Goal: Task Accomplishment & Management: Complete application form

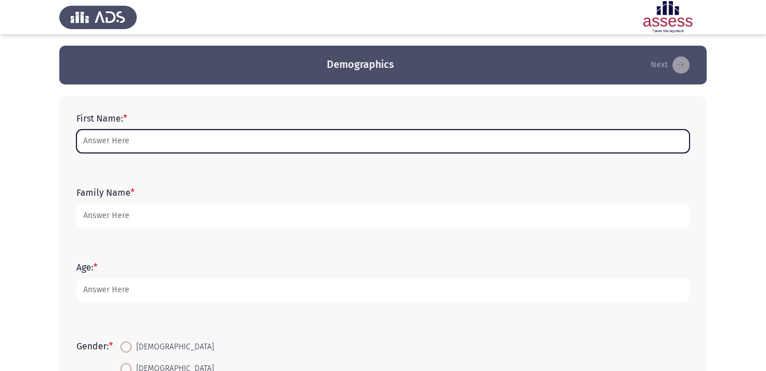
click at [170, 147] on input "First Name: *" at bounding box center [382, 140] width 613 height 23
type input "Roda"
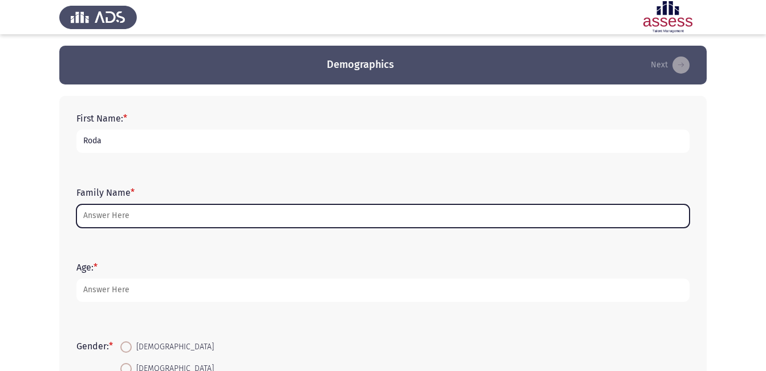
click at [121, 218] on input "Family Name *" at bounding box center [382, 215] width 613 height 23
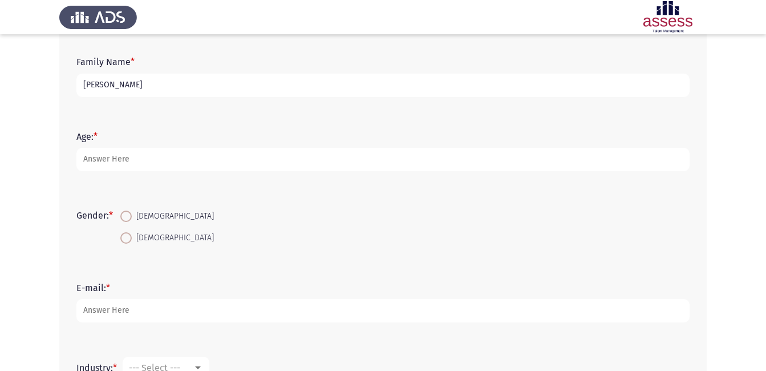
scroll to position [131, 0]
type input "[PERSON_NAME]"
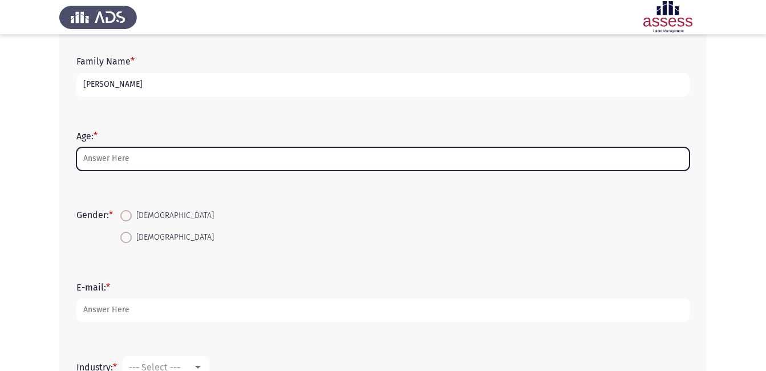
click at [122, 166] on input "Age: *" at bounding box center [382, 158] width 613 height 23
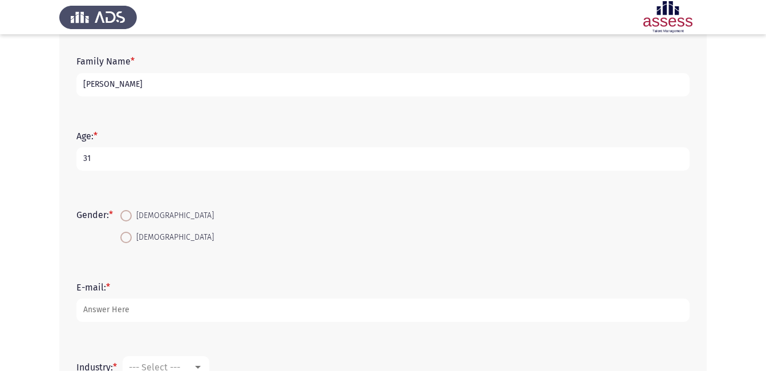
type input "31"
click at [127, 238] on span at bounding box center [125, 236] width 11 height 11
click at [127, 238] on input "[DEMOGRAPHIC_DATA]" at bounding box center [125, 236] width 11 height 11
radio input "true"
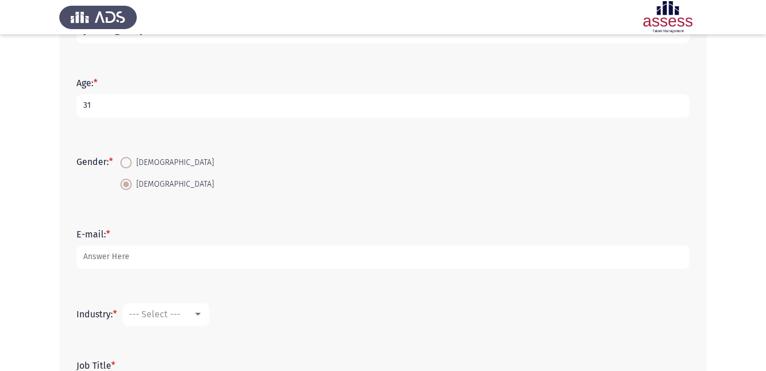
scroll to position [185, 0]
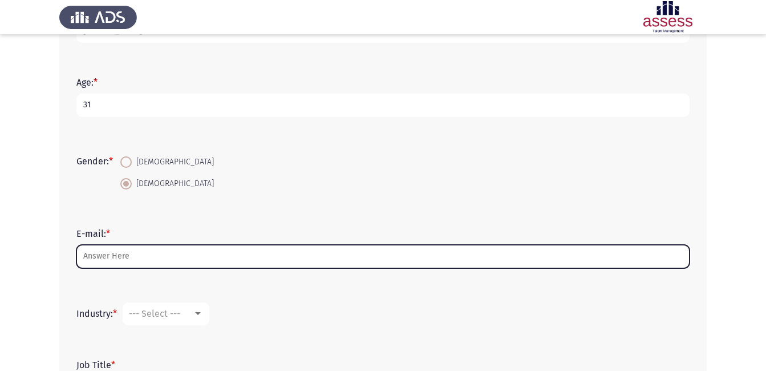
click at [124, 249] on input "E-mail: *" at bounding box center [382, 256] width 613 height 23
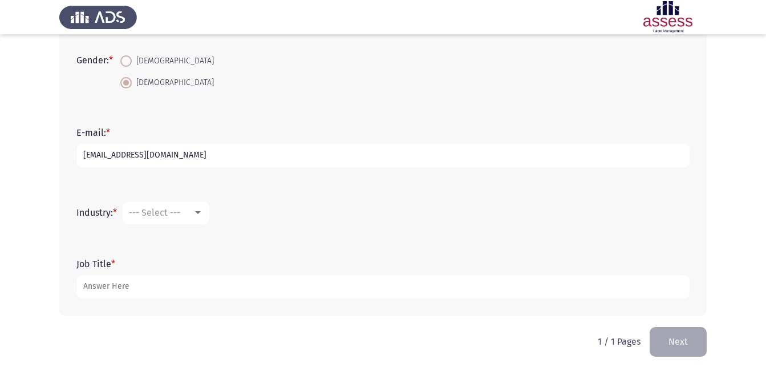
scroll to position [287, 0]
type input "[EMAIL_ADDRESS][DOMAIN_NAME]"
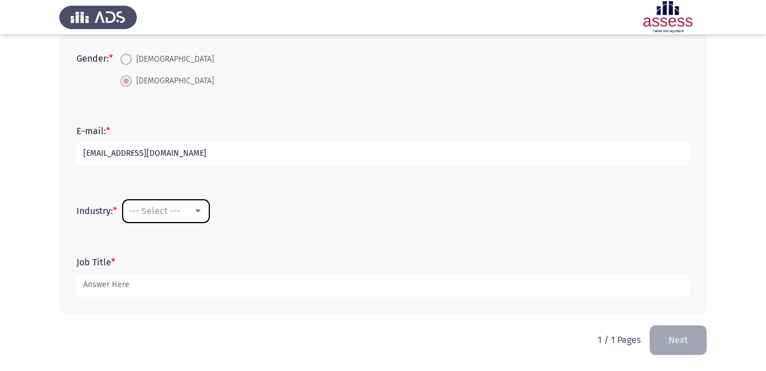
click at [158, 212] on span "--- Select ---" at bounding box center [154, 210] width 51 height 11
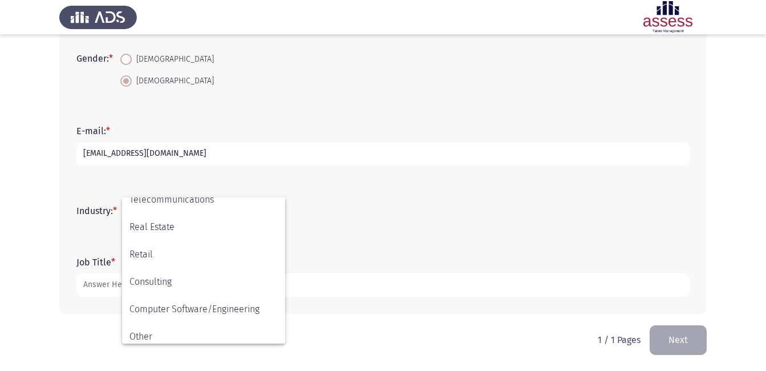
scroll to position [374, 0]
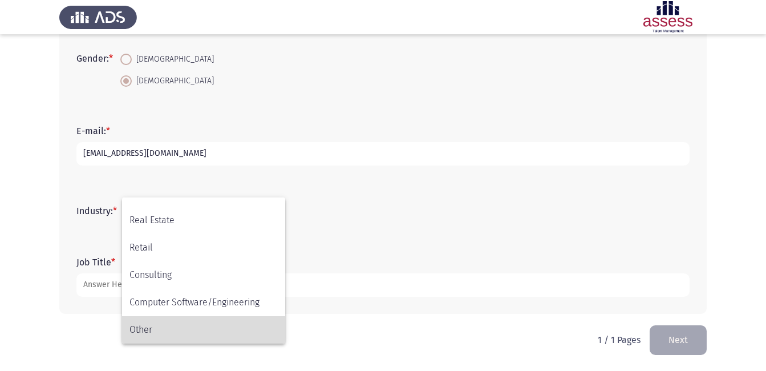
click at [179, 331] on span "Other" at bounding box center [203, 329] width 148 height 27
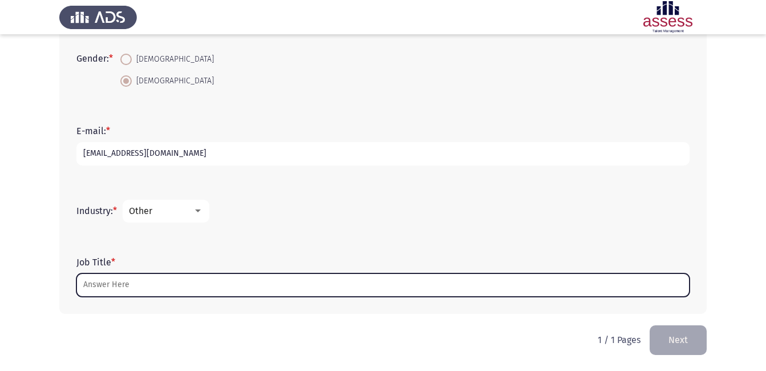
click at [174, 287] on input "Job Title *" at bounding box center [382, 284] width 613 height 23
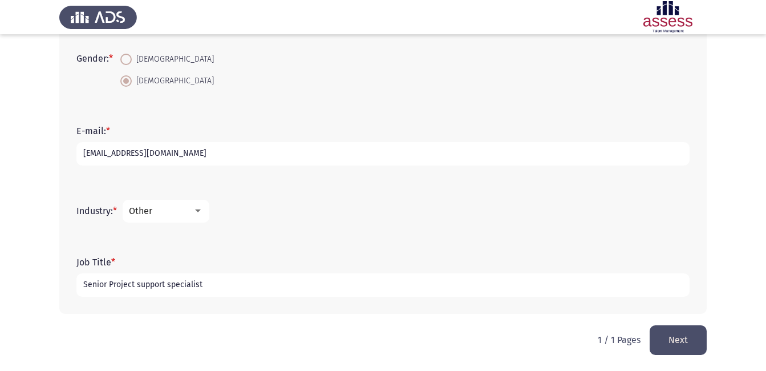
click at [238, 287] on input "Senior Project support specialist" at bounding box center [382, 284] width 613 height 23
type input "Senior Project support specialist"
click at [674, 339] on button "Next" at bounding box center [677, 339] width 57 height 29
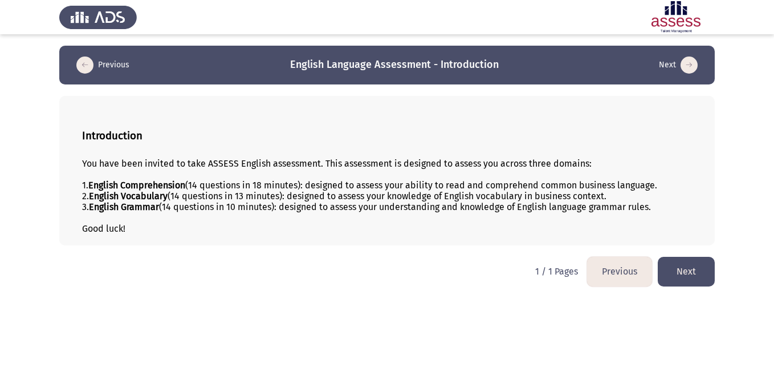
click at [696, 270] on button "Next" at bounding box center [686, 271] width 57 height 29
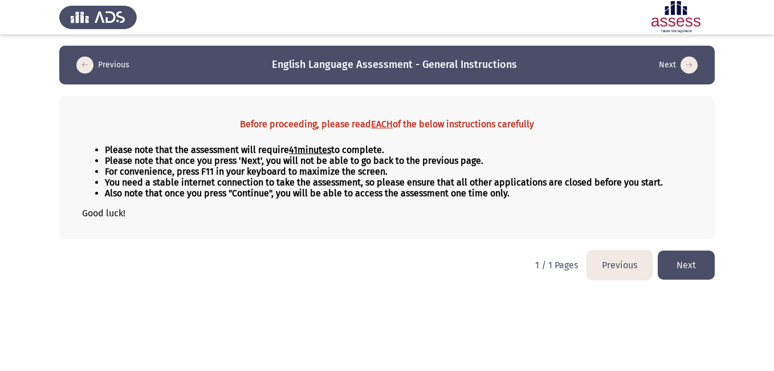
click at [692, 263] on button "Next" at bounding box center [686, 264] width 57 height 29
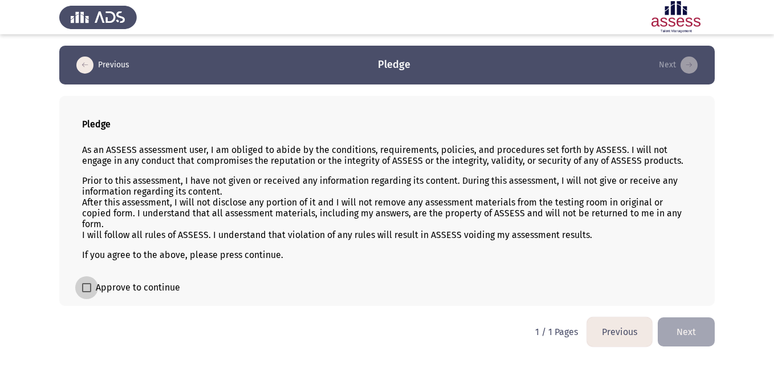
click at [86, 287] on span at bounding box center [86, 287] width 9 height 9
click at [86, 292] on input "Approve to continue" at bounding box center [86, 292] width 1 height 1
checkbox input "true"
click at [677, 330] on button "Next" at bounding box center [686, 331] width 57 height 29
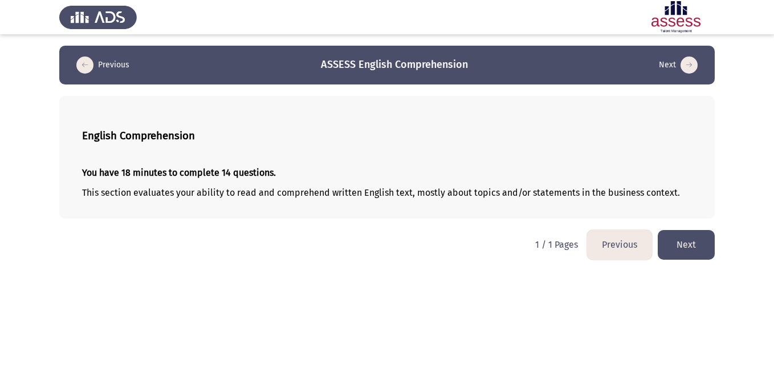
click at [691, 250] on button "Next" at bounding box center [686, 244] width 57 height 29
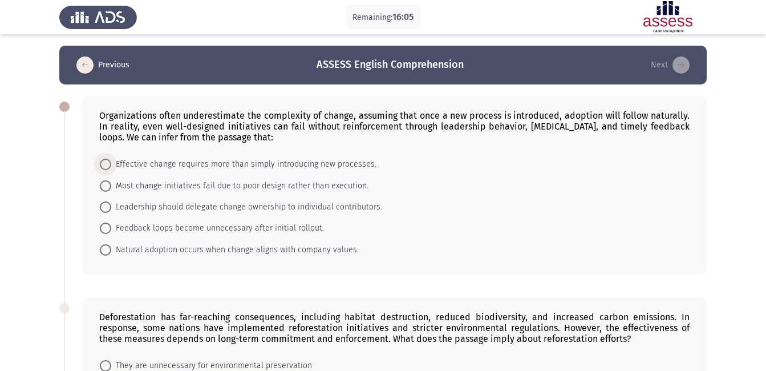
click at [104, 164] on span at bounding box center [105, 164] width 11 height 11
click at [104, 164] on input "Effective change requires more than simply introducing new processes." at bounding box center [105, 164] width 11 height 11
radio input "true"
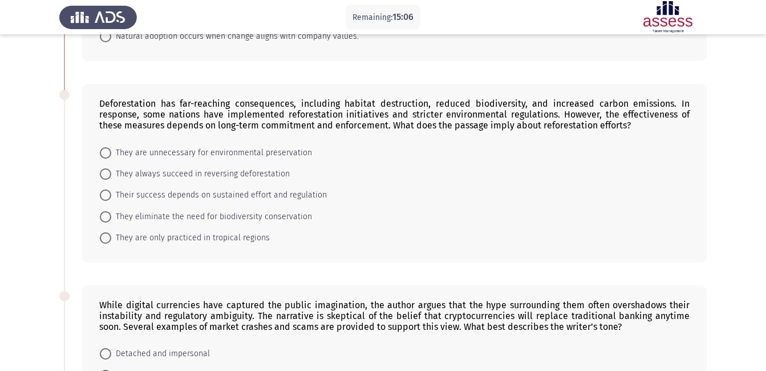
scroll to position [213, 0]
click at [198, 195] on span "Their success depends on sustained effort and regulation" at bounding box center [219, 195] width 216 height 14
click at [111, 195] on input "Their success depends on sustained effort and regulation" at bounding box center [105, 194] width 11 height 11
radio input "true"
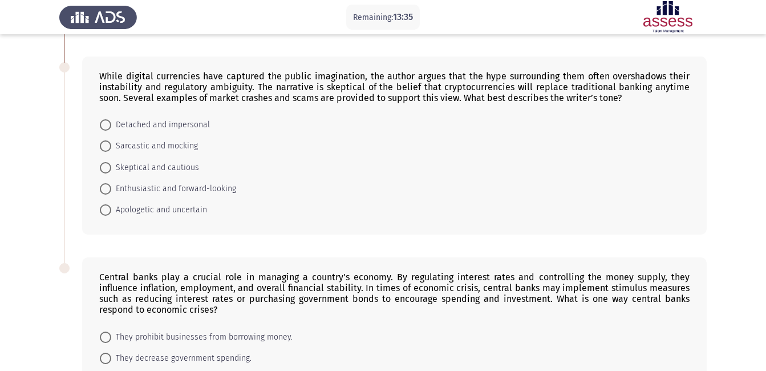
scroll to position [436, 0]
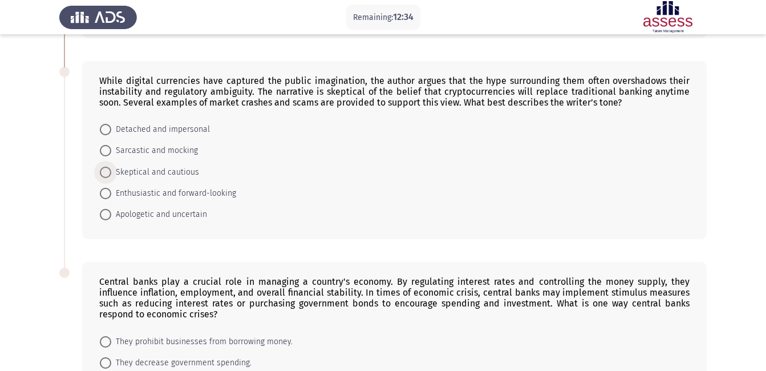
click at [173, 169] on span "Skeptical and cautious" at bounding box center [155, 172] width 88 height 14
click at [111, 169] on input "Skeptical and cautious" at bounding box center [105, 171] width 11 height 11
radio input "true"
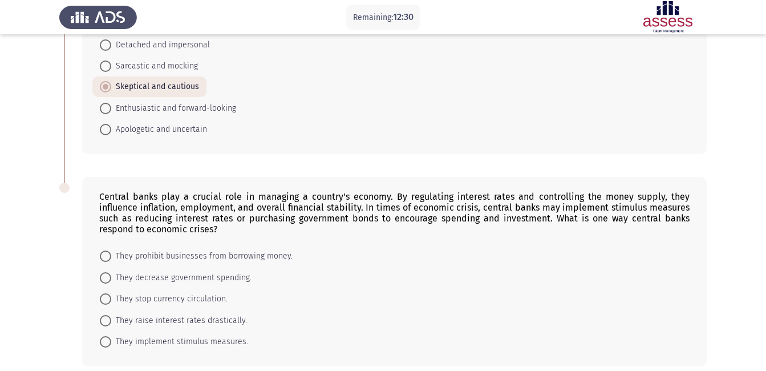
scroll to position [572, 0]
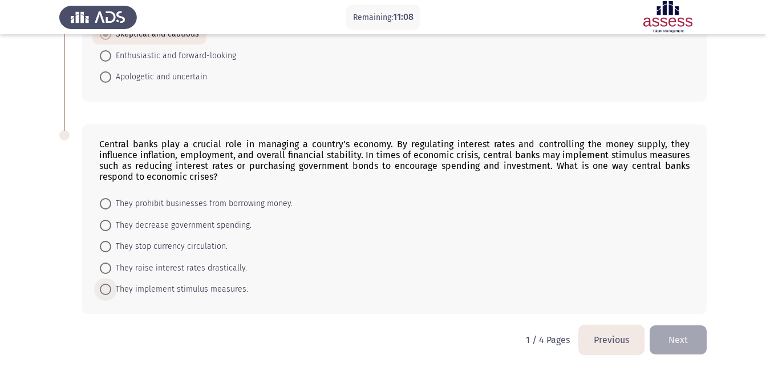
click at [113, 285] on span "They implement stimulus measures." at bounding box center [179, 289] width 137 height 14
click at [111, 285] on input "They implement stimulus measures." at bounding box center [105, 288] width 11 height 11
radio input "true"
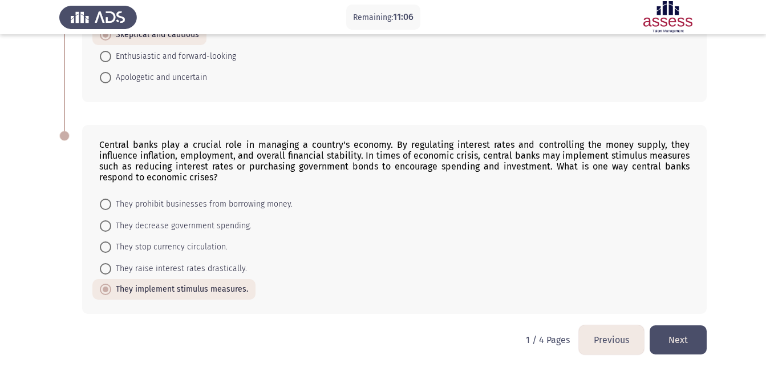
click at [683, 346] on button "Next" at bounding box center [677, 339] width 57 height 29
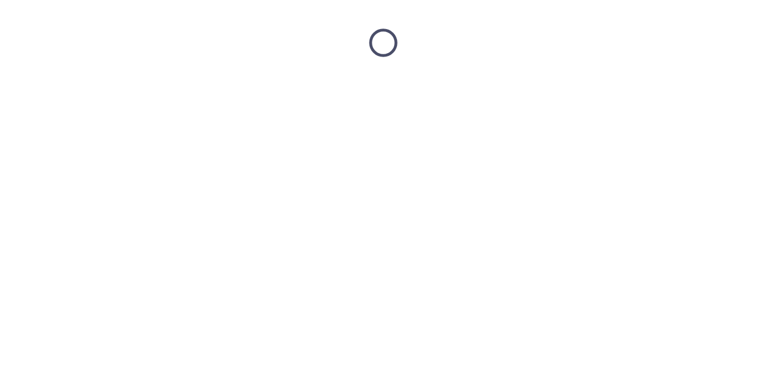
scroll to position [0, 0]
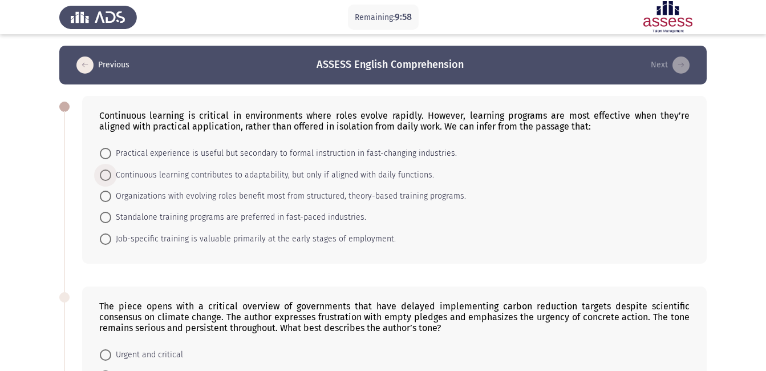
click at [336, 176] on span "Continuous learning contributes to adaptability, but only if aligned with daily…" at bounding box center [272, 175] width 323 height 14
click at [111, 176] on input "Continuous learning contributes to adaptability, but only if aligned with daily…" at bounding box center [105, 174] width 11 height 11
radio input "true"
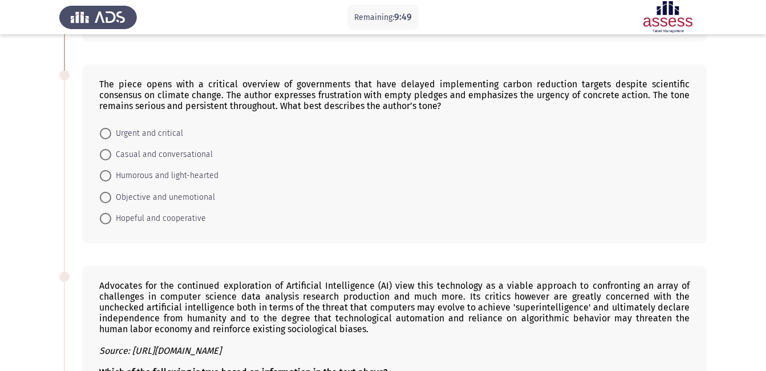
scroll to position [221, 0]
click at [105, 131] on span at bounding box center [105, 132] width 11 height 11
click at [105, 131] on input "Urgent and critical" at bounding box center [105, 132] width 11 height 11
radio input "true"
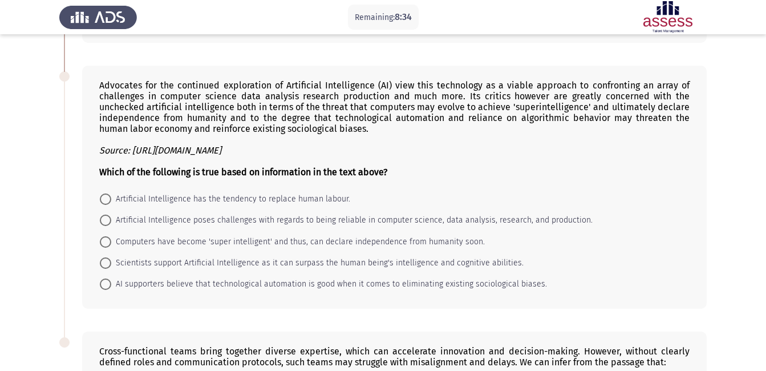
scroll to position [421, 0]
click at [249, 198] on span "Artificial Intelligence has the tendency to replace human labour." at bounding box center [230, 199] width 239 height 14
click at [111, 198] on input "Artificial Intelligence has the tendency to replace human labour." at bounding box center [105, 198] width 11 height 11
radio input "true"
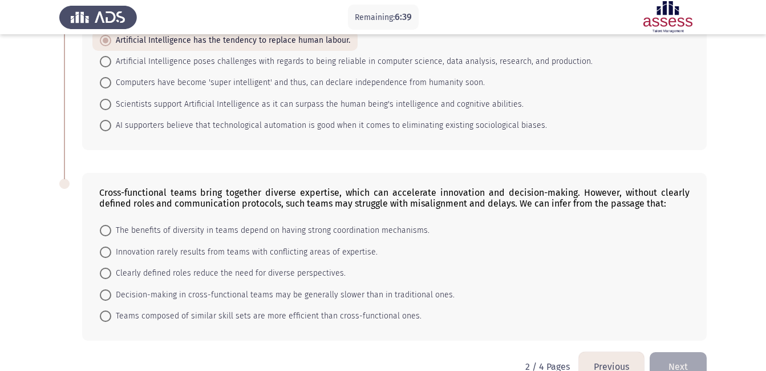
scroll to position [605, 0]
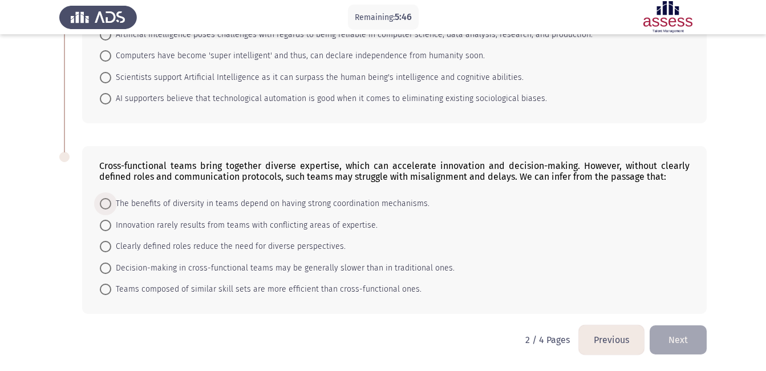
click at [174, 202] on span "The benefits of diversity in teams depend on having strong coordination mechani…" at bounding box center [270, 204] width 318 height 14
click at [111, 202] on input "The benefits of diversity in teams depend on having strong coordination mechani…" at bounding box center [105, 203] width 11 height 11
radio input "true"
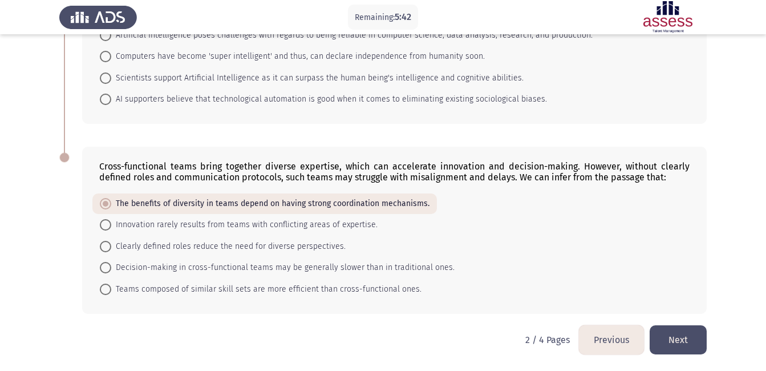
click at [678, 340] on button "Next" at bounding box center [677, 339] width 57 height 29
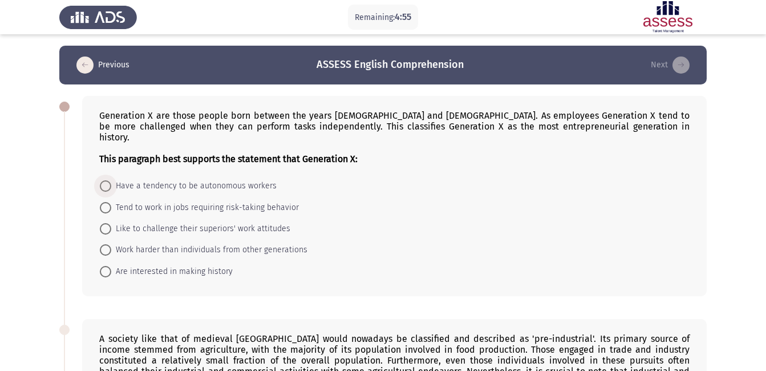
click at [259, 179] on span "Have a tendency to be autonomous workers" at bounding box center [193, 186] width 165 height 14
click at [111, 180] on input "Have a tendency to be autonomous workers" at bounding box center [105, 185] width 11 height 11
radio input "true"
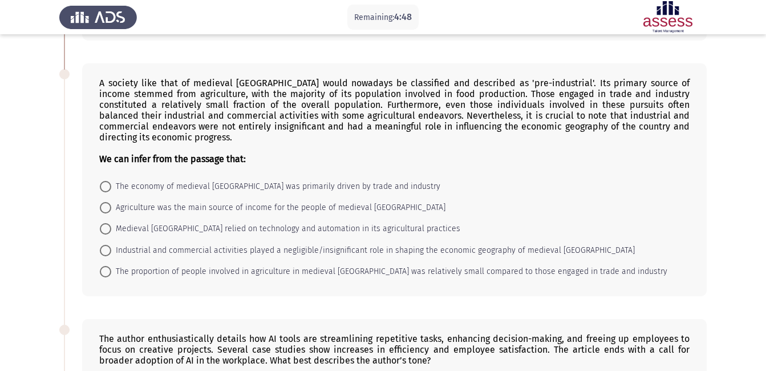
scroll to position [265, 0]
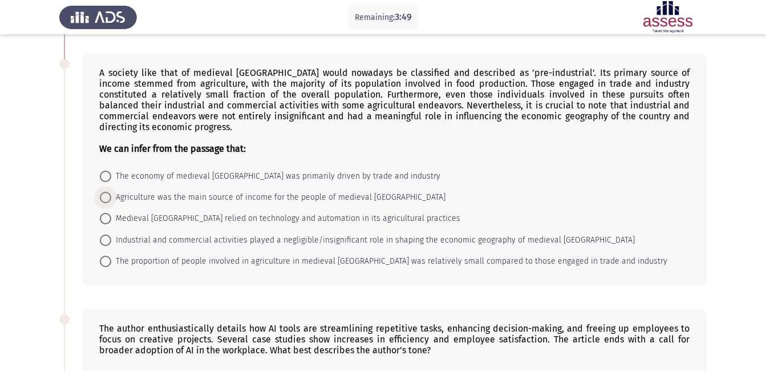
click at [284, 190] on span "Agriculture was the main source of income for the people of medieval [GEOGRAPHI…" at bounding box center [278, 197] width 334 height 14
click at [111, 192] on input "Agriculture was the main source of income for the people of medieval [GEOGRAPHI…" at bounding box center [105, 197] width 11 height 11
radio input "true"
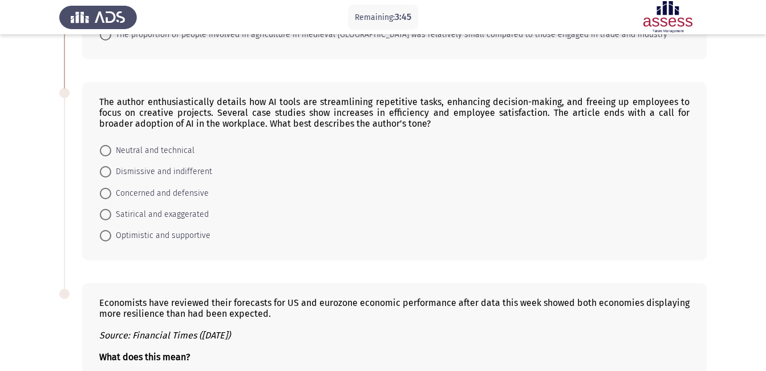
scroll to position [491, 0]
click at [174, 228] on span "Optimistic and supportive" at bounding box center [160, 235] width 99 height 14
click at [111, 229] on input "Optimistic and supportive" at bounding box center [105, 234] width 11 height 11
radio input "true"
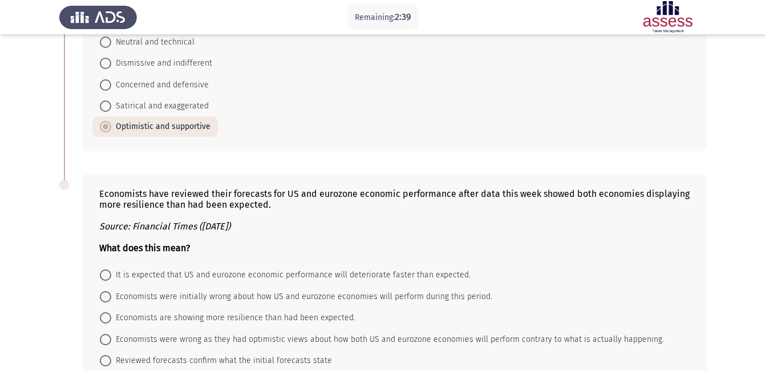
scroll to position [648, 0]
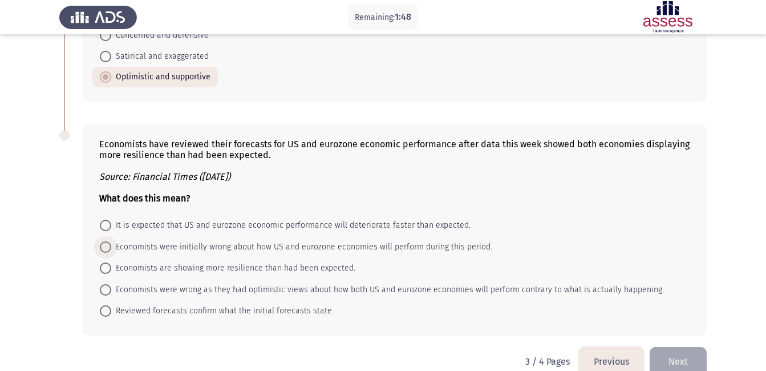
click at [444, 240] on span "Economists were initially wrong about how US and eurozone economies will perfor…" at bounding box center [301, 247] width 381 height 14
click at [111, 241] on input "Economists were initially wrong about how US and eurozone economies will perfor…" at bounding box center [105, 246] width 11 height 11
radio input "true"
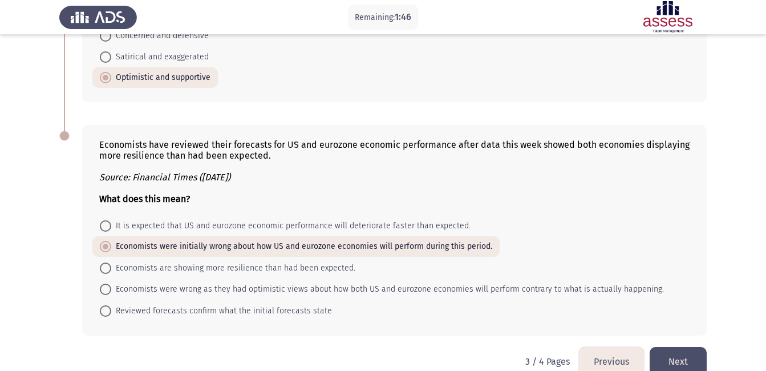
click at [678, 347] on button "Next" at bounding box center [677, 361] width 57 height 29
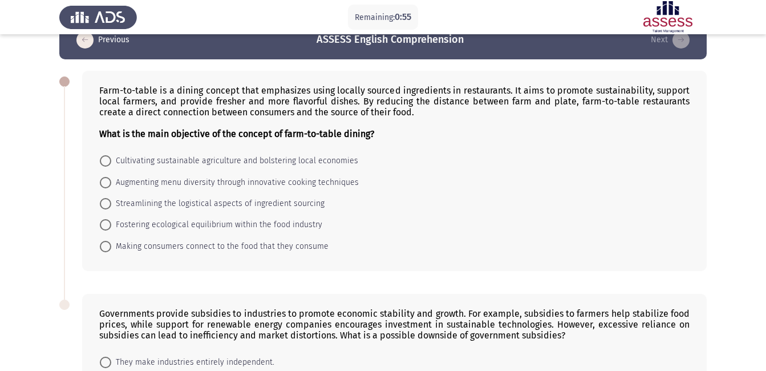
scroll to position [26, 0]
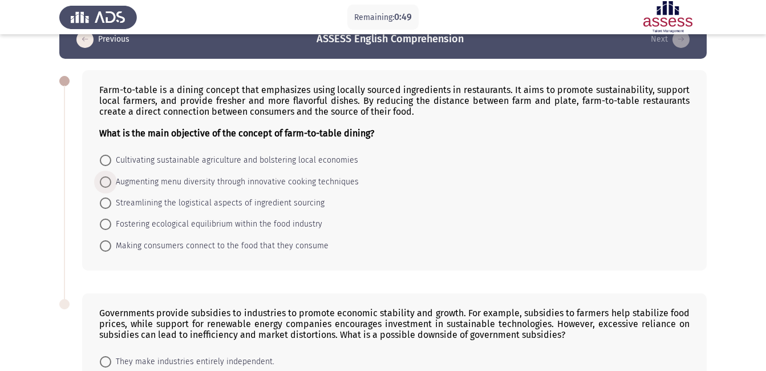
click at [103, 187] on span at bounding box center [105, 181] width 11 height 11
click at [103, 187] on input "Augmenting menu diversity through innovative cooking techniques" at bounding box center [105, 181] width 11 height 11
radio input "true"
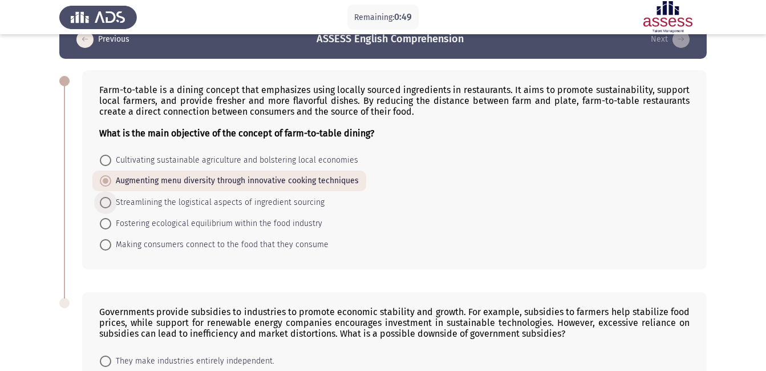
click at [104, 197] on span at bounding box center [105, 202] width 11 height 11
click at [104, 197] on input "Streamlining the logistical aspects of ingredient sourcing" at bounding box center [105, 202] width 11 height 11
radio input "true"
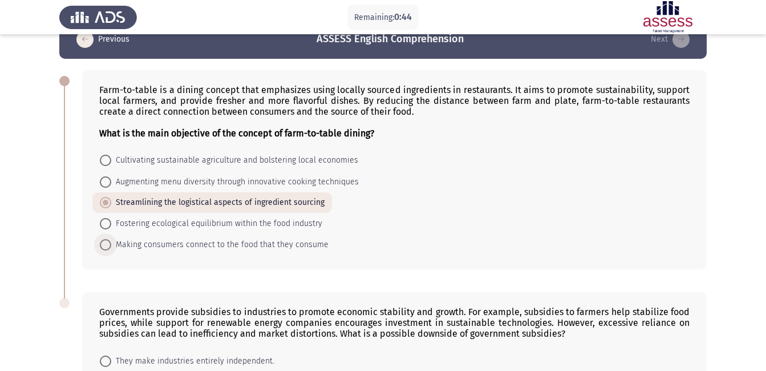
click at [124, 245] on span "Making consumers connect to the food that they consume" at bounding box center [219, 245] width 217 height 14
click at [111, 245] on input "Making consumers connect to the food that they consume" at bounding box center [105, 244] width 11 height 11
radio input "true"
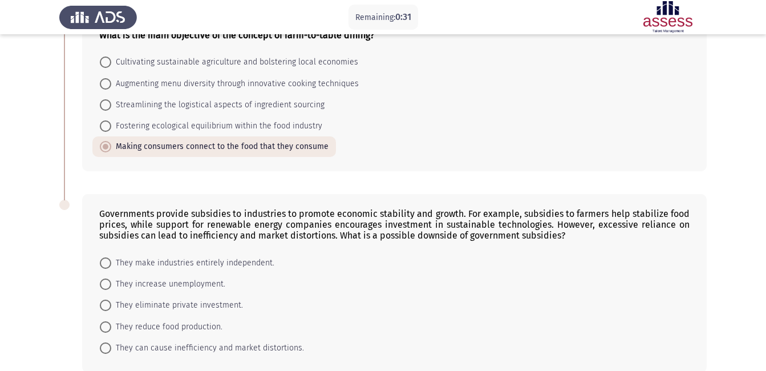
scroll to position [182, 0]
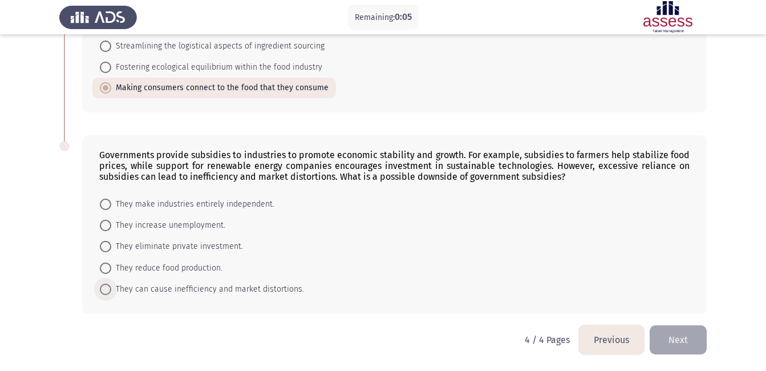
click at [109, 290] on span at bounding box center [105, 288] width 11 height 11
click at [109, 290] on input "They can cause inefficiency and market distortions." at bounding box center [105, 288] width 11 height 11
radio input "true"
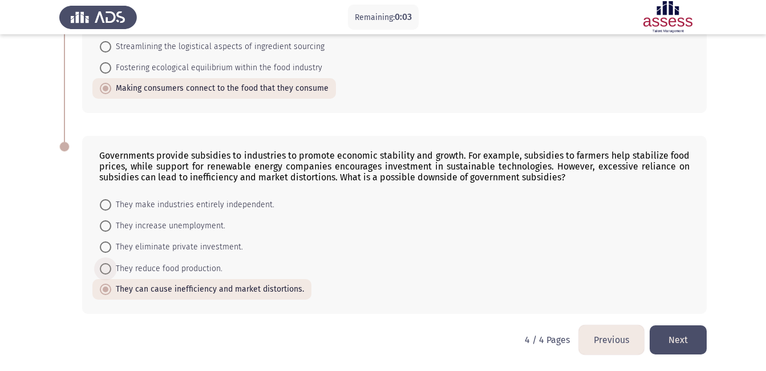
click at [115, 274] on span "They reduce food production." at bounding box center [166, 269] width 111 height 14
click at [111, 274] on input "They reduce food production." at bounding box center [105, 268] width 11 height 11
radio input "true"
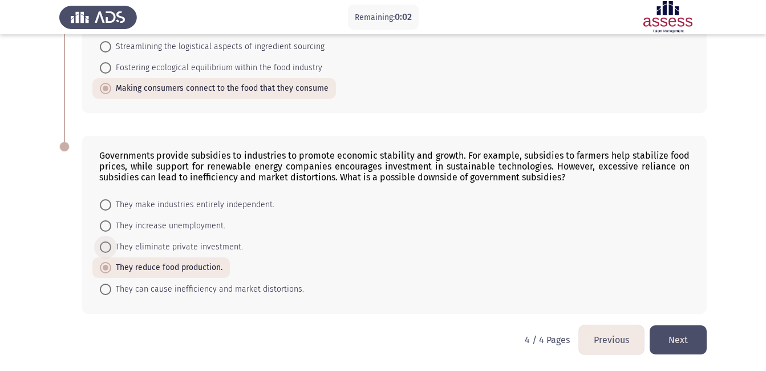
click at [137, 246] on span "They eliminate private investment." at bounding box center [177, 247] width 132 height 14
click at [111, 246] on input "They eliminate private investment." at bounding box center [105, 246] width 11 height 11
radio input "true"
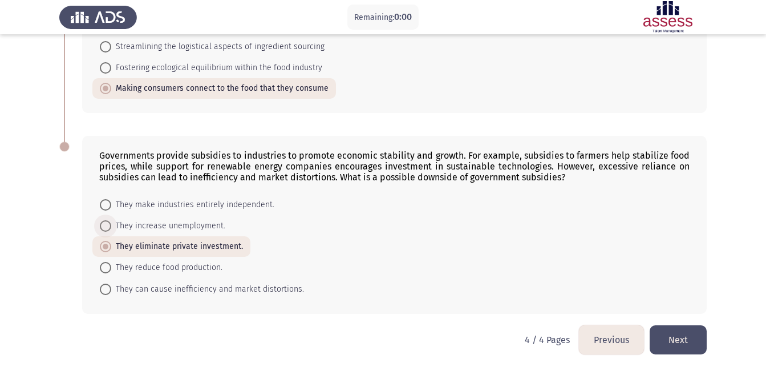
click at [137, 227] on span "They increase unemployment." at bounding box center [168, 226] width 114 height 14
click at [111, 227] on input "They increase unemployment." at bounding box center [105, 225] width 11 height 11
radio input "true"
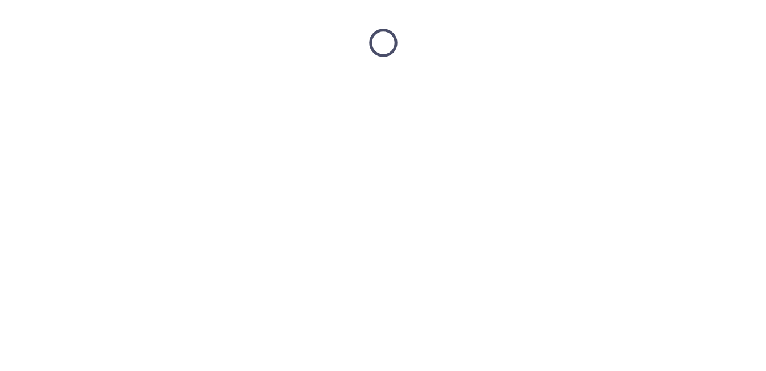
scroll to position [0, 0]
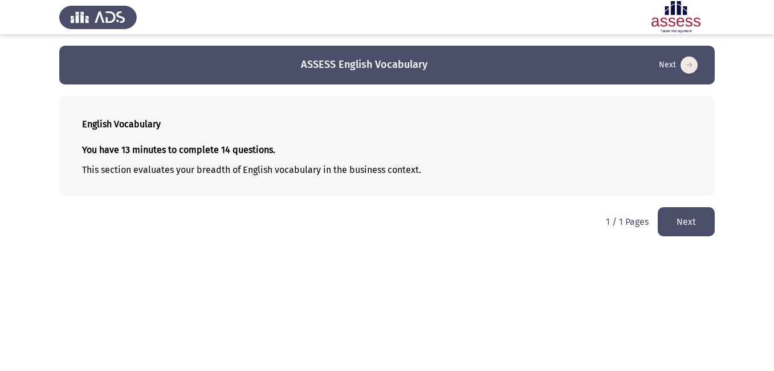
drag, startPoint x: 147, startPoint y: 197, endPoint x: 263, endPoint y: 282, distance: 144.4
click at [263, 247] on html "ASSESS English Vocabulary Next English Vocabulary You have 13 minutes to comple…" at bounding box center [387, 123] width 774 height 247
click at [684, 231] on button "Next" at bounding box center [686, 221] width 57 height 29
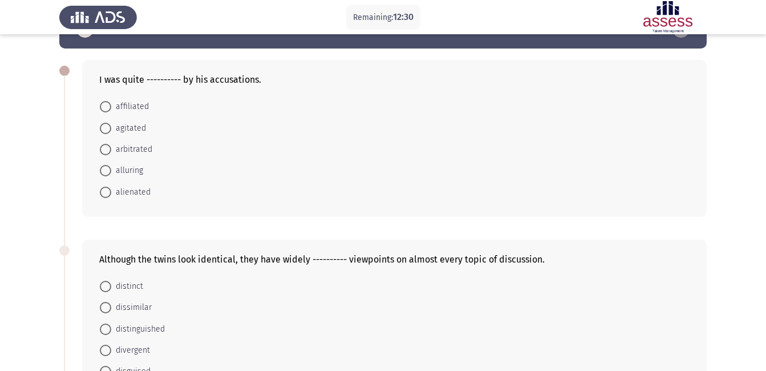
scroll to position [40, 0]
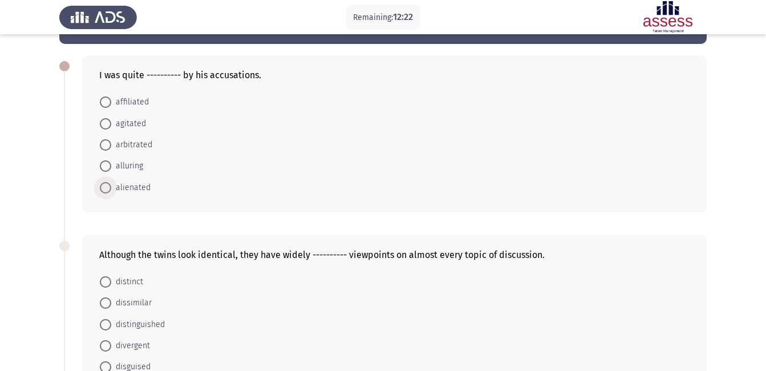
click at [111, 190] on span "alienated" at bounding box center [130, 188] width 39 height 14
click at [111, 190] on input "alienated" at bounding box center [105, 187] width 11 height 11
radio input "true"
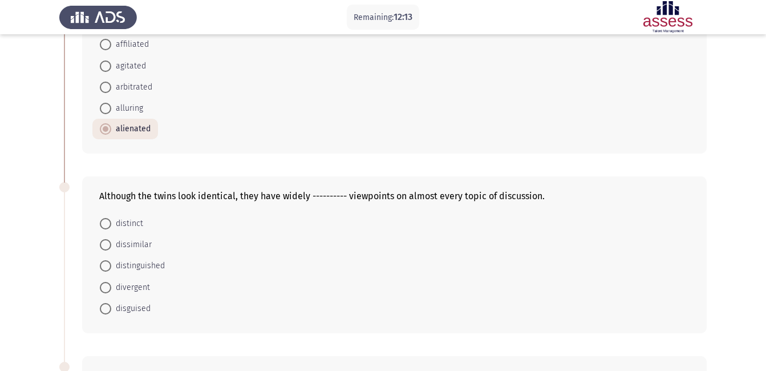
scroll to position [98, 0]
click at [105, 248] on span at bounding box center [105, 244] width 11 height 11
click at [105, 248] on input "dissimilar" at bounding box center [105, 244] width 11 height 11
radio input "true"
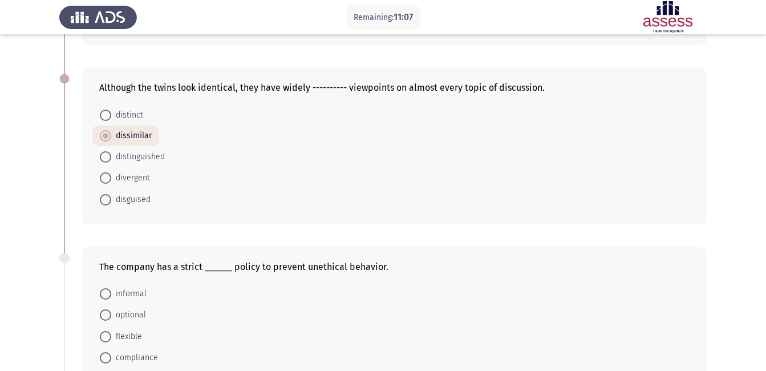
scroll to position [206, 0]
click at [122, 180] on span "divergent" at bounding box center [130, 179] width 39 height 14
click at [111, 180] on input "divergent" at bounding box center [105, 178] width 11 height 11
radio input "true"
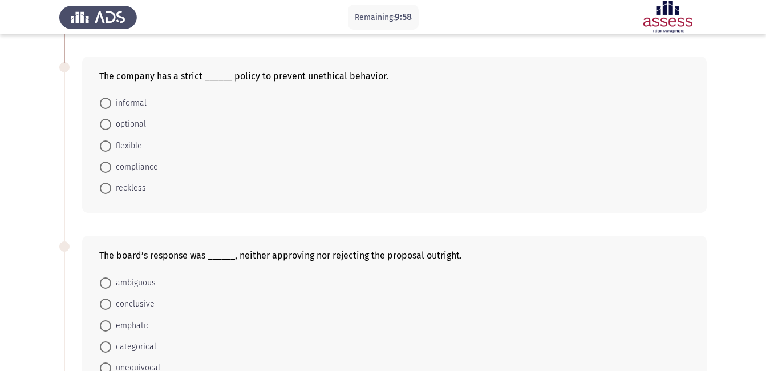
scroll to position [393, 0]
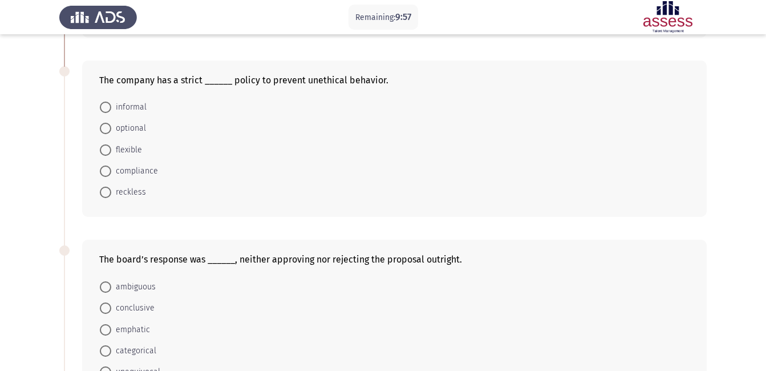
click at [135, 171] on span "compliance" at bounding box center [134, 171] width 47 height 14
click at [111, 171] on input "compliance" at bounding box center [105, 170] width 11 height 11
radio input "true"
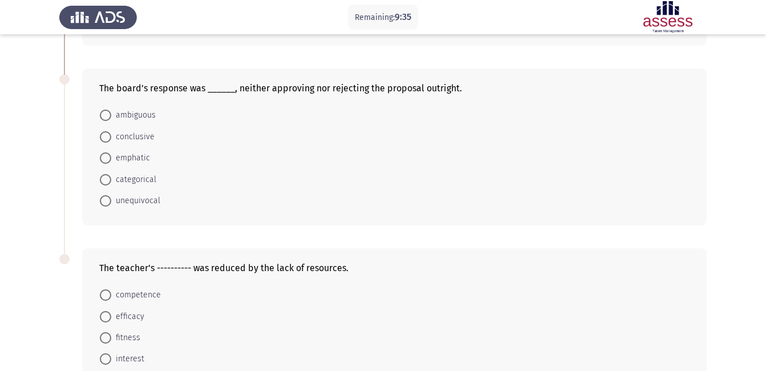
scroll to position [563, 0]
click at [139, 115] on span "ambiguous" at bounding box center [133, 116] width 44 height 14
click at [111, 115] on input "ambiguous" at bounding box center [105, 115] width 11 height 11
radio input "true"
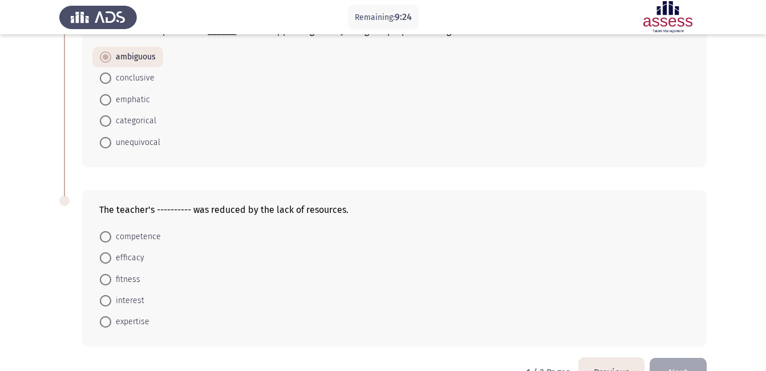
scroll to position [653, 0]
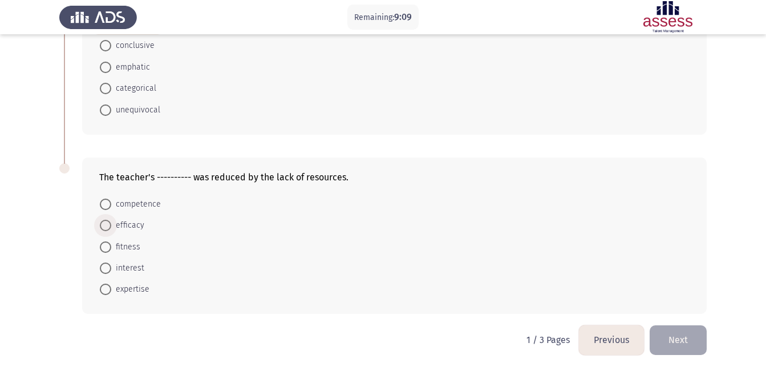
click at [134, 229] on span "efficacy" at bounding box center [127, 225] width 33 height 14
click at [111, 229] on input "efficacy" at bounding box center [105, 225] width 11 height 11
radio input "true"
click at [142, 291] on span "expertise" at bounding box center [130, 289] width 38 height 14
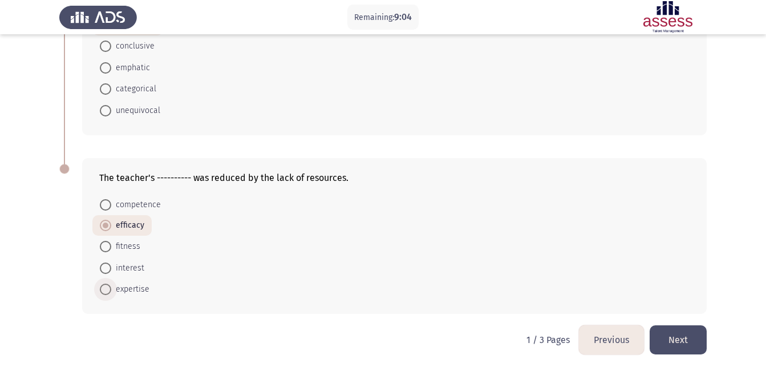
click at [111, 291] on input "expertise" at bounding box center [105, 288] width 11 height 11
radio input "true"
click at [108, 228] on span at bounding box center [105, 225] width 11 height 11
click at [108, 228] on input "efficacy" at bounding box center [105, 225] width 11 height 11
radio input "true"
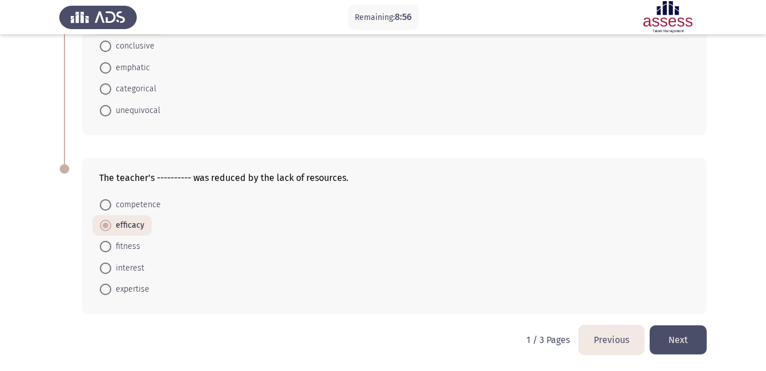
click at [687, 342] on button "Next" at bounding box center [677, 339] width 57 height 29
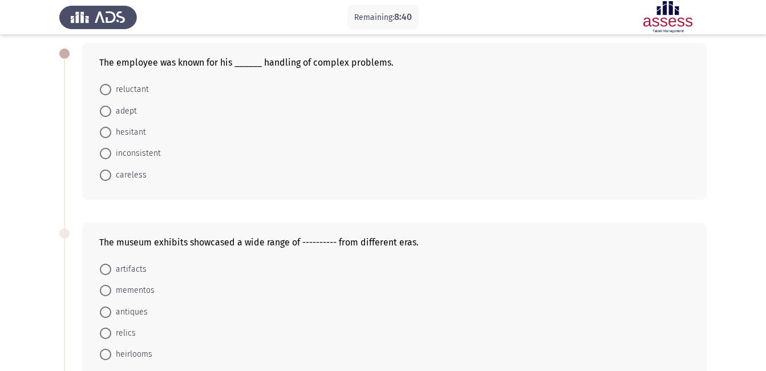
scroll to position [54, 0]
click at [104, 110] on span at bounding box center [105, 110] width 11 height 11
click at [104, 110] on input "adept" at bounding box center [105, 110] width 11 height 11
radio input "true"
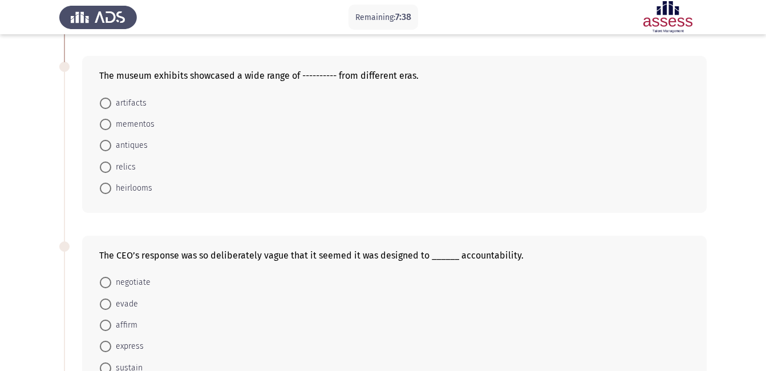
scroll to position [216, 0]
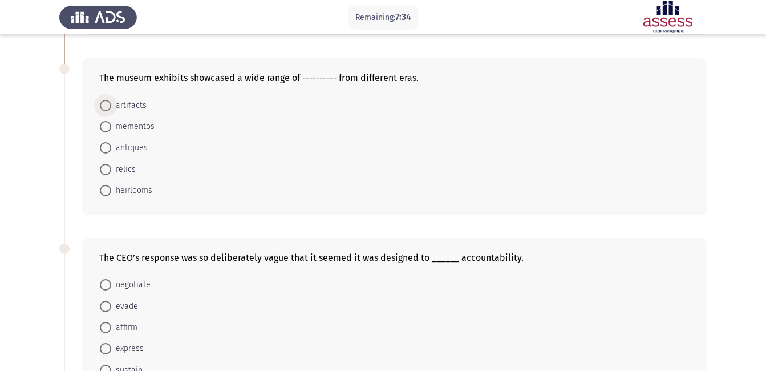
click at [132, 108] on span "artifacts" at bounding box center [128, 106] width 35 height 14
click at [111, 108] on input "artifacts" at bounding box center [105, 105] width 11 height 11
radio input "true"
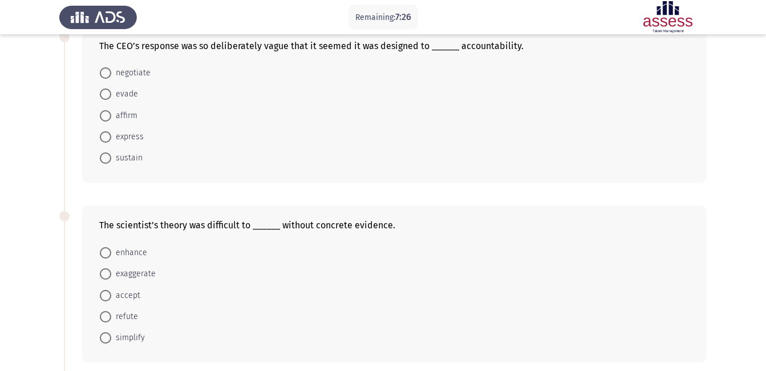
scroll to position [429, 0]
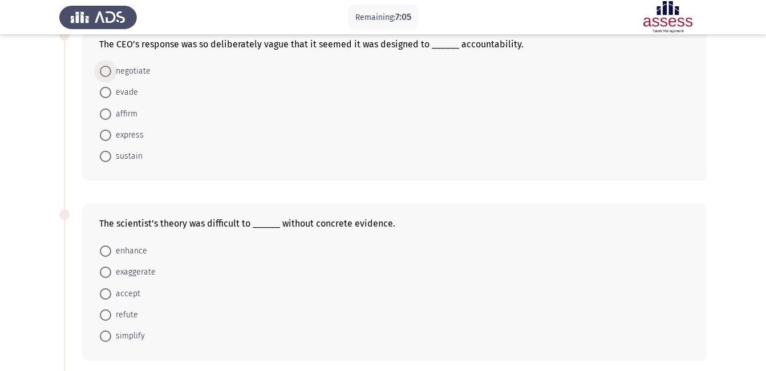
click at [110, 72] on span at bounding box center [105, 71] width 11 height 11
click at [110, 72] on input "negotiate" at bounding box center [105, 71] width 11 height 11
radio input "true"
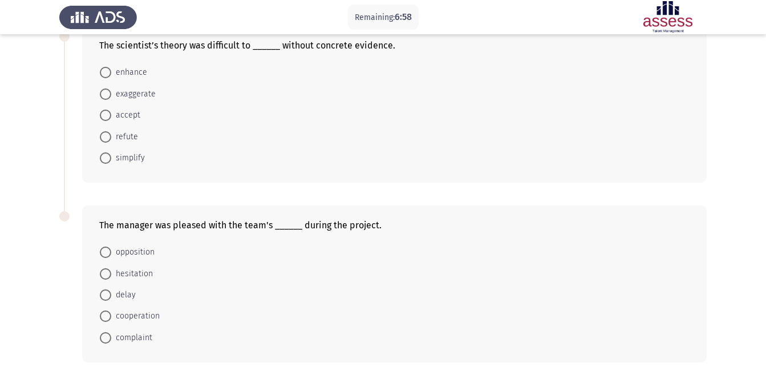
scroll to position [607, 0]
click at [123, 137] on span "refute" at bounding box center [124, 136] width 27 height 14
click at [111, 137] on input "refute" at bounding box center [105, 136] width 11 height 11
radio input "true"
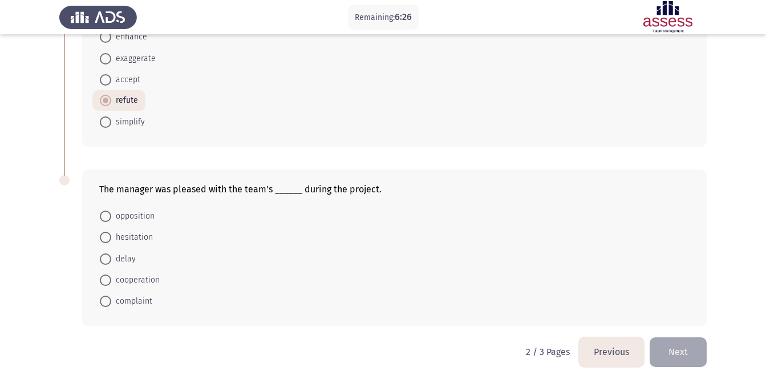
scroll to position [642, 0]
click at [132, 279] on span "cooperation" at bounding box center [135, 280] width 48 height 14
click at [111, 279] on input "cooperation" at bounding box center [105, 279] width 11 height 11
radio input "true"
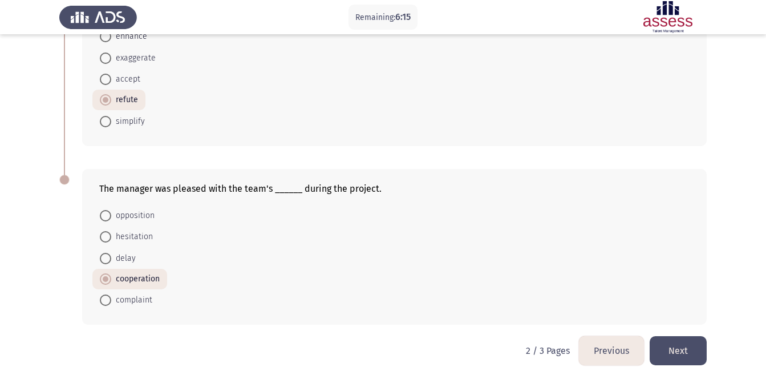
scroll to position [653, 0]
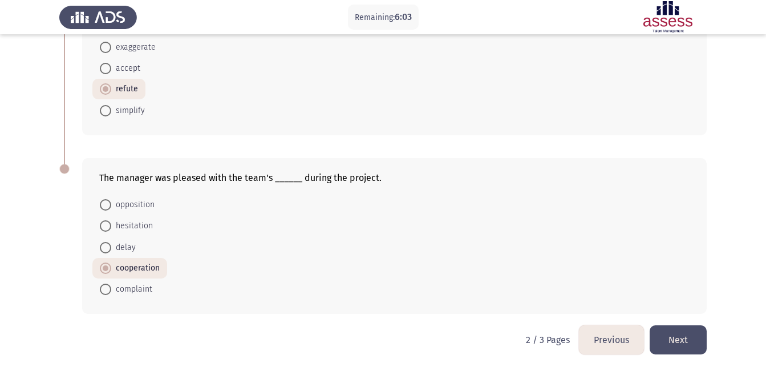
click at [669, 340] on button "Next" at bounding box center [677, 339] width 57 height 29
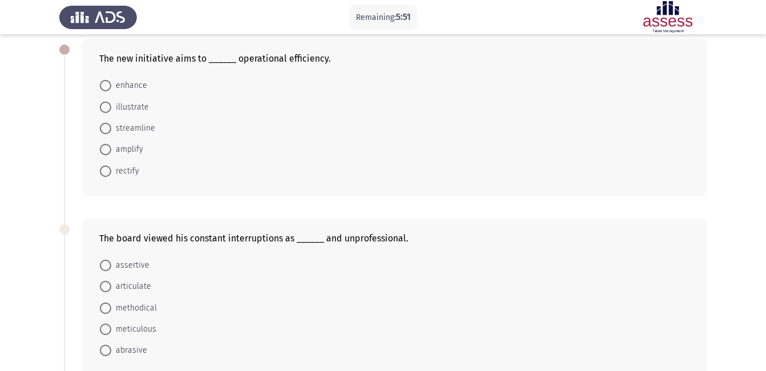
scroll to position [58, 0]
click at [103, 83] on span at bounding box center [105, 84] width 11 height 11
click at [103, 83] on input "enhance" at bounding box center [105, 84] width 11 height 11
radio input "true"
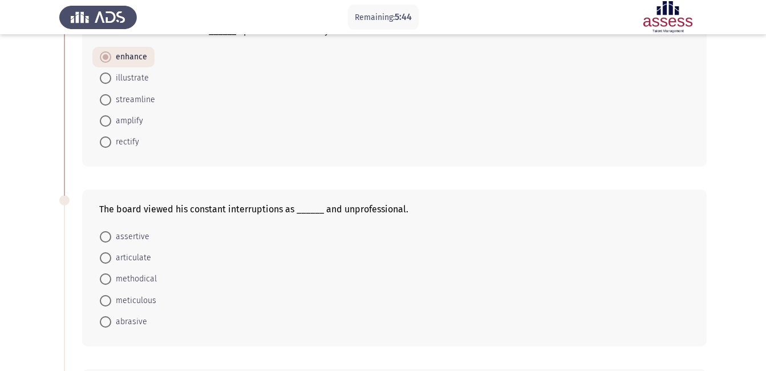
scroll to position [86, 0]
click at [121, 99] on span "streamline" at bounding box center [133, 99] width 44 height 14
click at [111, 99] on input "streamline" at bounding box center [105, 99] width 11 height 11
radio input "true"
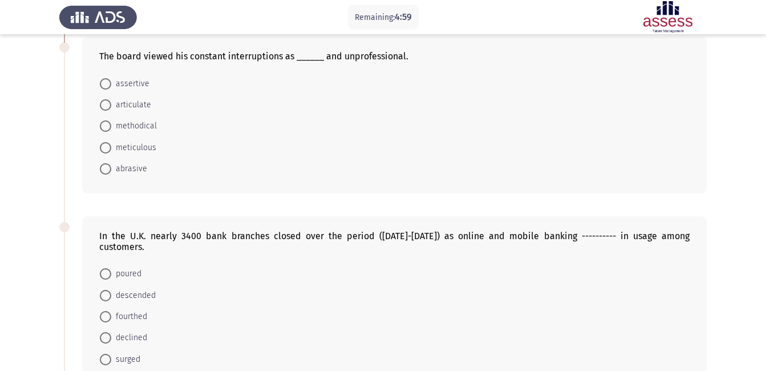
scroll to position [238, 0]
click at [122, 165] on span "abrasive" at bounding box center [129, 168] width 36 height 14
click at [111, 165] on input "abrasive" at bounding box center [105, 167] width 11 height 11
radio input "true"
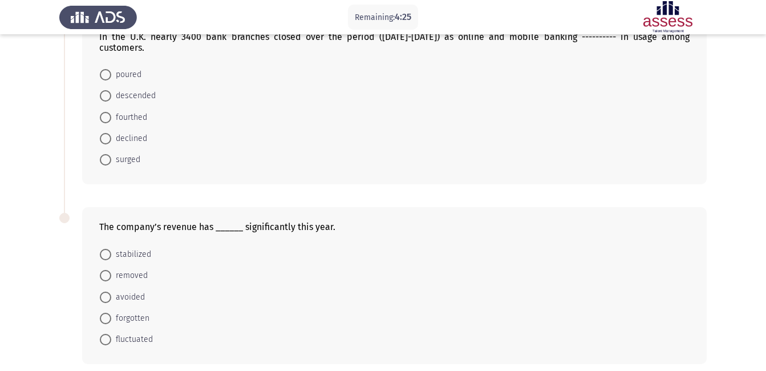
scroll to position [437, 0]
click at [109, 248] on span at bounding box center [105, 253] width 11 height 11
click at [109, 248] on input "stabilized" at bounding box center [105, 253] width 11 height 11
radio input "true"
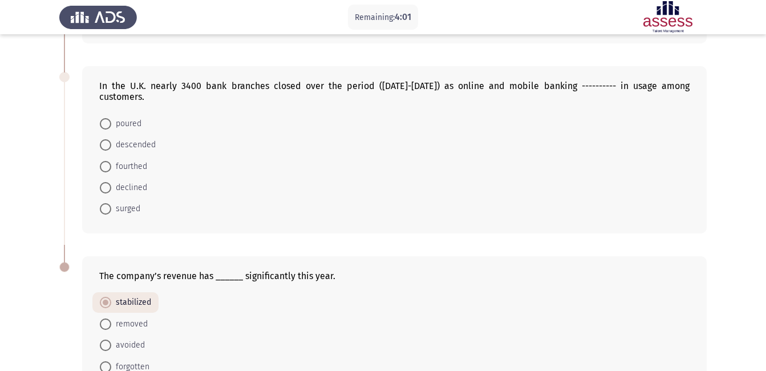
scroll to position [388, 0]
click at [126, 201] on span "surged" at bounding box center [125, 208] width 29 height 14
click at [111, 202] on input "surged" at bounding box center [105, 207] width 11 height 11
radio input "true"
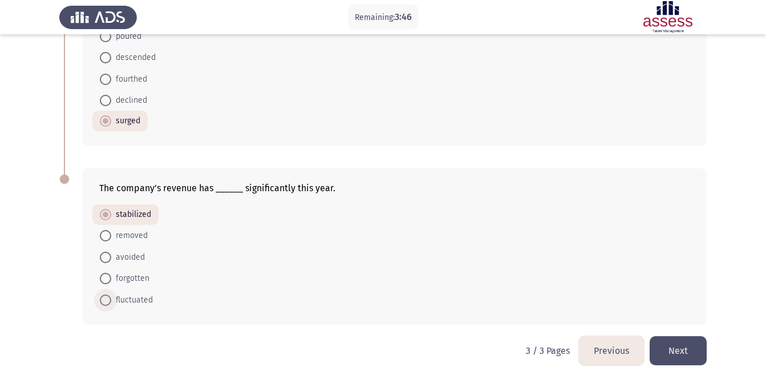
click at [134, 293] on span "fluctuated" at bounding box center [132, 300] width 42 height 14
click at [111, 294] on input "fluctuated" at bounding box center [105, 299] width 11 height 11
radio input "true"
click at [666, 336] on button "Next" at bounding box center [677, 350] width 57 height 29
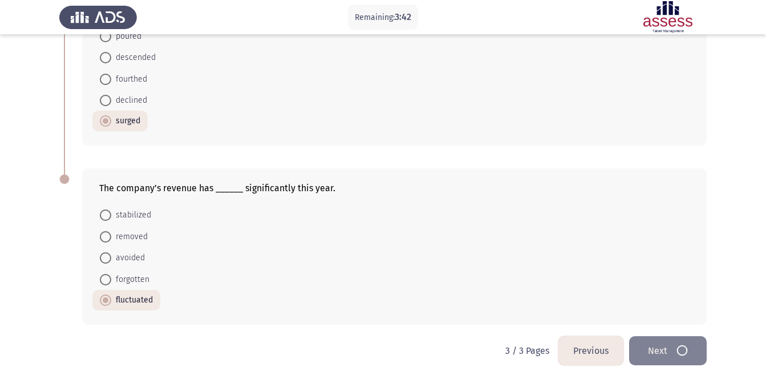
scroll to position [0, 0]
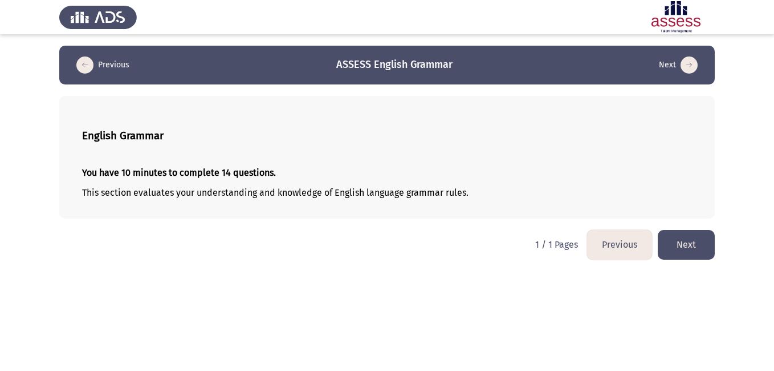
click at [699, 244] on button "Next" at bounding box center [686, 244] width 57 height 29
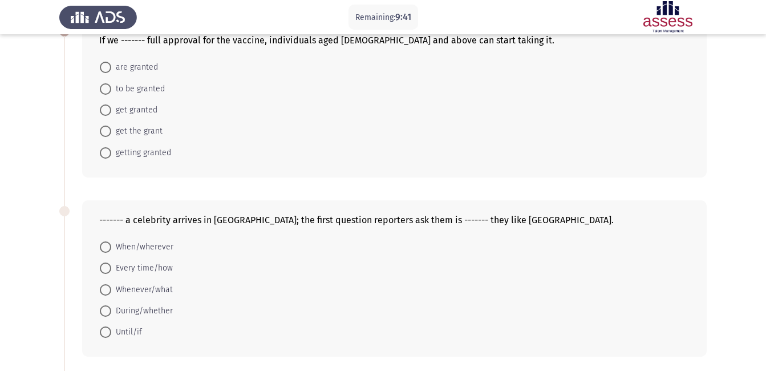
scroll to position [76, 0]
click at [125, 115] on span "get granted" at bounding box center [134, 109] width 46 height 14
click at [111, 115] on input "get granted" at bounding box center [105, 108] width 11 height 11
radio input "true"
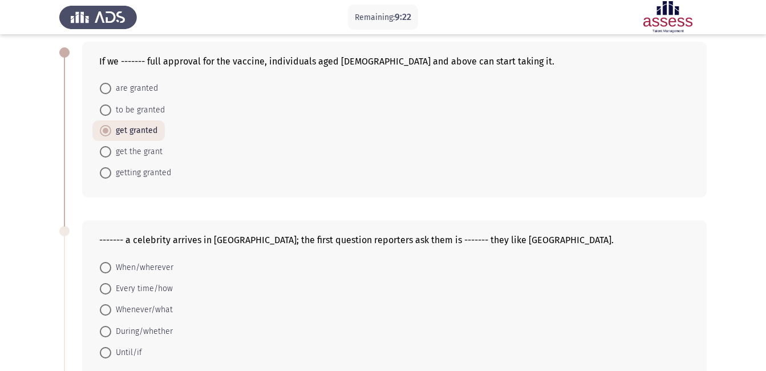
scroll to position [54, 0]
click at [144, 86] on span "are granted" at bounding box center [134, 89] width 47 height 14
click at [111, 86] on input "are granted" at bounding box center [105, 88] width 11 height 11
radio input "true"
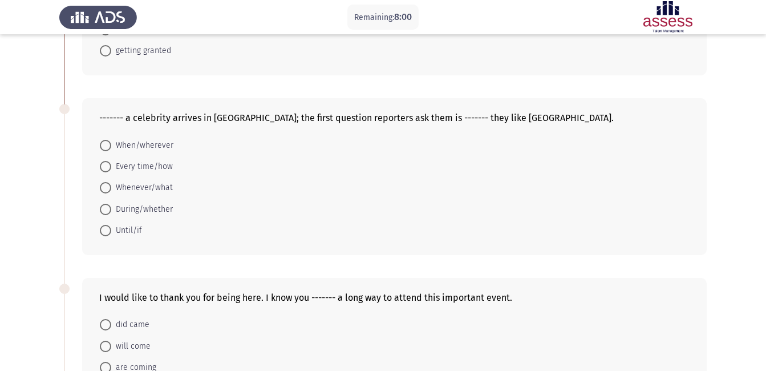
scroll to position [176, 0]
click at [137, 143] on span "When/wherever" at bounding box center [142, 146] width 62 height 14
click at [111, 143] on input "When/wherever" at bounding box center [105, 145] width 11 height 11
radio input "true"
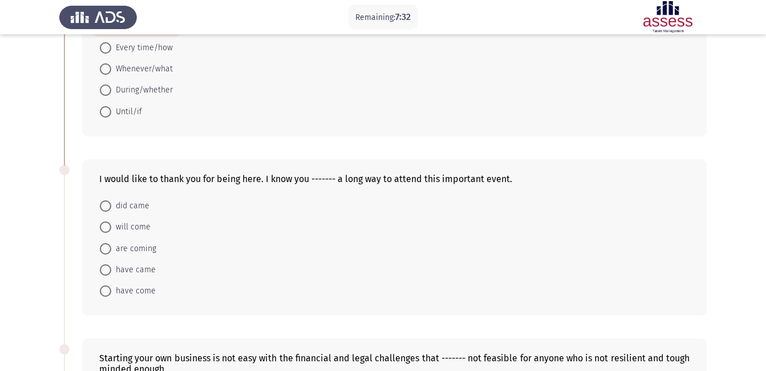
scroll to position [295, 0]
click at [140, 287] on span "have come" at bounding box center [133, 290] width 44 height 14
click at [111, 287] on input "have come" at bounding box center [105, 290] width 11 height 11
radio input "true"
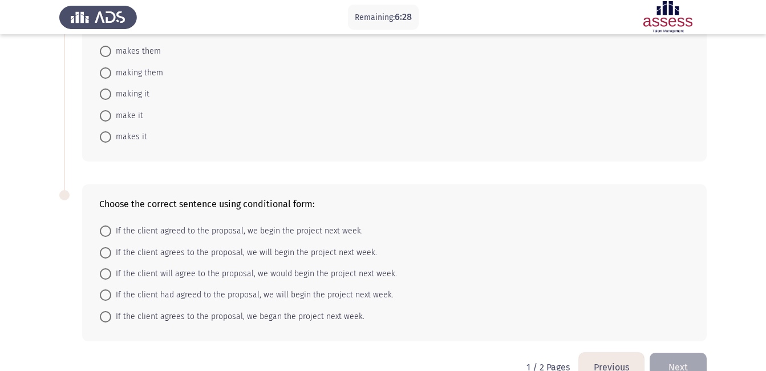
scroll to position [665, 0]
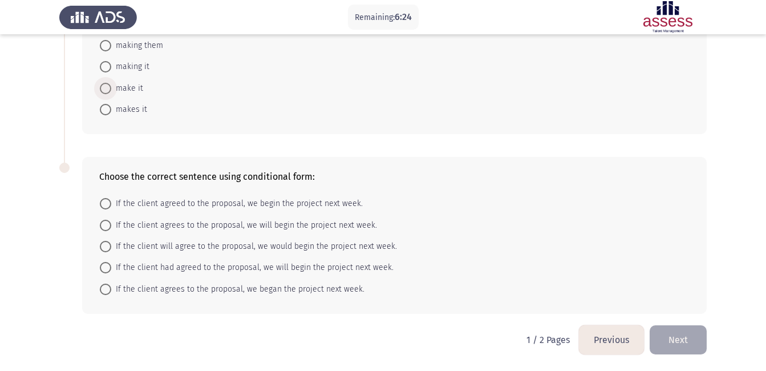
click at [137, 87] on span "make it" at bounding box center [127, 89] width 32 height 14
click at [111, 87] on input "make it" at bounding box center [105, 88] width 11 height 11
radio input "true"
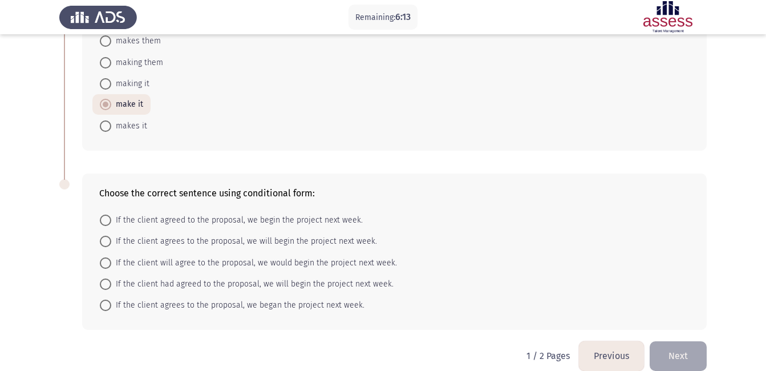
scroll to position [664, 0]
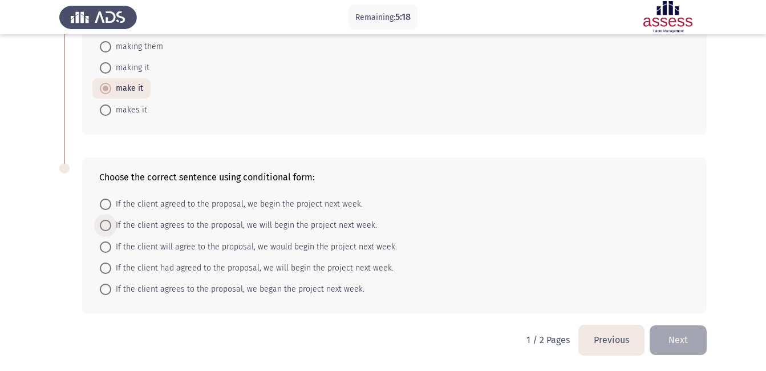
click at [166, 224] on span "If the client agrees to the proposal, we will begin the project next week." at bounding box center [244, 225] width 266 height 14
click at [111, 224] on input "If the client agrees to the proposal, we will begin the project next week." at bounding box center [105, 225] width 11 height 11
radio input "true"
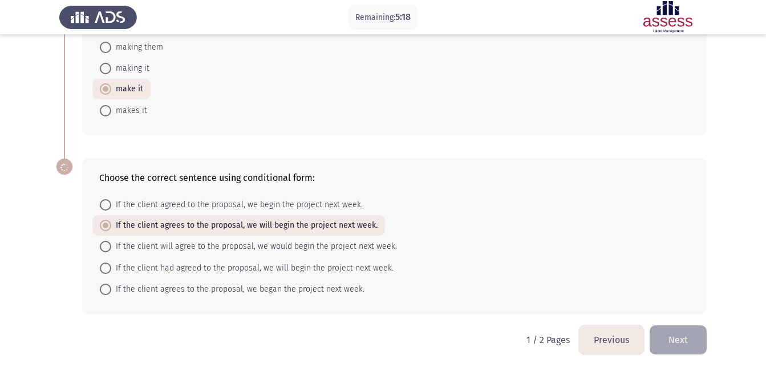
scroll to position [664, 0]
click at [686, 348] on button "Next" at bounding box center [677, 339] width 57 height 29
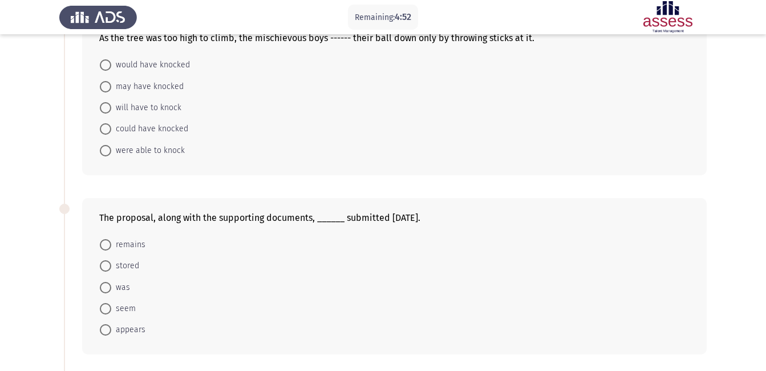
scroll to position [77, 0]
click at [127, 153] on span "were able to knock" at bounding box center [148, 151] width 74 height 14
click at [111, 153] on input "were able to knock" at bounding box center [105, 150] width 11 height 11
radio input "true"
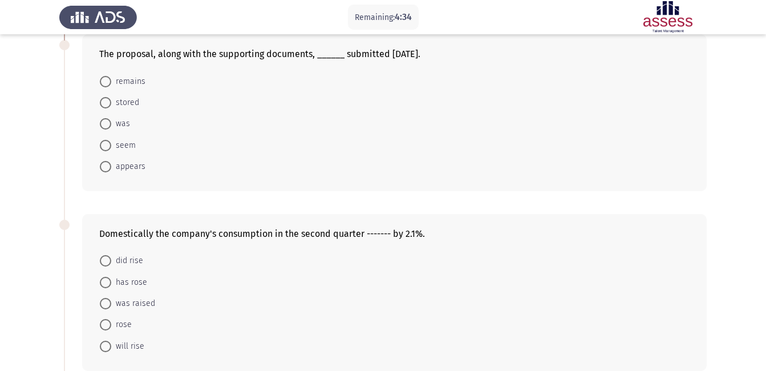
scroll to position [241, 0]
click at [128, 136] on mat-radio-button "seem" at bounding box center [117, 143] width 51 height 21
click at [123, 128] on span "was" at bounding box center [120, 123] width 19 height 14
click at [111, 128] on input "was" at bounding box center [105, 122] width 11 height 11
radio input "true"
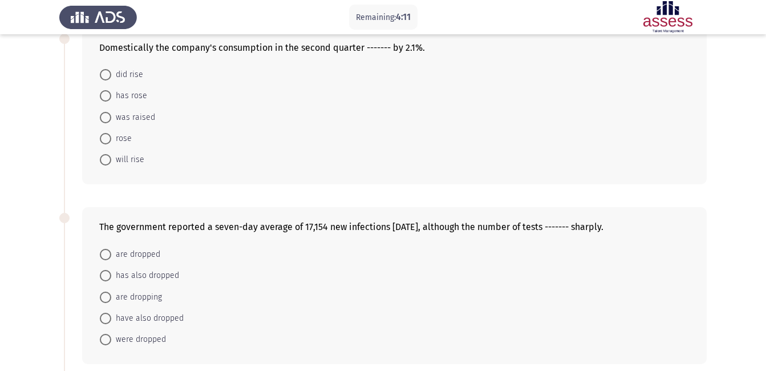
scroll to position [426, 0]
click at [144, 117] on span "was raised" at bounding box center [133, 117] width 44 height 14
click at [111, 117] on input "was raised" at bounding box center [105, 116] width 11 height 11
radio input "true"
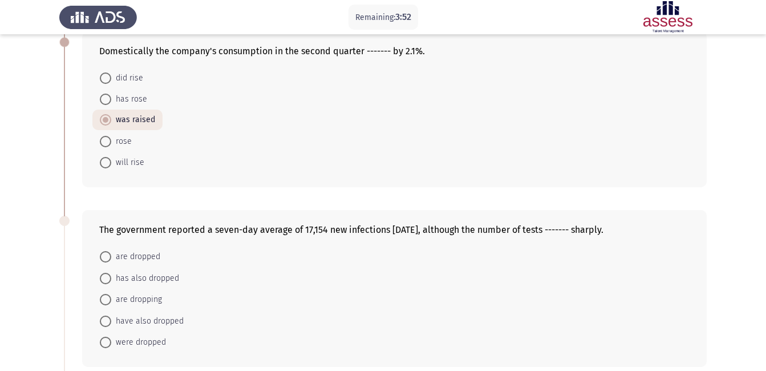
scroll to position [421, 0]
click at [128, 145] on span "rose" at bounding box center [121, 143] width 21 height 14
click at [111, 145] on input "rose" at bounding box center [105, 142] width 11 height 11
radio input "true"
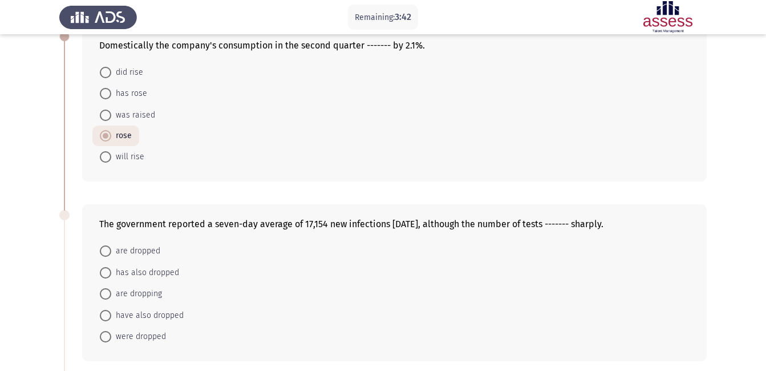
scroll to position [425, 0]
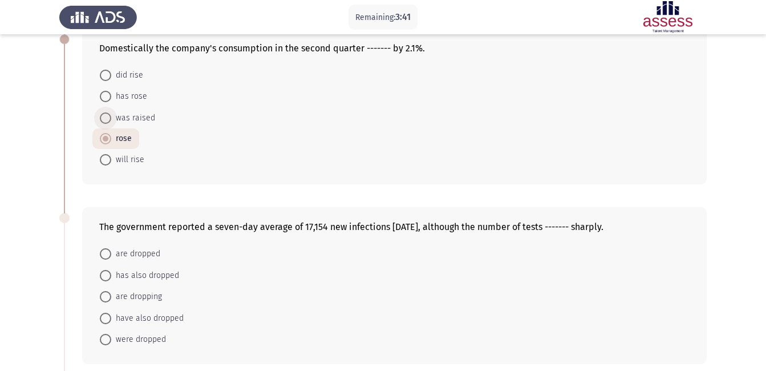
click at [132, 117] on span "was raised" at bounding box center [133, 118] width 44 height 14
click at [111, 117] on input "was raised" at bounding box center [105, 117] width 11 height 11
radio input "true"
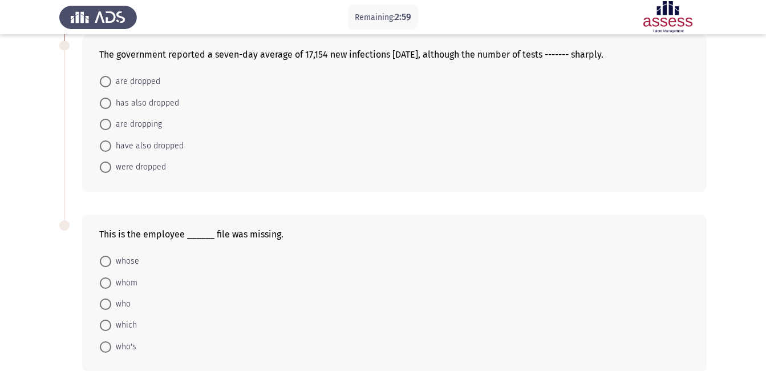
scroll to position [596, 0]
click at [128, 146] on span "have also dropped" at bounding box center [147, 147] width 72 height 14
click at [111, 146] on input "have also dropped" at bounding box center [105, 146] width 11 height 11
radio input "true"
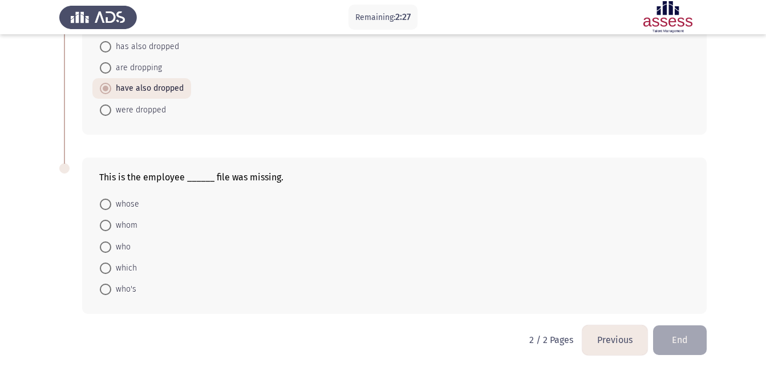
click at [239, 183] on div "This is the employee ______ file was missing. whose whom who which who's" at bounding box center [394, 235] width 624 height 157
click at [128, 208] on span "whose" at bounding box center [125, 204] width 28 height 14
click at [111, 208] on input "whose" at bounding box center [105, 203] width 11 height 11
radio input "true"
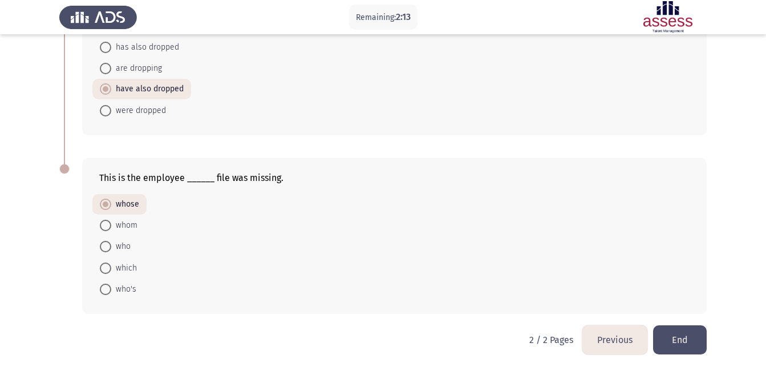
click at [678, 340] on button "End" at bounding box center [680, 339] width 54 height 29
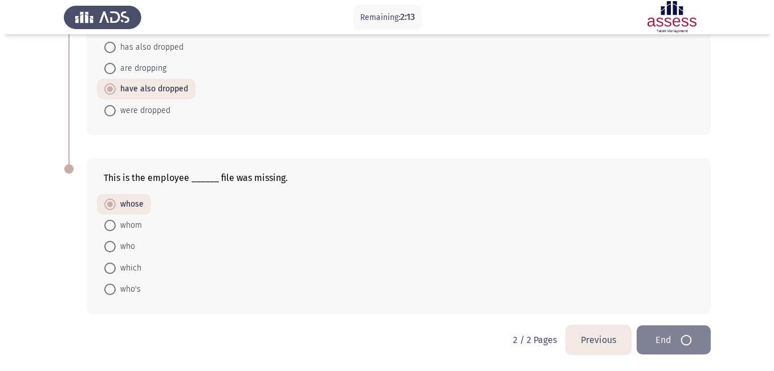
scroll to position [0, 0]
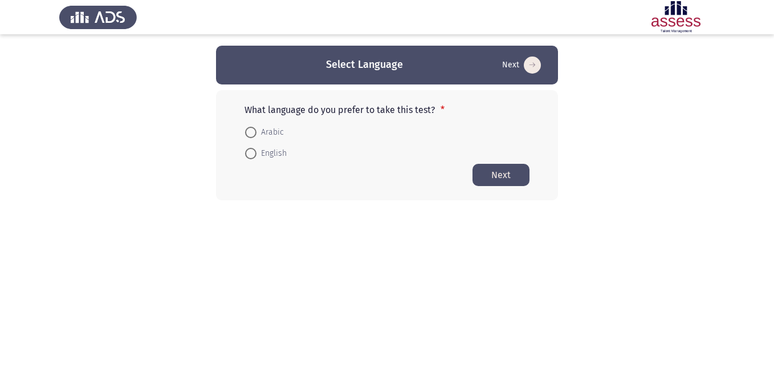
click at [371, 125] on form "Arabic English" at bounding box center [387, 142] width 285 height 43
click at [266, 151] on span "English" at bounding box center [272, 154] width 30 height 14
click at [257, 151] on input "English" at bounding box center [250, 153] width 11 height 11
radio input "true"
click at [501, 176] on button "Next" at bounding box center [501, 174] width 57 height 22
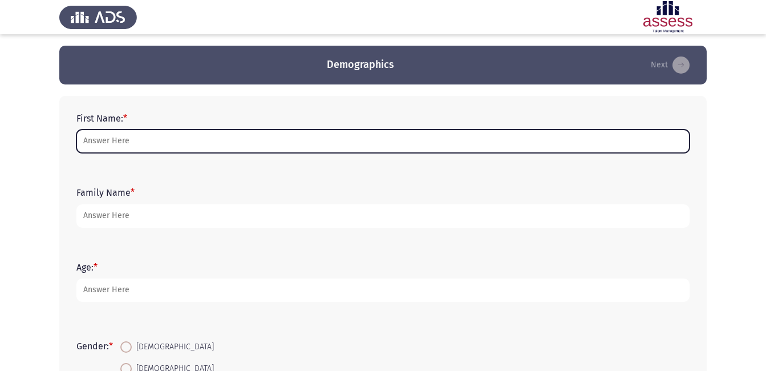
click at [272, 141] on input "First Name: *" at bounding box center [382, 140] width 613 height 23
type input "Roda"
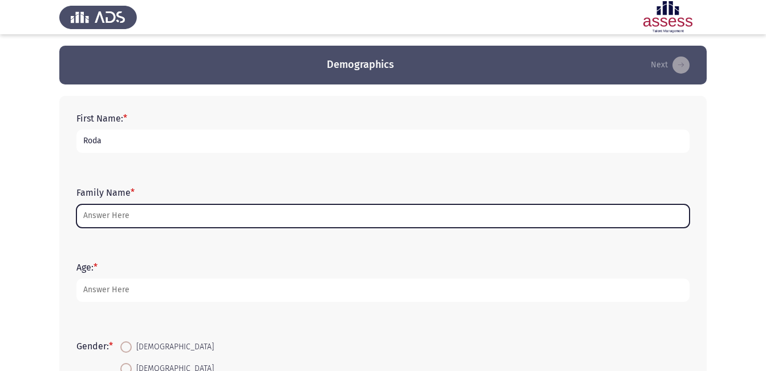
click at [157, 216] on input "Family Name *" at bounding box center [382, 215] width 613 height 23
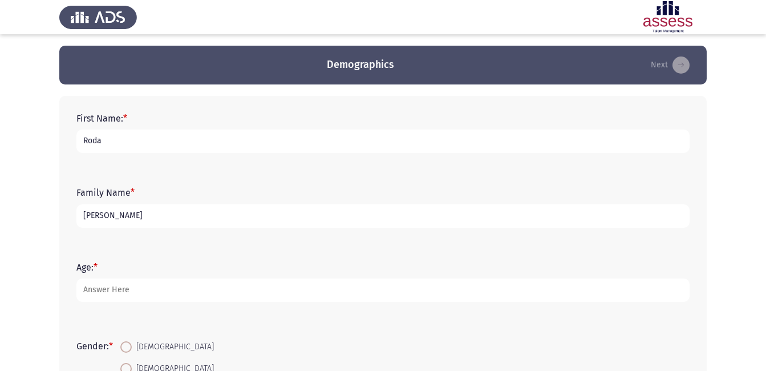
type input "[PERSON_NAME]"
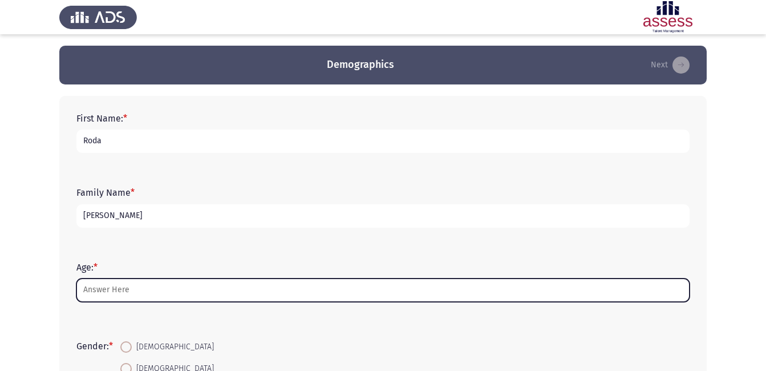
click at [109, 287] on input "Age: *" at bounding box center [382, 289] width 613 height 23
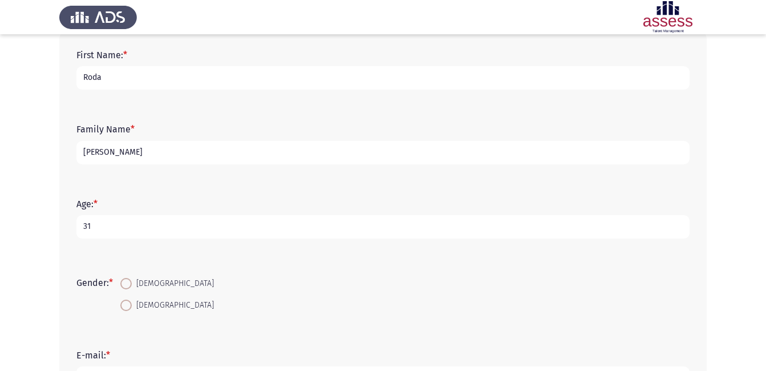
scroll to position [109, 0]
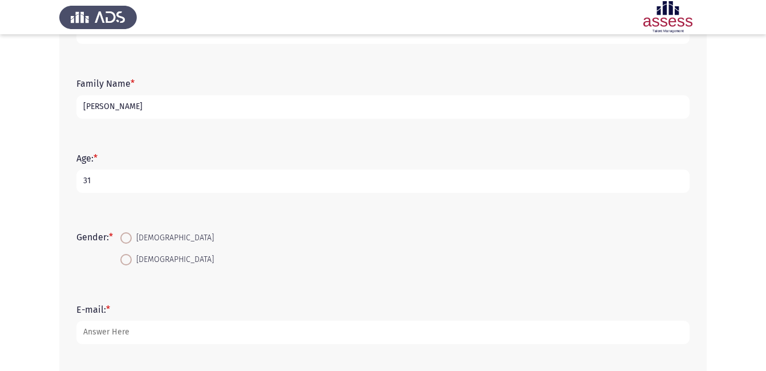
type input "31"
click at [132, 262] on span at bounding box center [125, 259] width 11 height 11
click at [132, 262] on input "[DEMOGRAPHIC_DATA]" at bounding box center [125, 259] width 11 height 11
radio input "true"
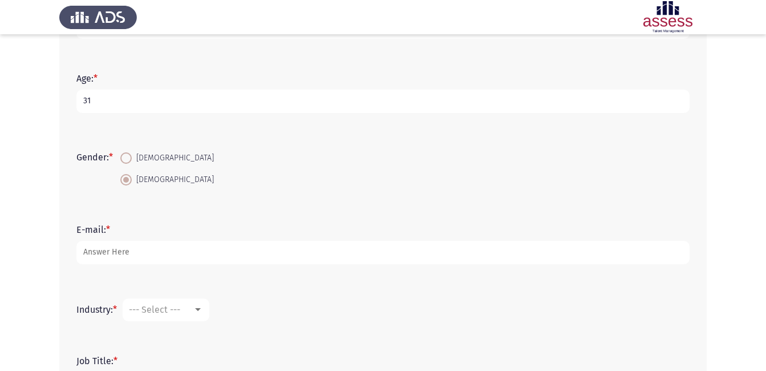
scroll to position [189, 0]
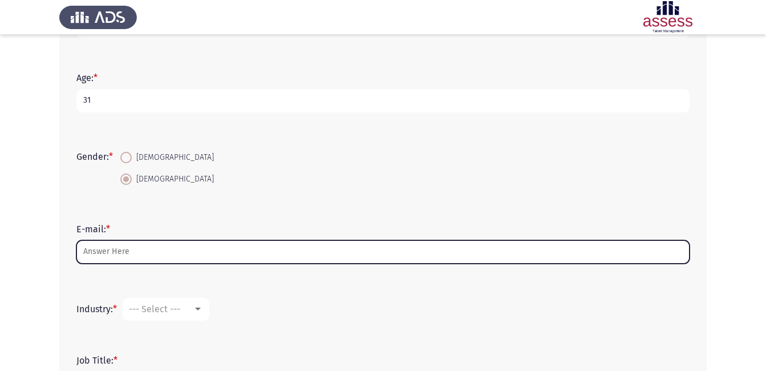
click at [129, 254] on input "E-mail: *" at bounding box center [382, 251] width 613 height 23
click at [136, 251] on input "roda.yousef" at bounding box center [382, 251] width 613 height 23
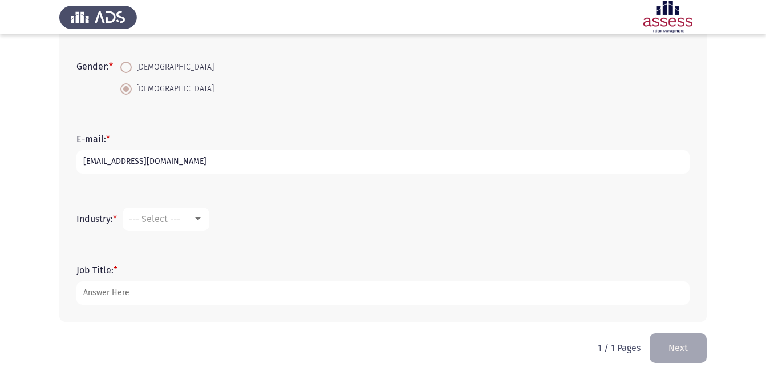
scroll to position [280, 0]
type input "[EMAIL_ADDRESS][DOMAIN_NAME]"
click at [157, 220] on span "--- Select ---" at bounding box center [154, 218] width 51 height 11
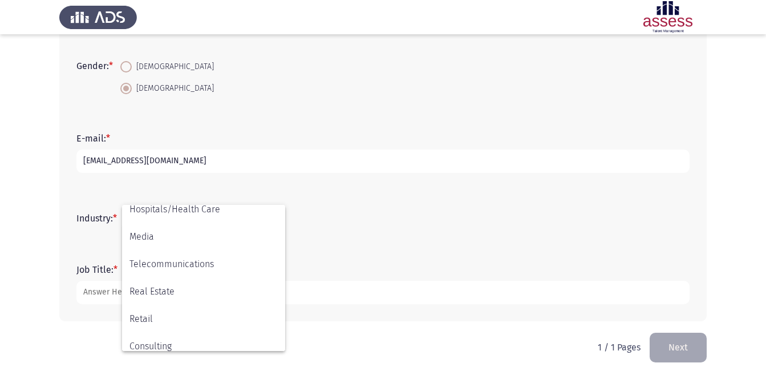
scroll to position [374, 0]
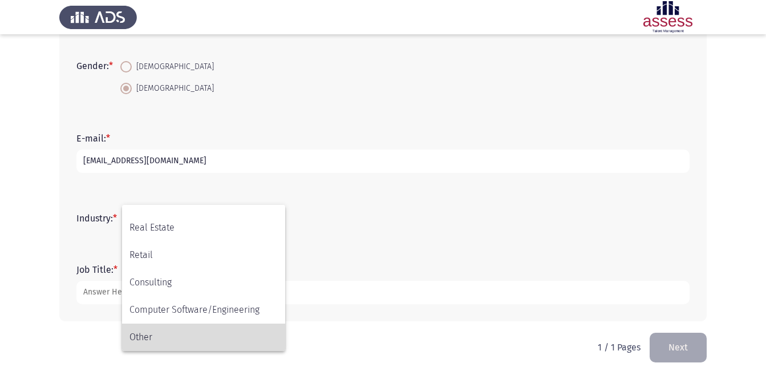
click at [147, 344] on span "Other" at bounding box center [203, 336] width 148 height 27
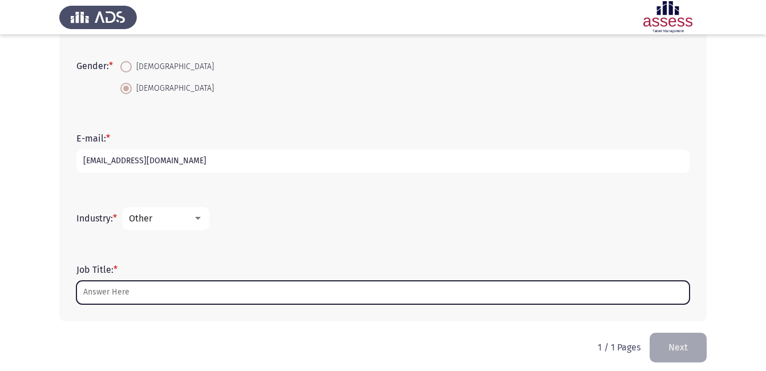
click at [128, 288] on input "Job Title: *" at bounding box center [382, 292] width 613 height 23
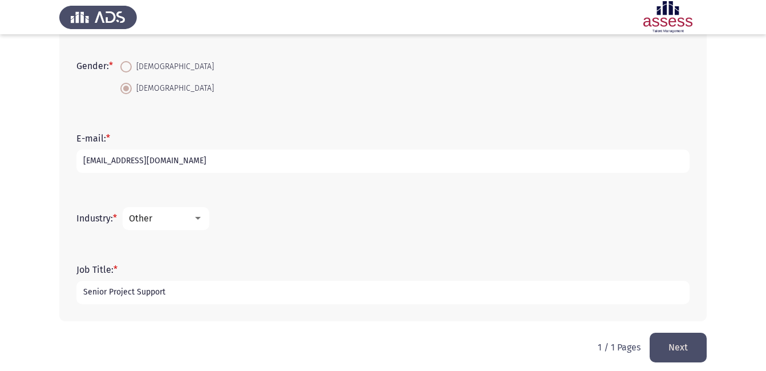
click at [176, 290] on input "Senior Project Support" at bounding box center [382, 292] width 613 height 23
click at [291, 286] on input "Senior Project Support Specialist" at bounding box center [382, 292] width 613 height 23
type input "Senior Project Support Specialist"
click at [689, 351] on button "Next" at bounding box center [677, 346] width 57 height 29
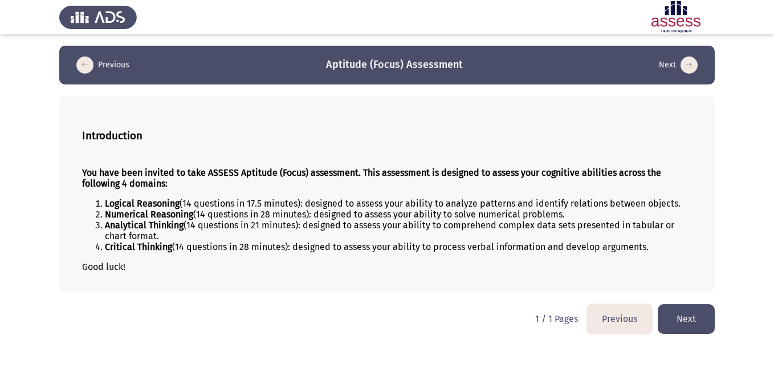
click at [676, 318] on button "Next" at bounding box center [686, 318] width 57 height 29
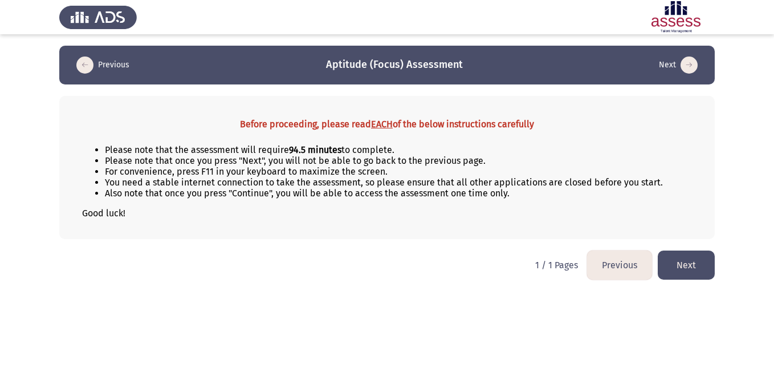
click at [697, 265] on button "Next" at bounding box center [686, 264] width 57 height 29
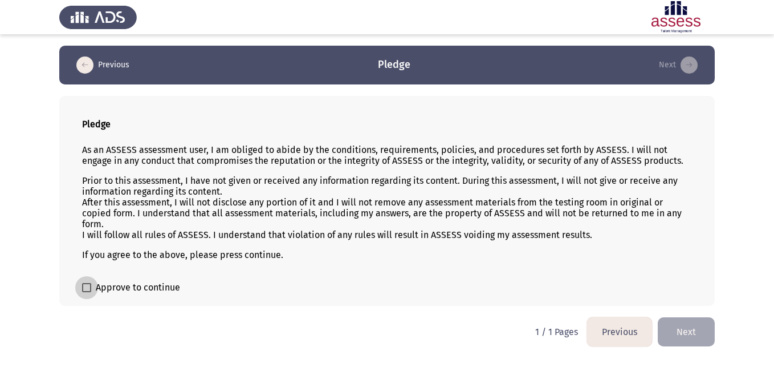
click at [164, 291] on span "Approve to continue" at bounding box center [138, 288] width 84 height 14
click at [87, 292] on input "Approve to continue" at bounding box center [86, 292] width 1 height 1
checkbox input "true"
click at [689, 329] on button "Next" at bounding box center [686, 331] width 57 height 29
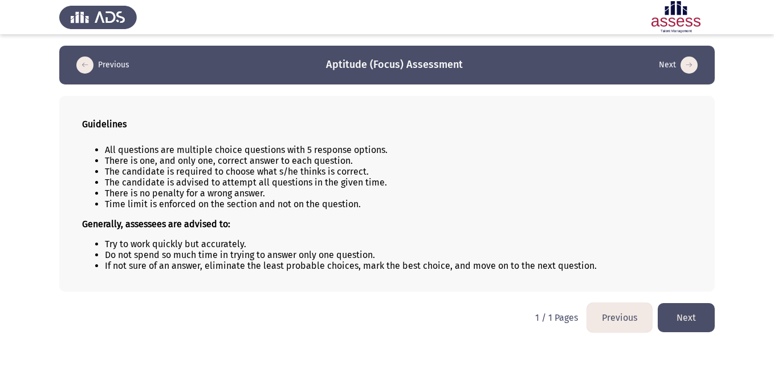
click at [676, 318] on button "Next" at bounding box center [686, 317] width 57 height 29
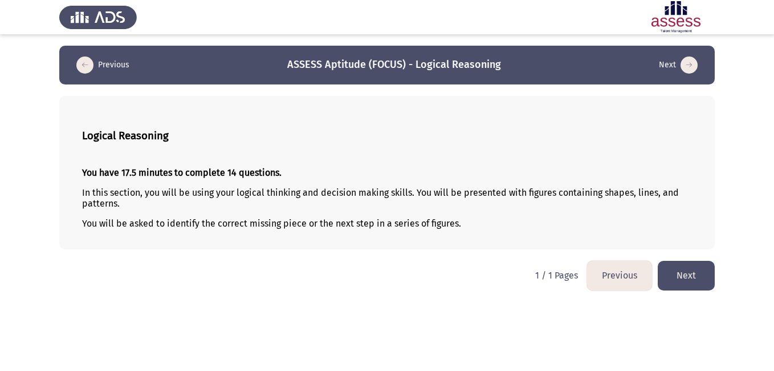
click at [680, 271] on button "Next" at bounding box center [686, 275] width 57 height 29
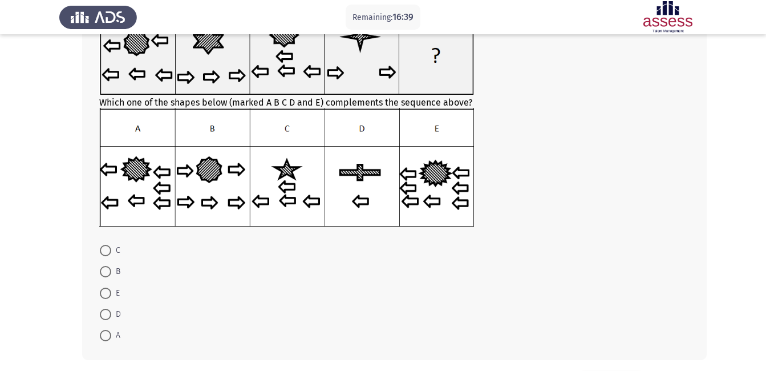
scroll to position [73, 0]
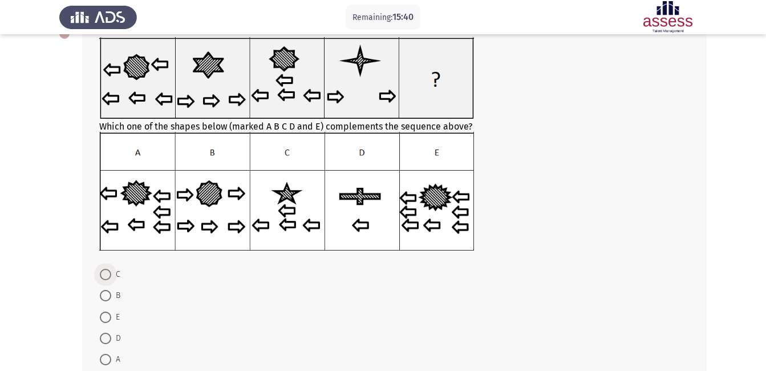
click at [111, 275] on span "C" at bounding box center [115, 274] width 9 height 14
click at [111, 275] on input "C" at bounding box center [105, 274] width 11 height 11
radio input "true"
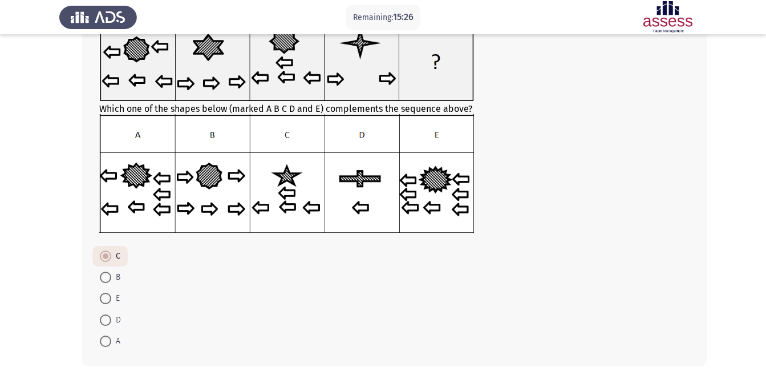
scroll to position [143, 0]
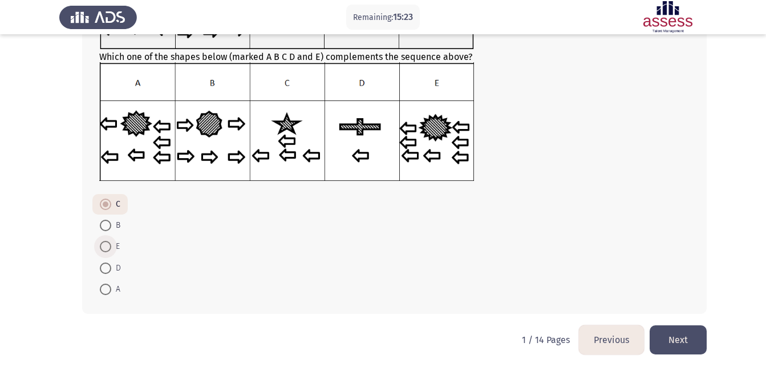
click at [105, 251] on span at bounding box center [105, 246] width 11 height 11
click at [105, 251] on input "E" at bounding box center [105, 246] width 11 height 11
radio input "true"
click at [108, 204] on span at bounding box center [105, 204] width 11 height 11
click at [108, 204] on input "C" at bounding box center [105, 204] width 11 height 11
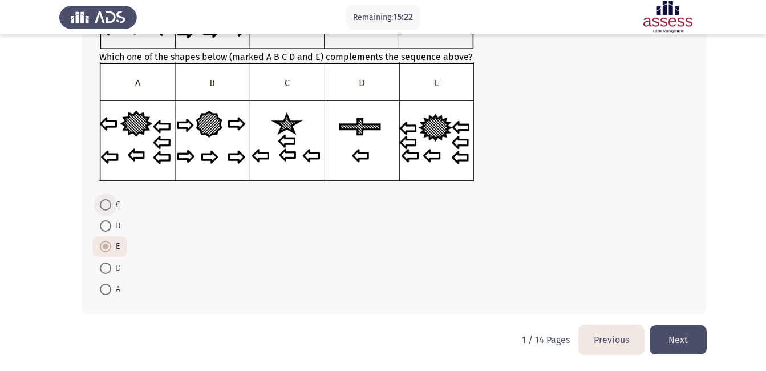
radio input "true"
click at [684, 342] on button "Next" at bounding box center [677, 339] width 57 height 29
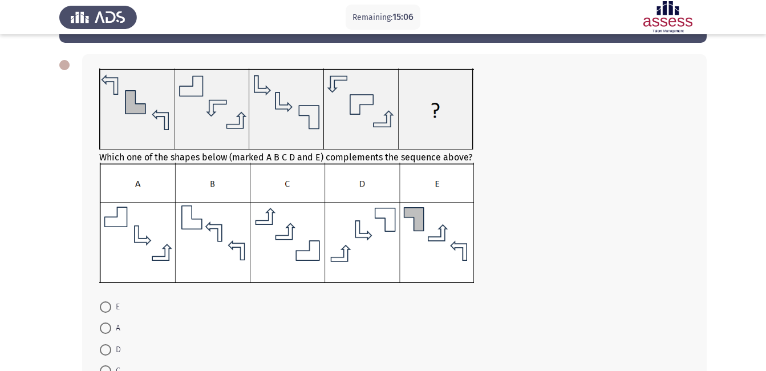
scroll to position [42, 0]
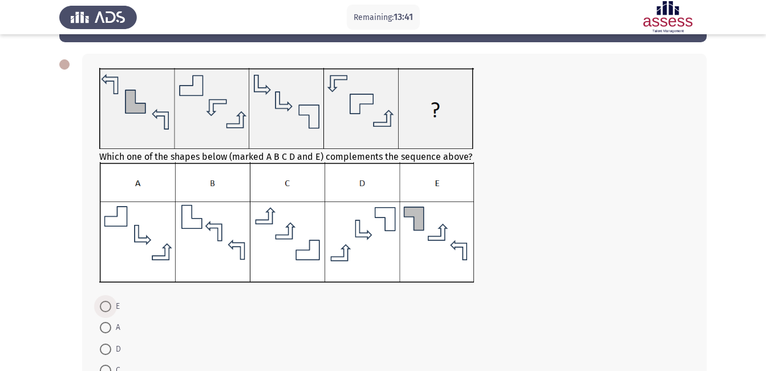
click at [112, 302] on span "E" at bounding box center [115, 306] width 9 height 14
click at [111, 302] on input "E" at bounding box center [105, 305] width 11 height 11
radio input "true"
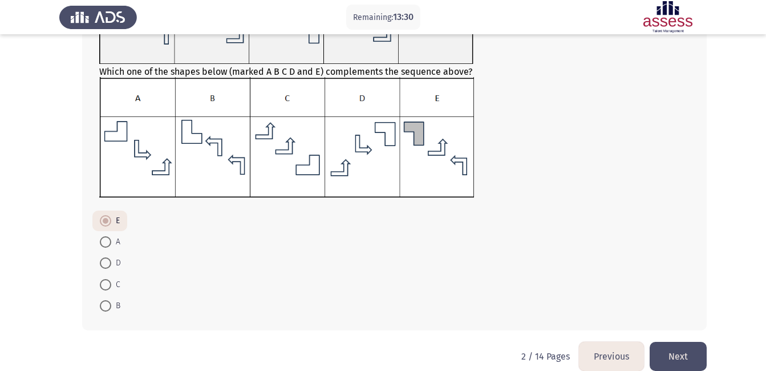
scroll to position [144, 0]
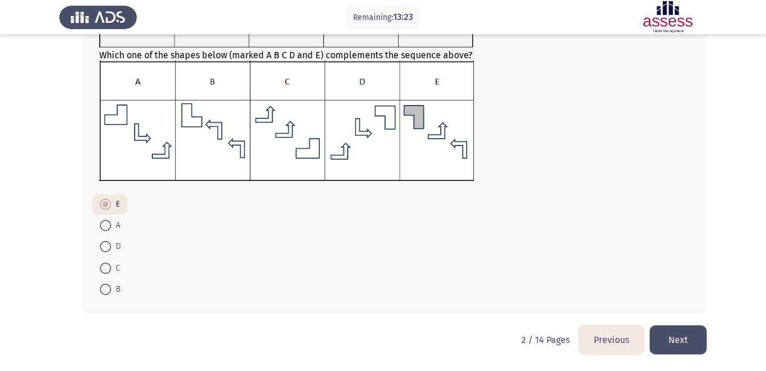
click at [688, 338] on button "Next" at bounding box center [677, 339] width 57 height 29
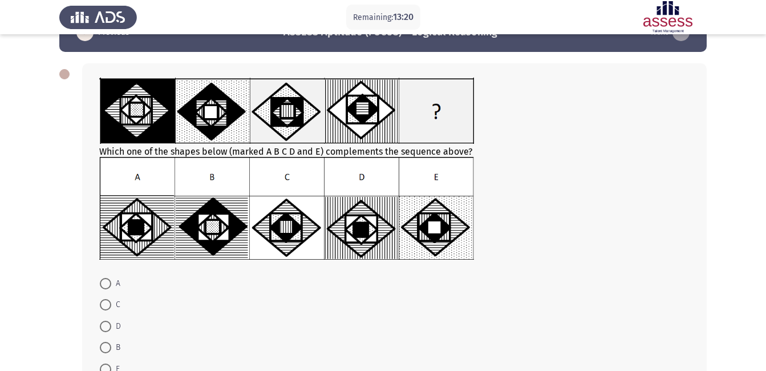
scroll to position [33, 0]
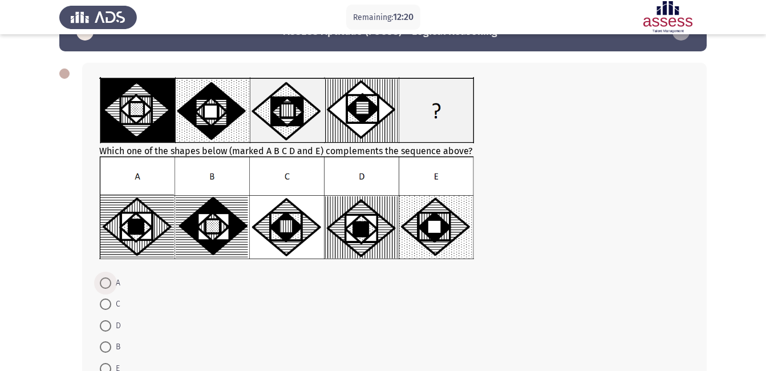
click at [101, 284] on span at bounding box center [105, 282] width 11 height 11
click at [101, 284] on input "A" at bounding box center [105, 282] width 11 height 11
radio input "true"
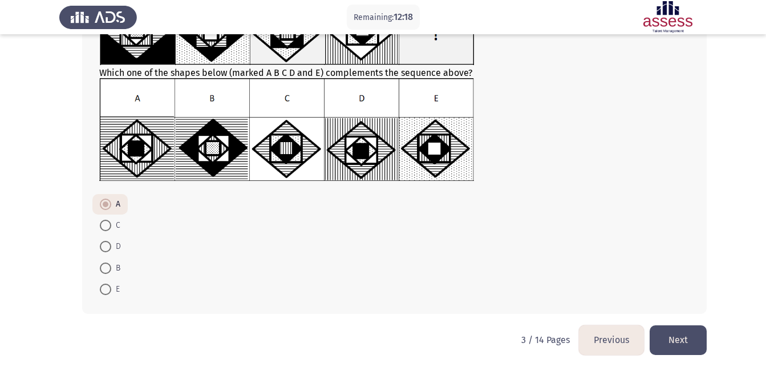
click at [679, 342] on button "Next" at bounding box center [677, 339] width 57 height 29
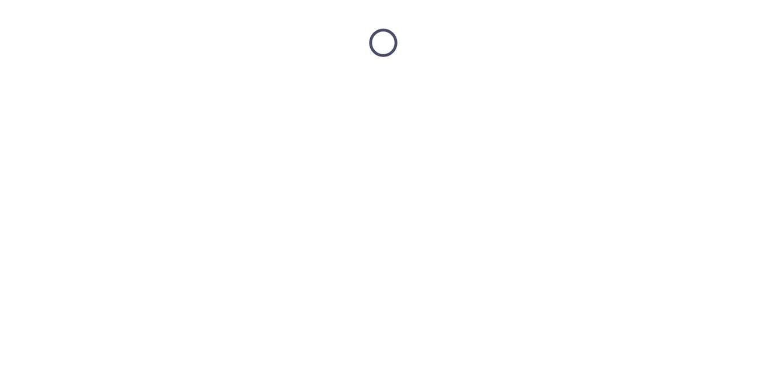
scroll to position [0, 0]
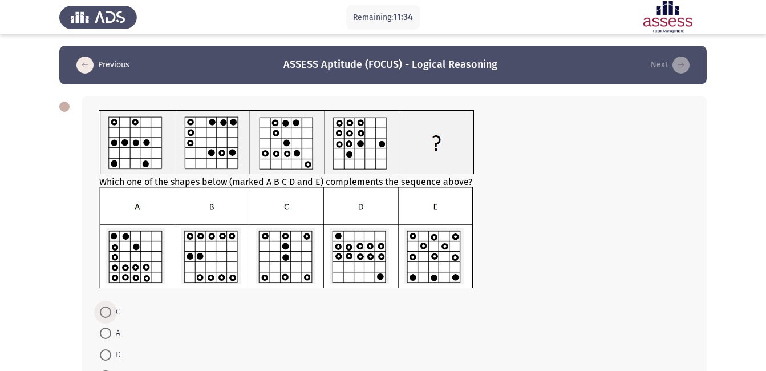
click at [105, 312] on span at bounding box center [105, 312] width 0 height 0
click at [105, 311] on input "C" at bounding box center [105, 311] width 11 height 11
radio input "true"
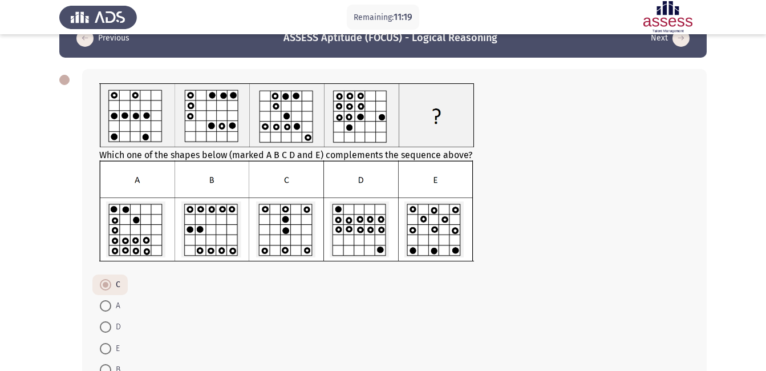
scroll to position [107, 0]
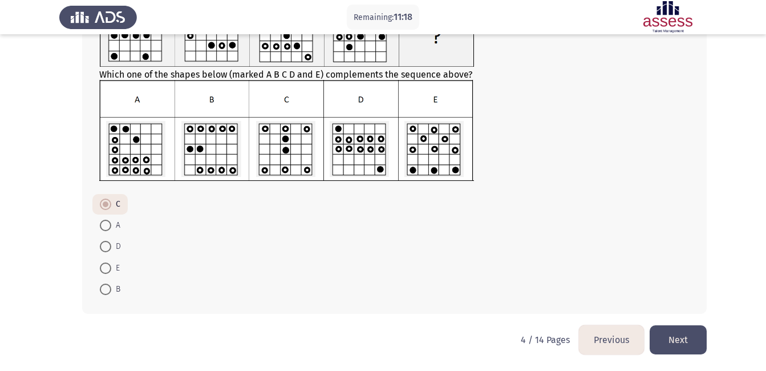
click at [680, 341] on button "Next" at bounding box center [677, 339] width 57 height 29
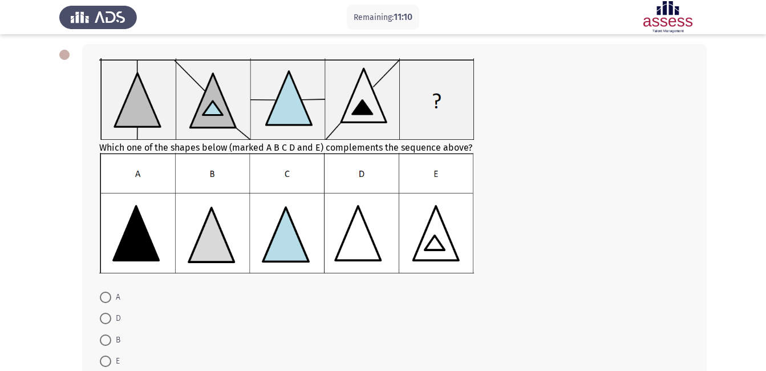
scroll to position [27, 0]
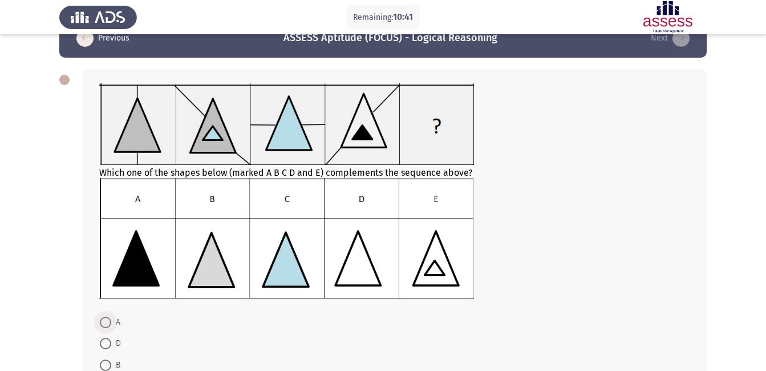
click at [103, 324] on span at bounding box center [105, 321] width 11 height 11
click at [103, 324] on input "A" at bounding box center [105, 321] width 11 height 11
radio input "true"
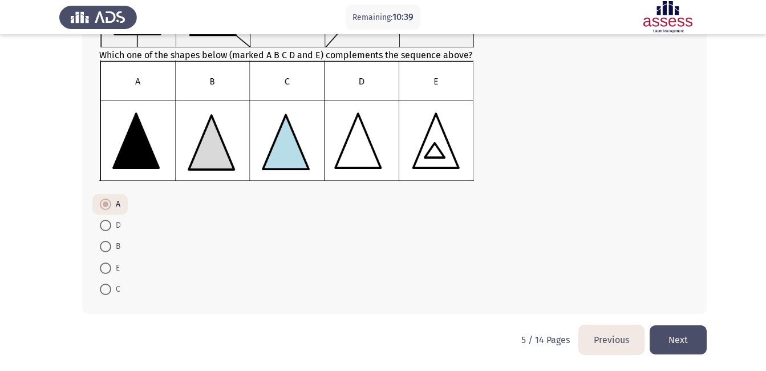
click at [680, 338] on button "Next" at bounding box center [677, 339] width 57 height 29
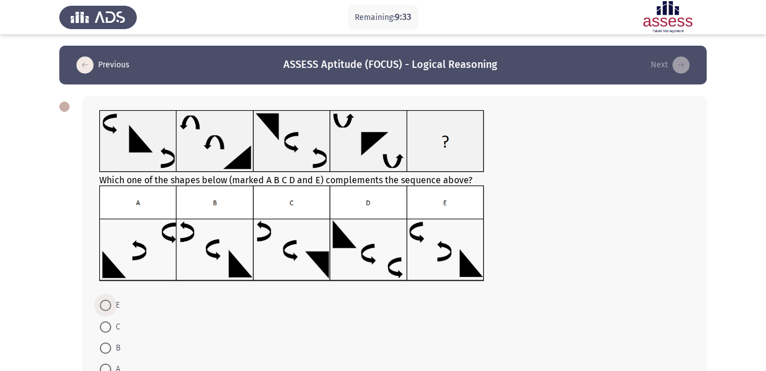
click at [116, 302] on span "E" at bounding box center [115, 305] width 9 height 14
click at [111, 302] on input "E" at bounding box center [105, 304] width 11 height 11
radio input "true"
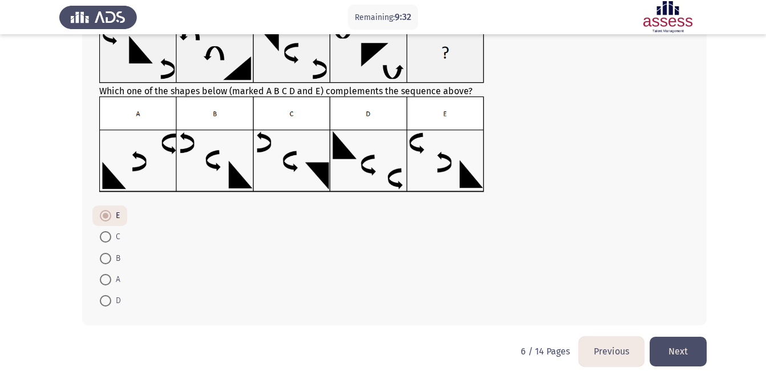
scroll to position [100, 0]
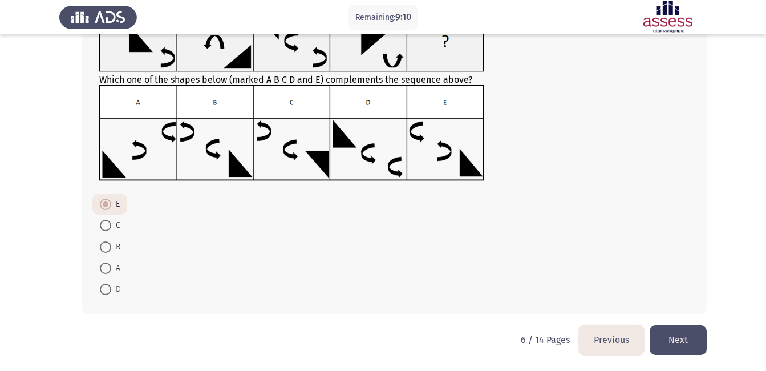
click at [674, 345] on button "Next" at bounding box center [677, 339] width 57 height 29
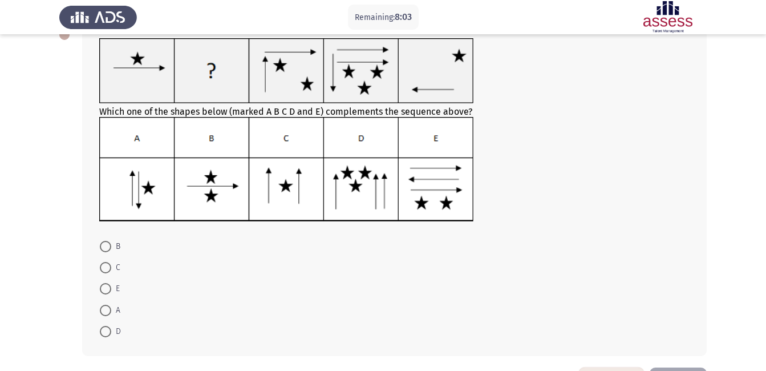
scroll to position [0, 0]
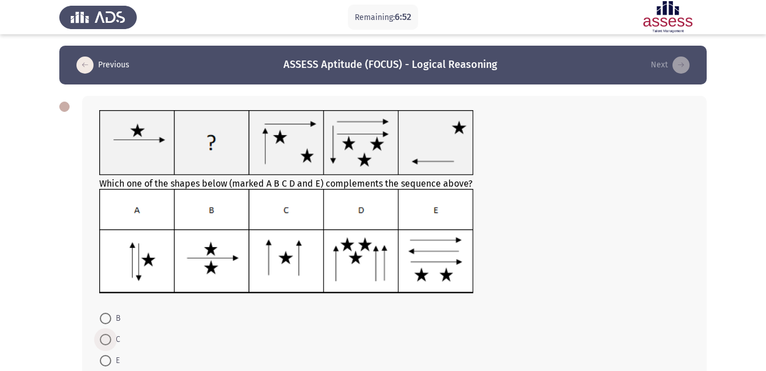
click at [111, 336] on span "C" at bounding box center [115, 339] width 9 height 14
click at [111, 336] on input "C" at bounding box center [105, 339] width 11 height 11
radio input "true"
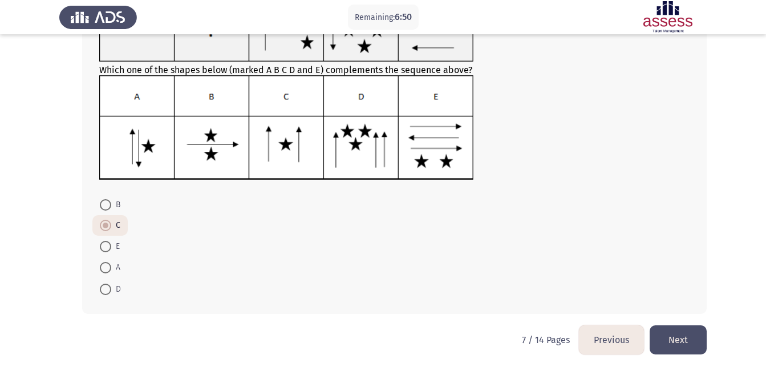
click at [695, 336] on button "Next" at bounding box center [677, 339] width 57 height 29
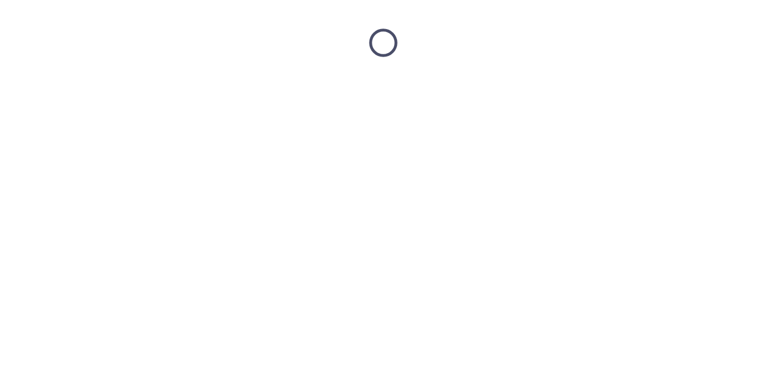
scroll to position [0, 0]
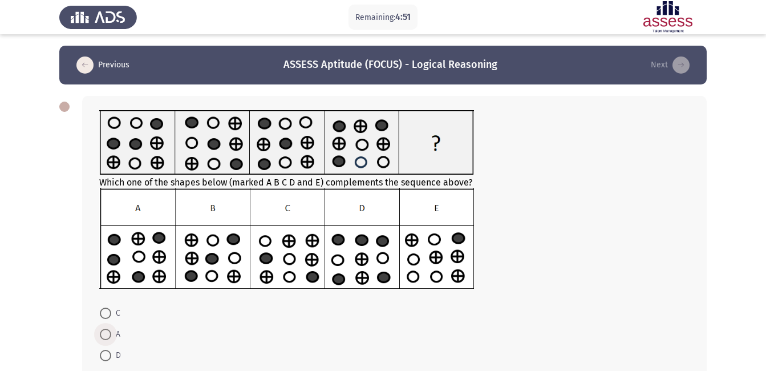
click at [108, 337] on span at bounding box center [105, 333] width 11 height 11
click at [108, 337] on input "A" at bounding box center [105, 333] width 11 height 11
radio input "true"
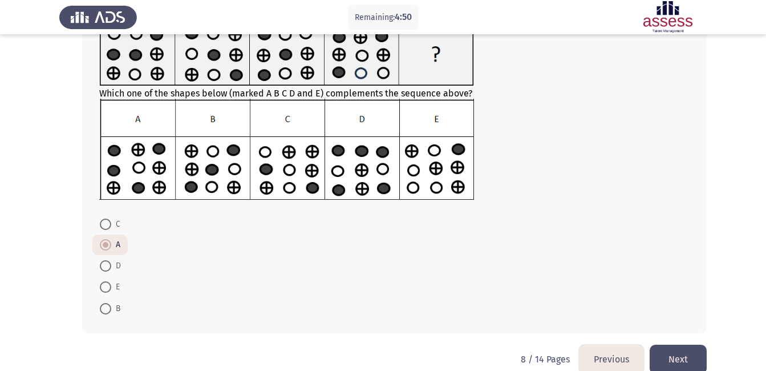
scroll to position [90, 0]
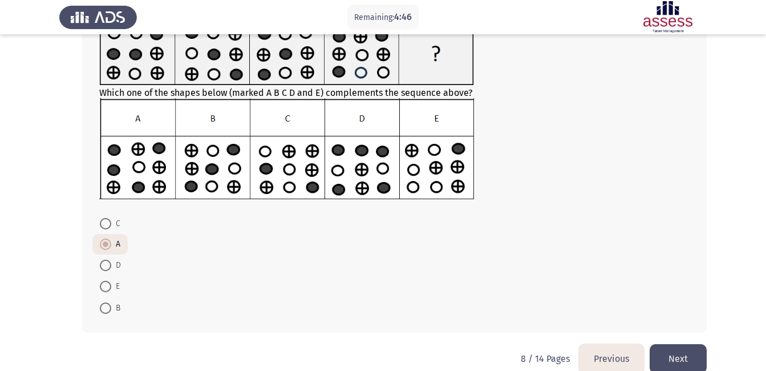
click at [677, 350] on button "Next" at bounding box center [677, 358] width 57 height 29
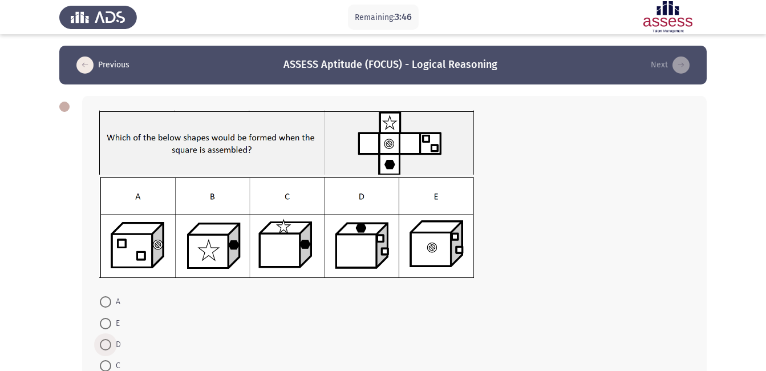
click at [110, 346] on span at bounding box center [105, 344] width 11 height 11
click at [110, 346] on input "D" at bounding box center [105, 344] width 11 height 11
radio input "true"
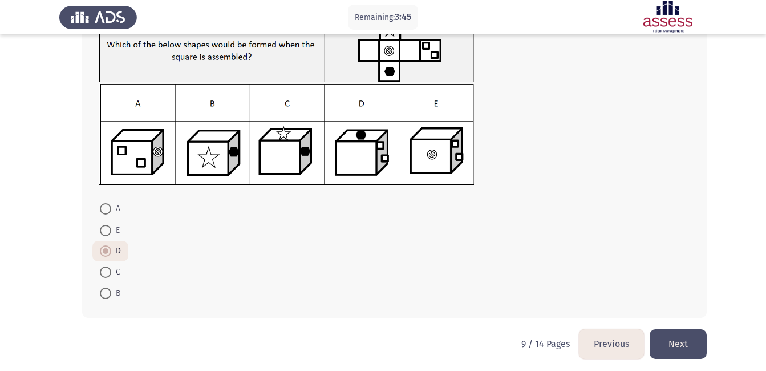
scroll to position [97, 0]
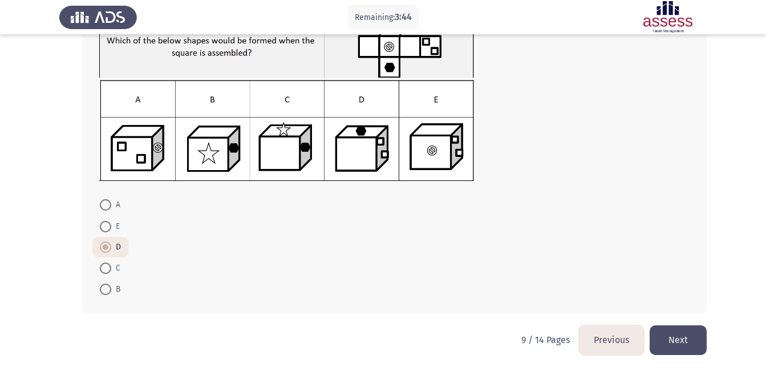
click at [669, 338] on button "Next" at bounding box center [677, 339] width 57 height 29
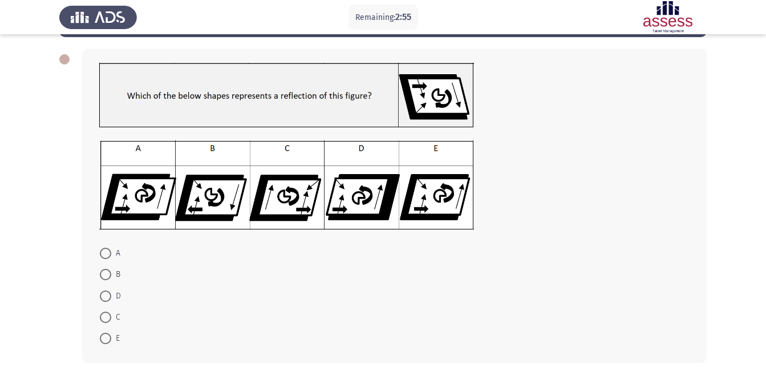
scroll to position [35, 0]
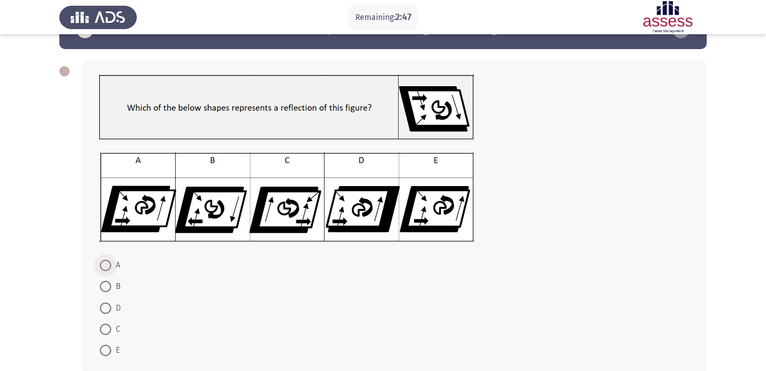
click at [105, 266] on span at bounding box center [105, 264] width 11 height 11
click at [105, 266] on input "A" at bounding box center [105, 264] width 11 height 11
radio input "true"
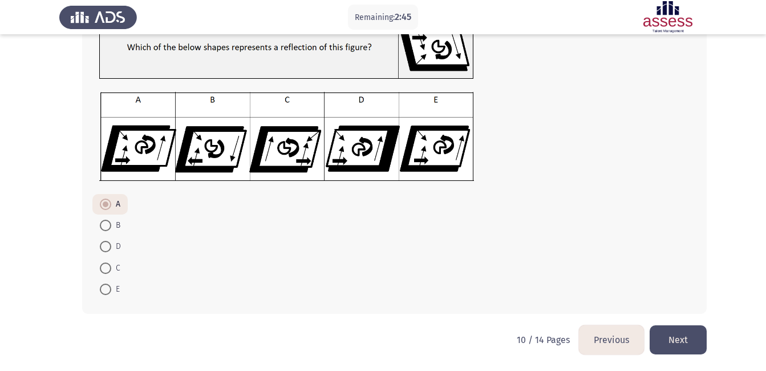
click at [693, 340] on button "Next" at bounding box center [677, 339] width 57 height 29
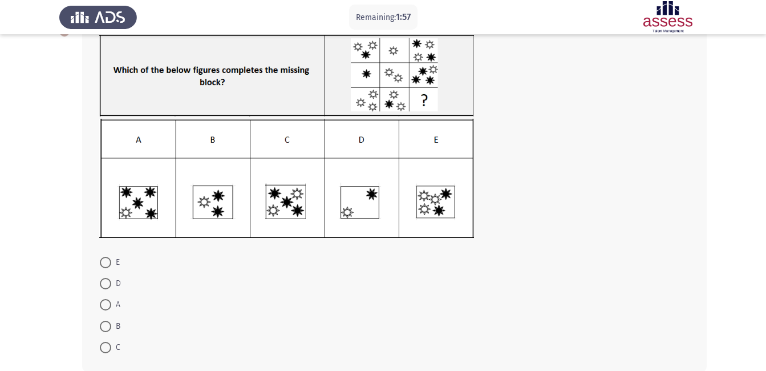
scroll to position [76, 0]
click at [107, 348] on span at bounding box center [105, 346] width 11 height 11
click at [107, 348] on input "C" at bounding box center [105, 346] width 11 height 11
radio input "true"
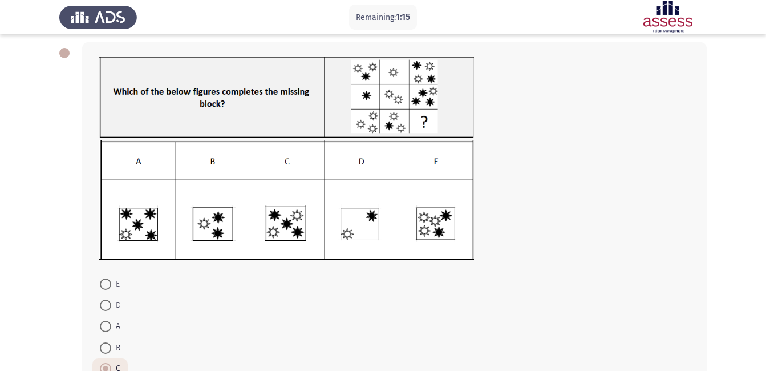
scroll to position [133, 0]
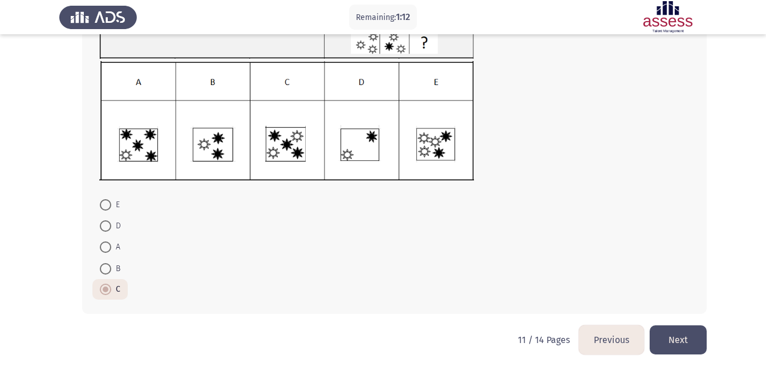
click at [680, 346] on button "Next" at bounding box center [677, 339] width 57 height 29
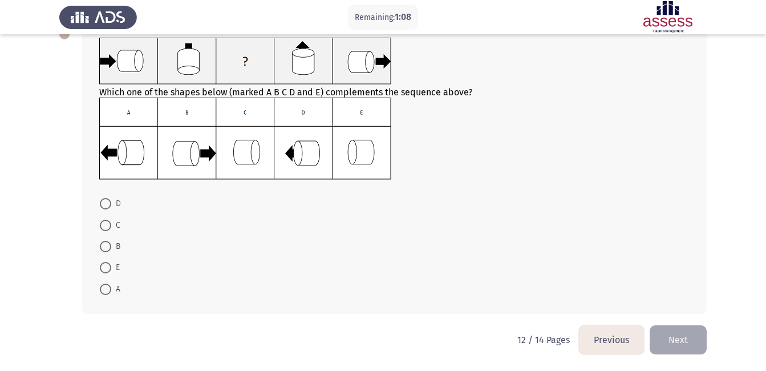
scroll to position [0, 0]
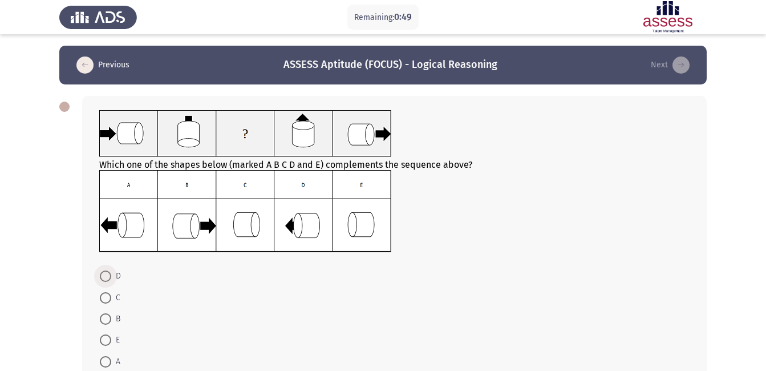
click at [103, 275] on span at bounding box center [105, 275] width 11 height 11
click at [103, 275] on input "D" at bounding box center [105, 275] width 11 height 11
radio input "true"
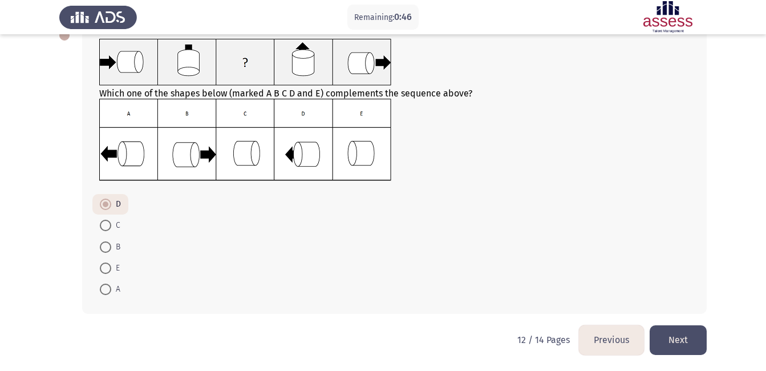
click at [677, 338] on button "Next" at bounding box center [677, 339] width 57 height 29
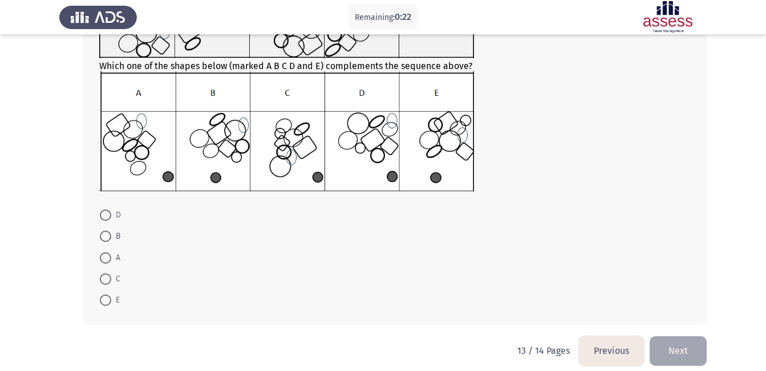
scroll to position [145, 0]
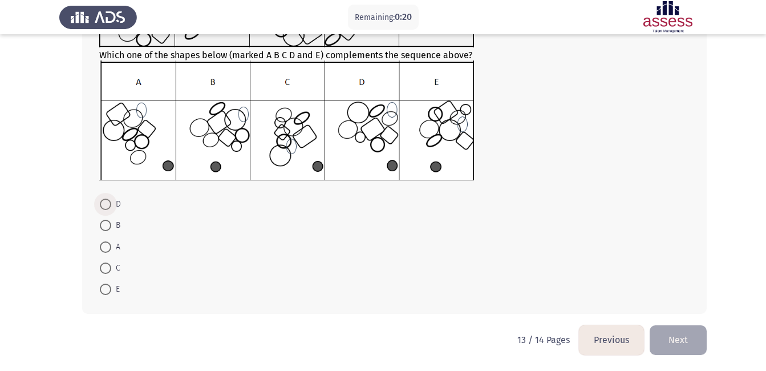
click at [104, 204] on span at bounding box center [105, 203] width 11 height 11
click at [104, 204] on input "D" at bounding box center [105, 203] width 11 height 11
radio input "true"
click at [677, 339] on button "Next" at bounding box center [677, 339] width 57 height 29
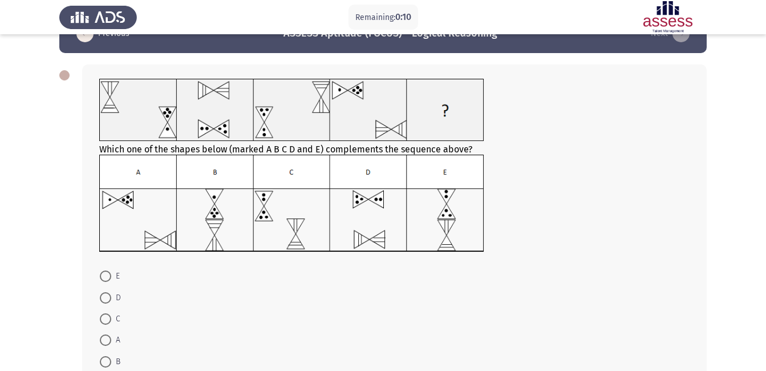
scroll to position [33, 0]
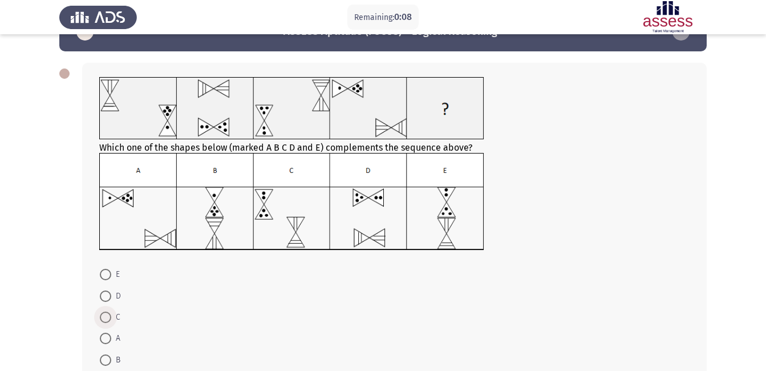
click at [108, 319] on span at bounding box center [105, 316] width 11 height 11
click at [108, 319] on input "C" at bounding box center [105, 316] width 11 height 11
radio input "true"
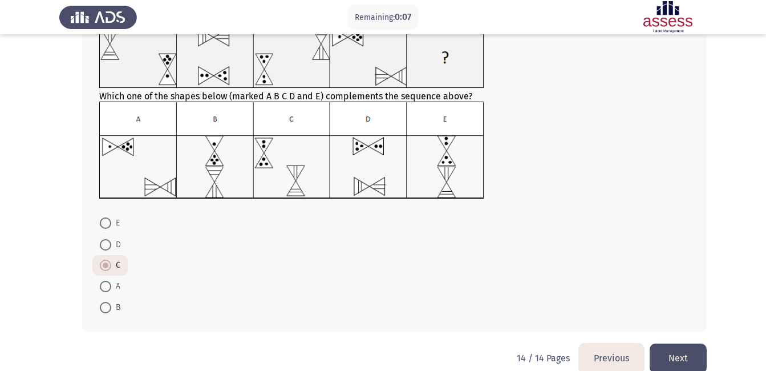
scroll to position [94, 0]
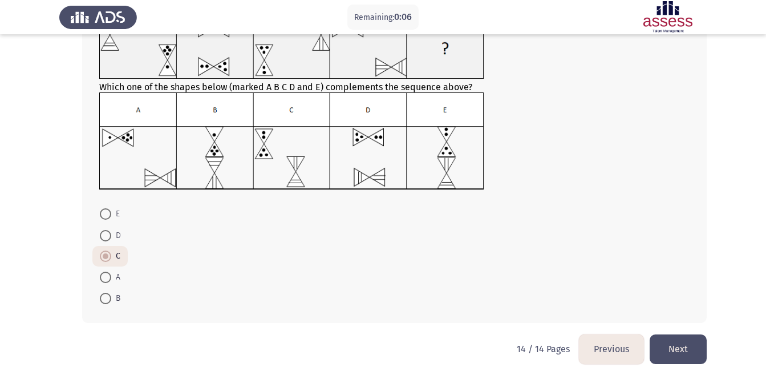
click at [672, 352] on button "Next" at bounding box center [677, 348] width 57 height 29
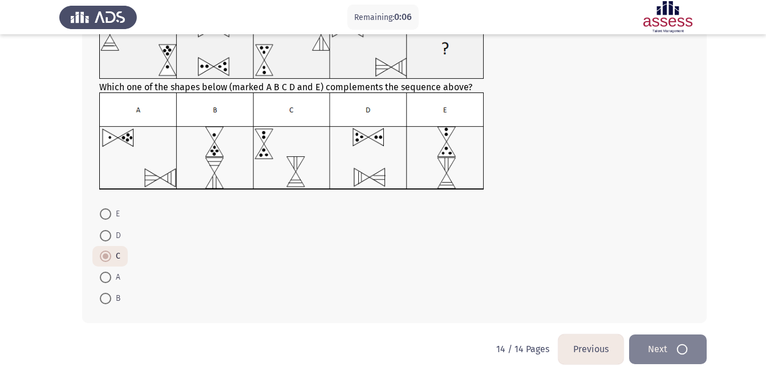
scroll to position [0, 0]
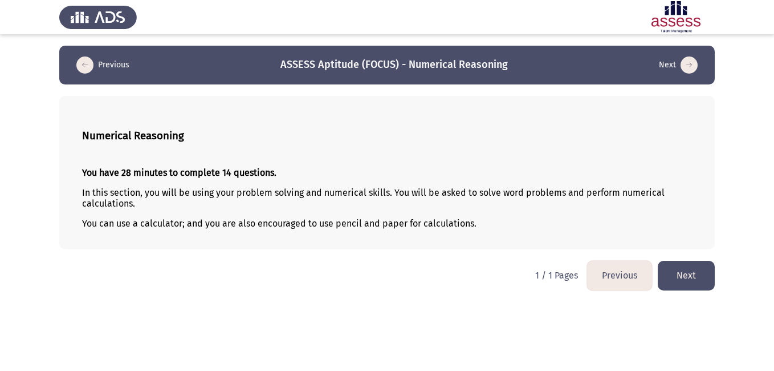
click at [705, 273] on button "Next" at bounding box center [686, 275] width 57 height 29
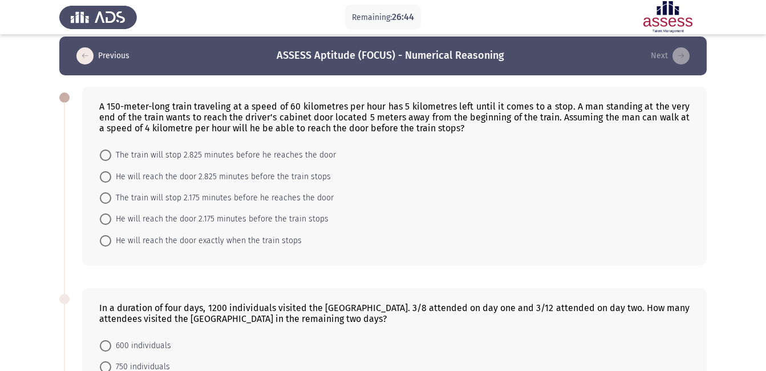
scroll to position [7, 0]
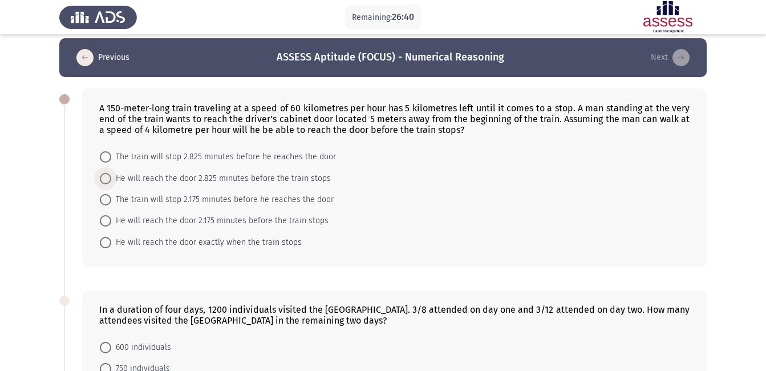
click at [104, 181] on span at bounding box center [105, 178] width 11 height 11
click at [104, 181] on input "He will reach the door 2.825 minutes before the train stops" at bounding box center [105, 178] width 11 height 11
radio input "true"
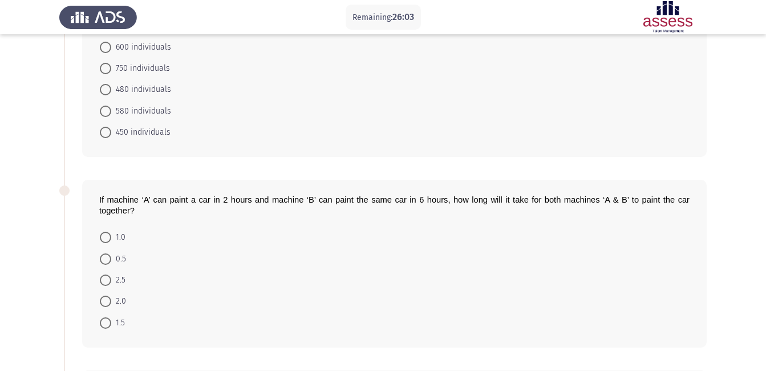
scroll to position [307, 0]
click at [114, 129] on span "450 individuals" at bounding box center [140, 132] width 59 height 14
click at [111, 129] on input "450 individuals" at bounding box center [105, 131] width 11 height 11
radio input "true"
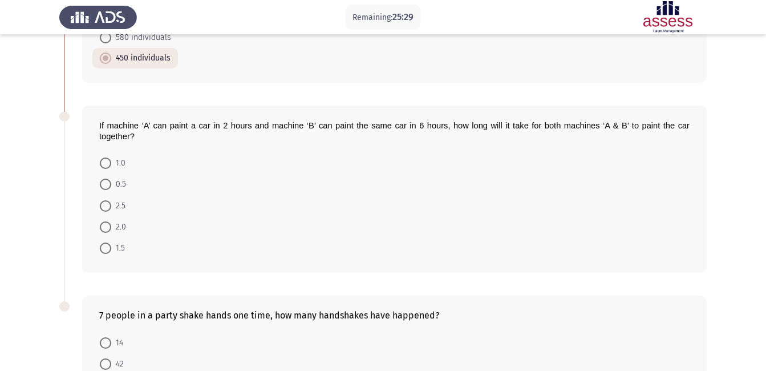
scroll to position [381, 0]
click at [107, 250] on span at bounding box center [105, 247] width 11 height 11
click at [107, 250] on input "1.5" at bounding box center [105, 247] width 11 height 11
radio input "true"
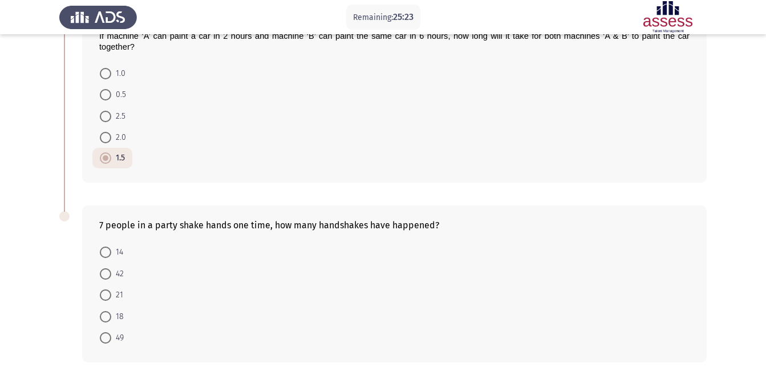
scroll to position [518, 0]
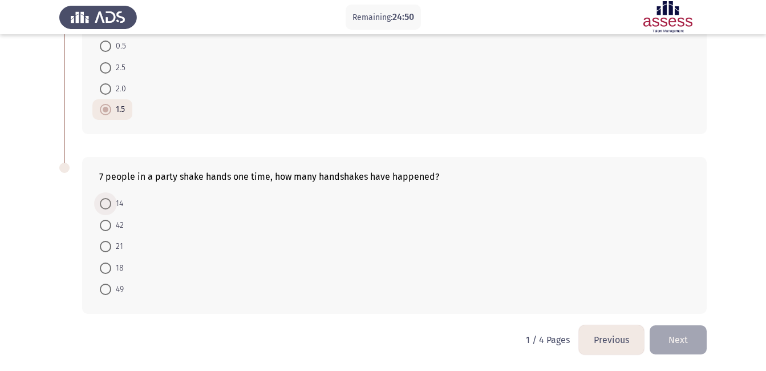
click at [105, 205] on span at bounding box center [105, 203] width 11 height 11
click at [105, 205] on input "14" at bounding box center [105, 203] width 11 height 11
radio input "true"
click at [101, 248] on span at bounding box center [105, 246] width 11 height 11
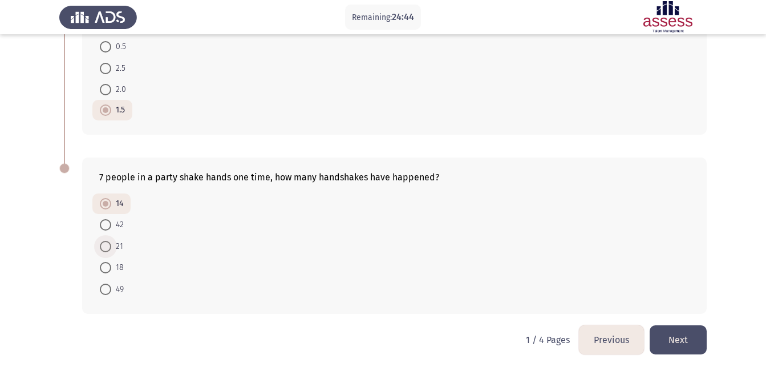
click at [101, 248] on input "21" at bounding box center [105, 246] width 11 height 11
radio input "true"
click at [660, 328] on button "Next" at bounding box center [677, 339] width 57 height 29
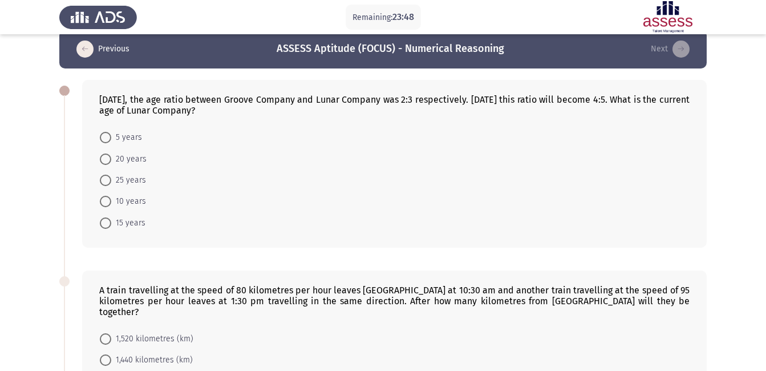
scroll to position [15, 0]
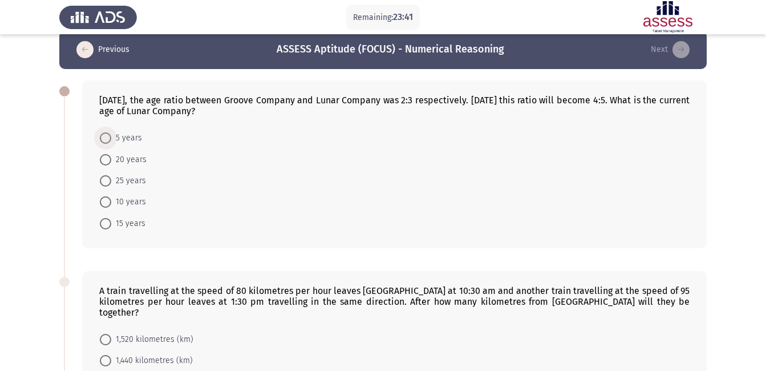
click at [113, 142] on span "5 years" at bounding box center [126, 138] width 31 height 14
click at [111, 142] on input "5 years" at bounding box center [105, 137] width 11 height 11
radio input "true"
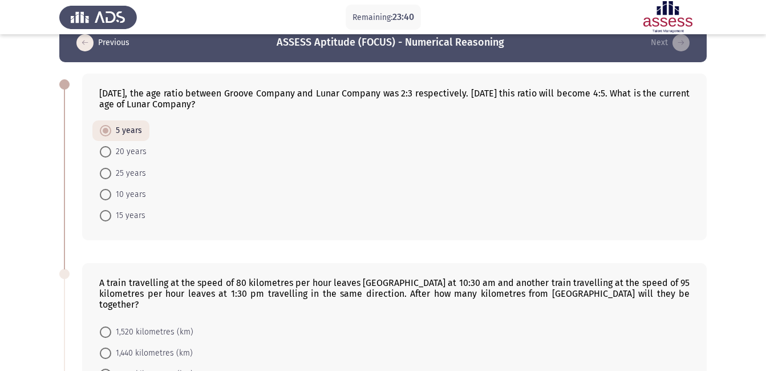
scroll to position [23, 0]
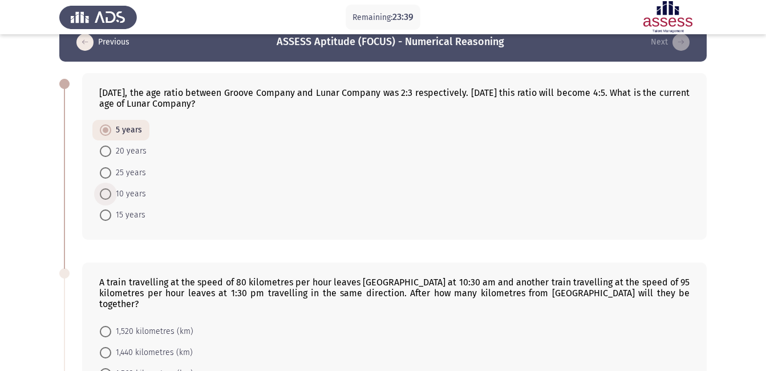
click at [139, 193] on span "10 years" at bounding box center [128, 194] width 35 height 14
click at [111, 193] on input "10 years" at bounding box center [105, 193] width 11 height 11
radio input "true"
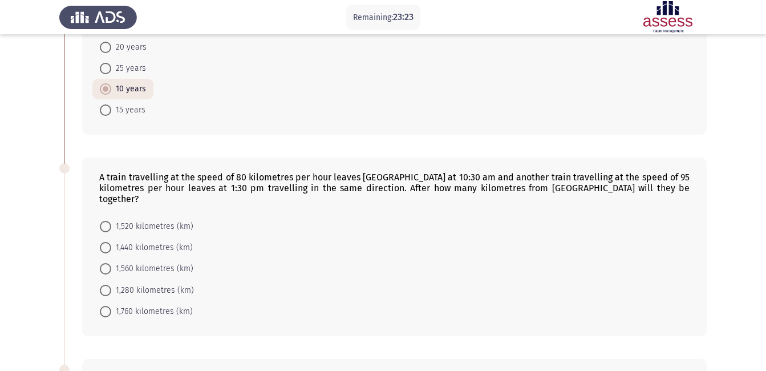
scroll to position [129, 0]
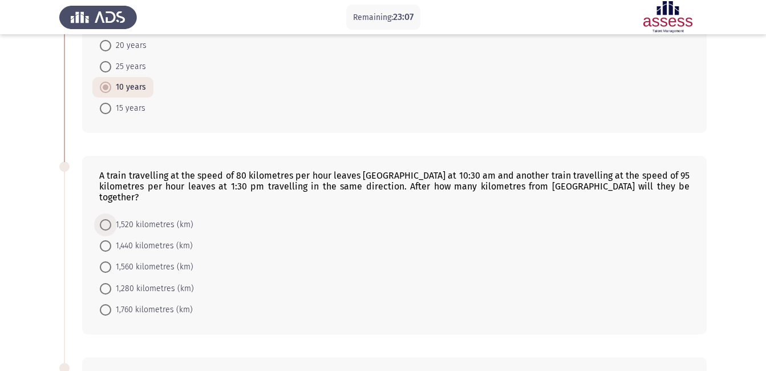
click at [163, 218] on span "1,520 kilometres (km)" at bounding box center [152, 225] width 82 height 14
click at [111, 219] on input "1,520 kilometres (km)" at bounding box center [105, 224] width 11 height 11
radio input "true"
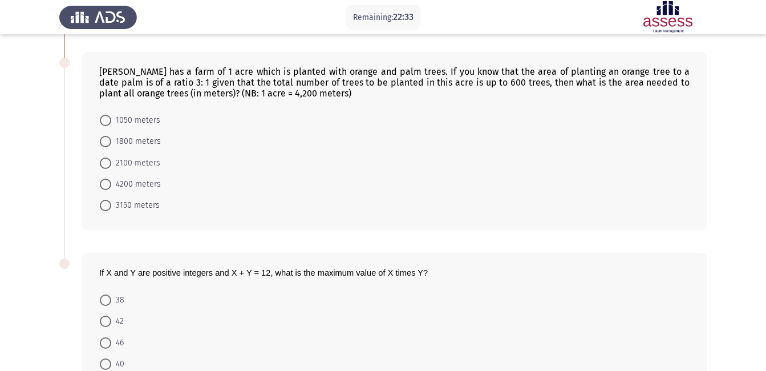
scroll to position [433, 0]
click at [154, 199] on span "3150 meters" at bounding box center [135, 206] width 48 height 14
click at [111, 200] on input "3150 meters" at bounding box center [105, 205] width 11 height 11
radio input "true"
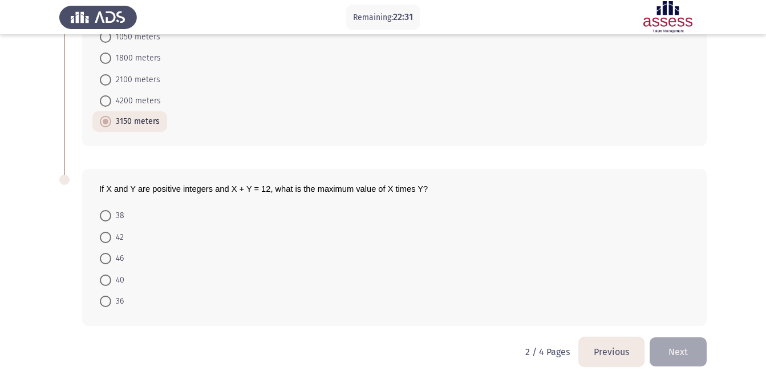
scroll to position [518, 0]
click at [104, 295] on span at bounding box center [105, 300] width 11 height 11
click at [104, 295] on input "36" at bounding box center [105, 300] width 11 height 11
radio input "true"
click at [686, 352] on button "Next" at bounding box center [677, 350] width 57 height 29
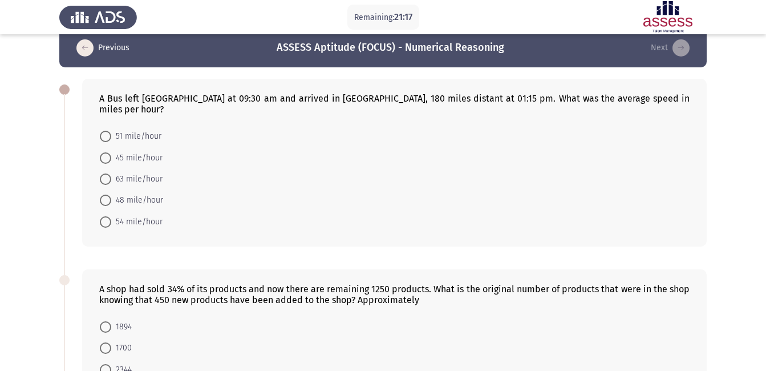
scroll to position [17, 0]
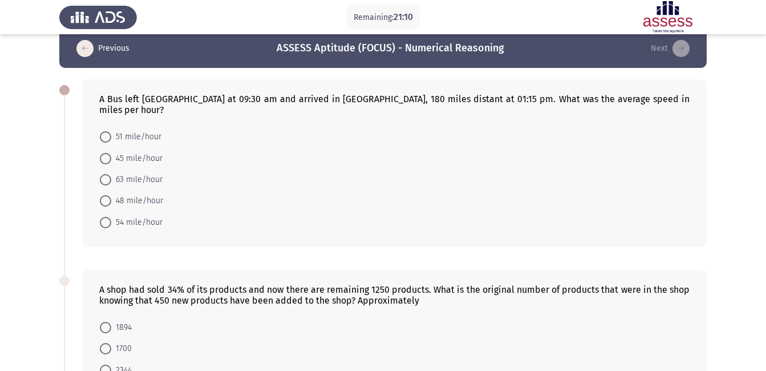
click at [136, 194] on span "48 mile/hour" at bounding box center [137, 201] width 52 height 14
click at [111, 195] on input "48 mile/hour" at bounding box center [105, 200] width 11 height 11
radio input "true"
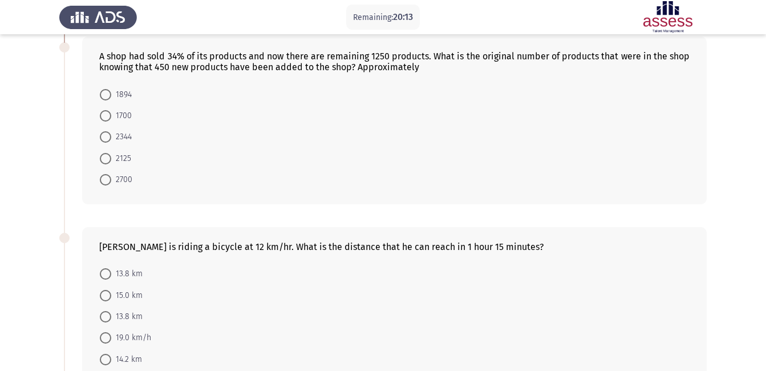
scroll to position [249, 0]
click at [102, 88] on span at bounding box center [105, 93] width 11 height 11
click at [102, 88] on input "1894" at bounding box center [105, 93] width 11 height 11
radio input "true"
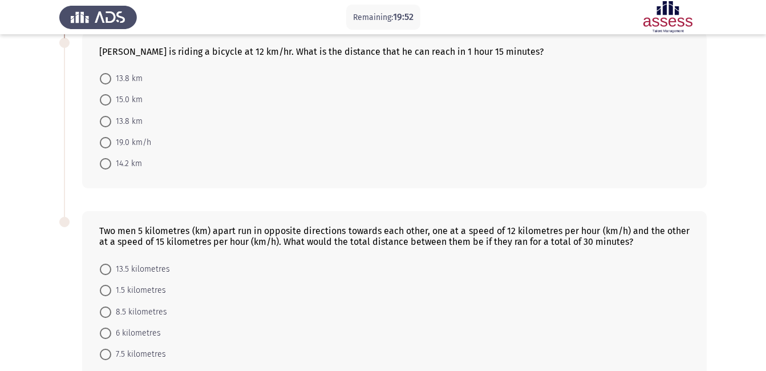
scroll to position [444, 0]
click at [120, 156] on span "14.2 km" at bounding box center [126, 163] width 31 height 14
click at [111, 157] on input "14.2 km" at bounding box center [105, 162] width 11 height 11
radio input "true"
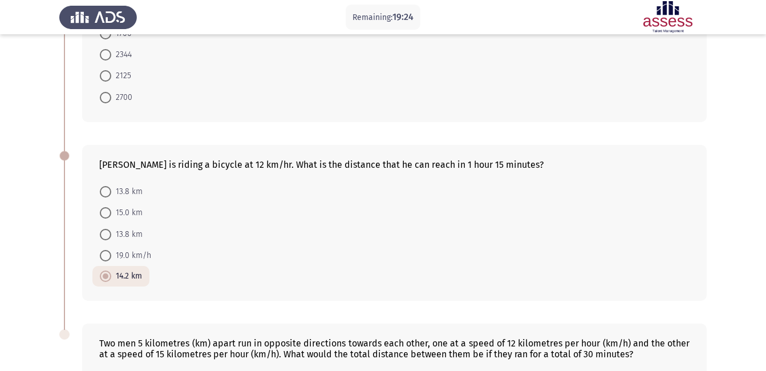
scroll to position [331, 0]
click at [105, 206] on span at bounding box center [105, 211] width 11 height 11
click at [105, 206] on input "15.0 km" at bounding box center [105, 211] width 11 height 11
radio input "true"
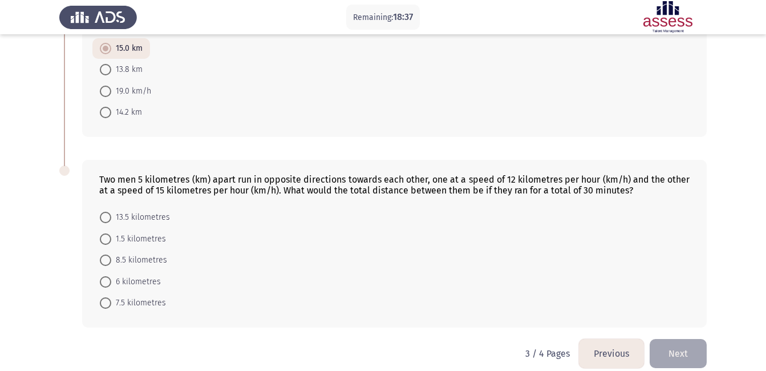
scroll to position [497, 0]
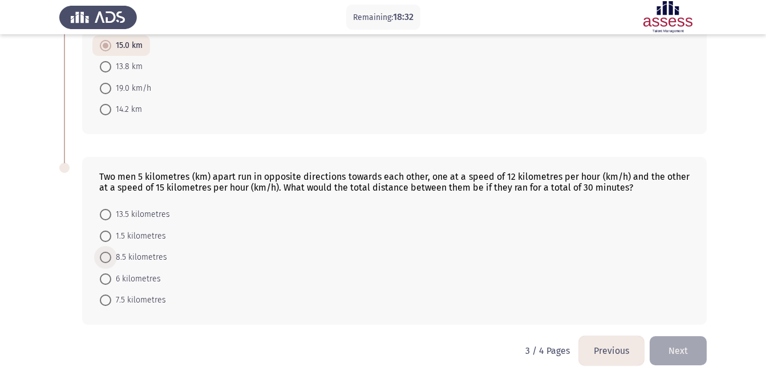
click at [107, 251] on span at bounding box center [105, 256] width 11 height 11
click at [107, 251] on input "8.5 kilometres" at bounding box center [105, 256] width 11 height 11
radio input "true"
click at [667, 342] on button "Next" at bounding box center [677, 350] width 57 height 29
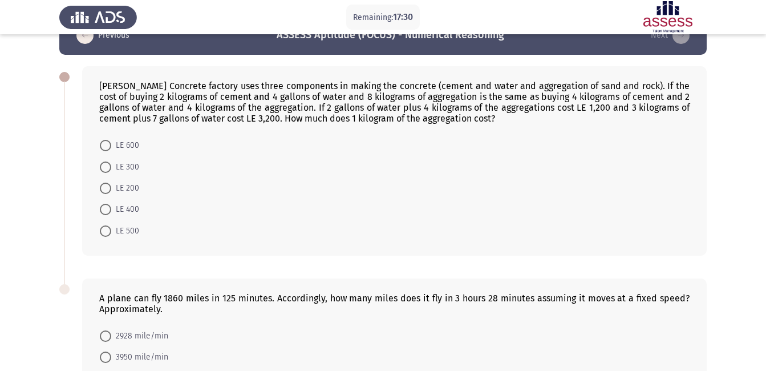
scroll to position [29, 0]
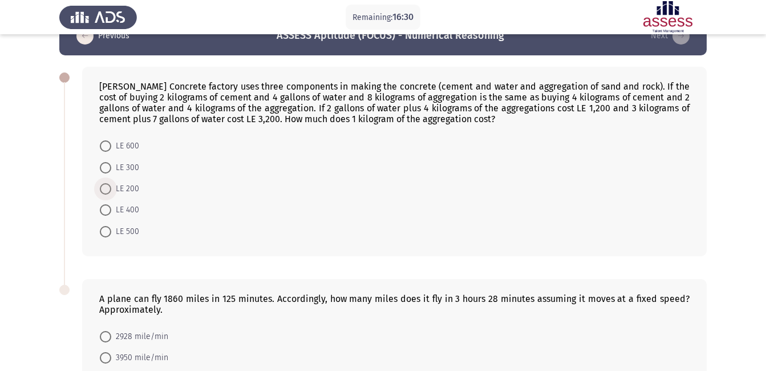
click at [115, 194] on span "LE 200" at bounding box center [125, 189] width 28 height 14
click at [111, 194] on input "LE 200" at bounding box center [105, 188] width 11 height 11
radio input "true"
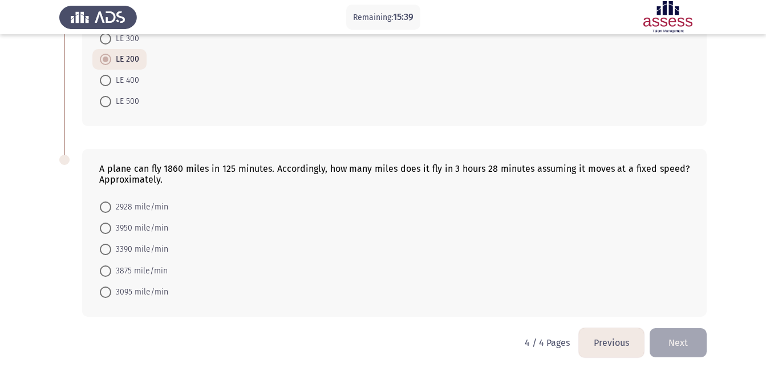
scroll to position [159, 0]
click at [137, 288] on span "3095 mile/min" at bounding box center [139, 292] width 57 height 14
click at [111, 288] on input "3095 mile/min" at bounding box center [105, 291] width 11 height 11
radio input "true"
click at [673, 348] on button "Next" at bounding box center [677, 341] width 57 height 29
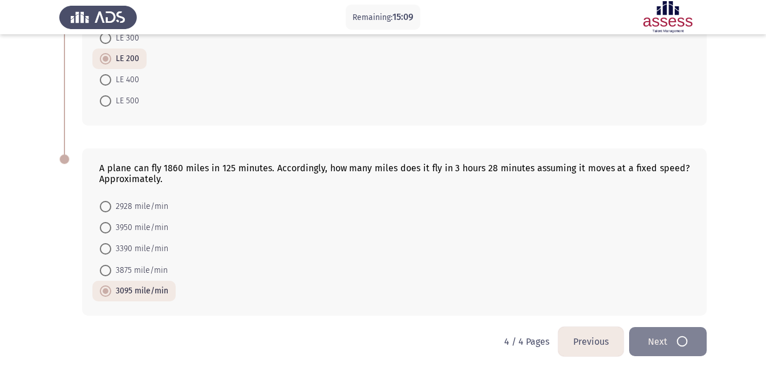
scroll to position [0, 0]
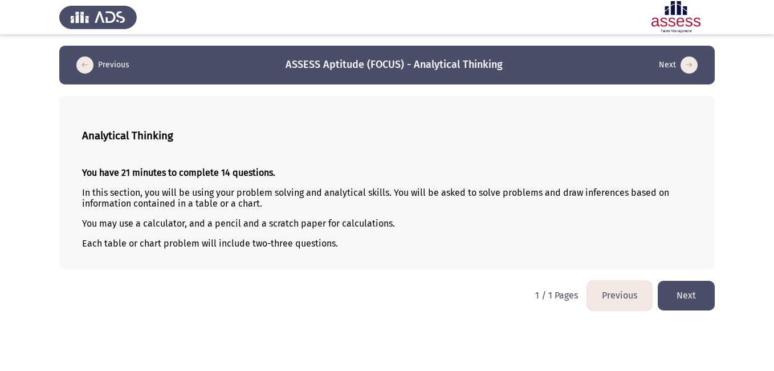
click at [701, 300] on button "Next" at bounding box center [686, 295] width 57 height 29
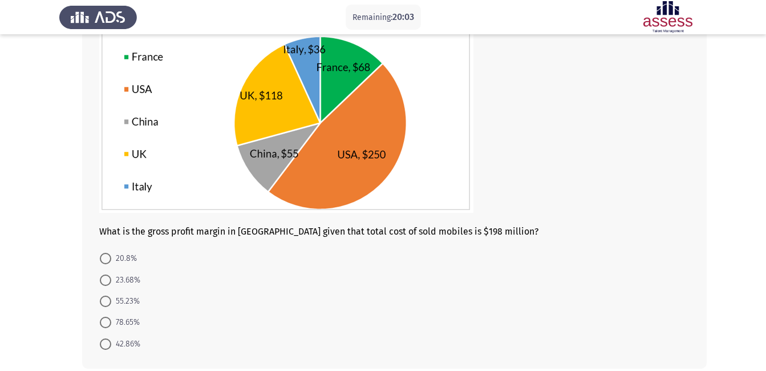
scroll to position [101, 0]
click at [134, 315] on span "78.65%" at bounding box center [125, 322] width 29 height 14
click at [111, 316] on input "78.65%" at bounding box center [105, 321] width 11 height 11
radio input "true"
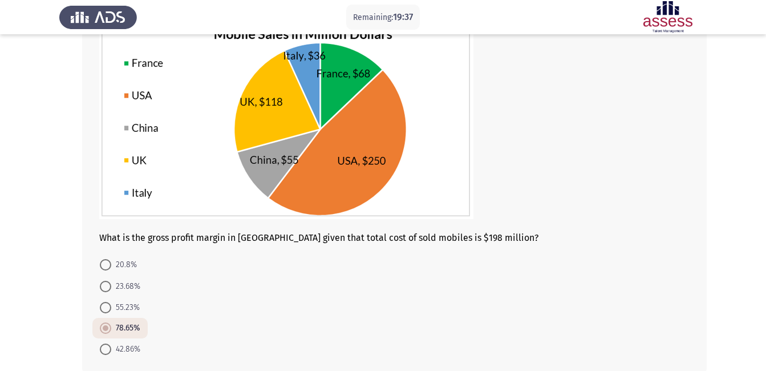
scroll to position [91, 0]
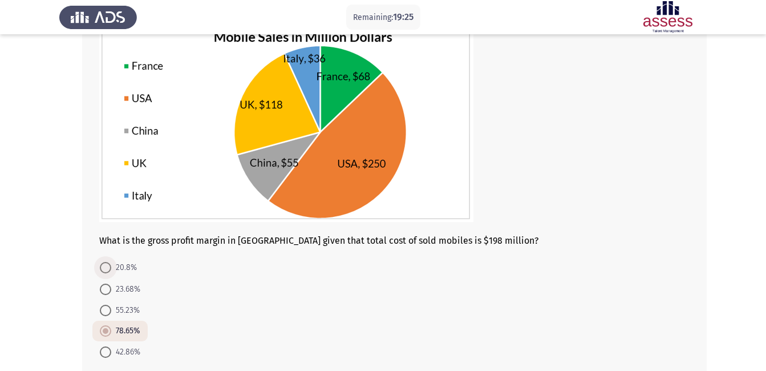
click at [104, 270] on span at bounding box center [105, 267] width 11 height 11
click at [104, 270] on input "20.8%" at bounding box center [105, 267] width 11 height 11
radio input "true"
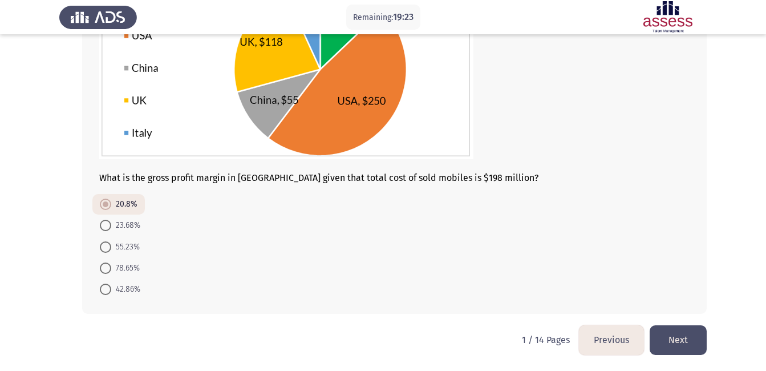
click at [681, 344] on button "Next" at bounding box center [677, 339] width 57 height 29
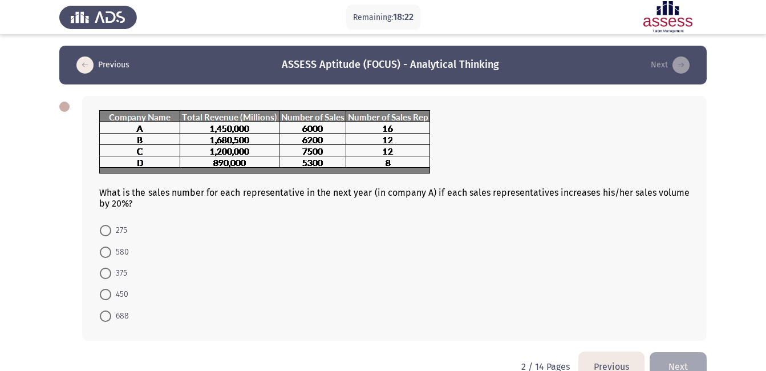
click at [117, 290] on span "450" at bounding box center [119, 294] width 17 height 14
click at [111, 290] on input "450" at bounding box center [105, 293] width 11 height 11
radio input "true"
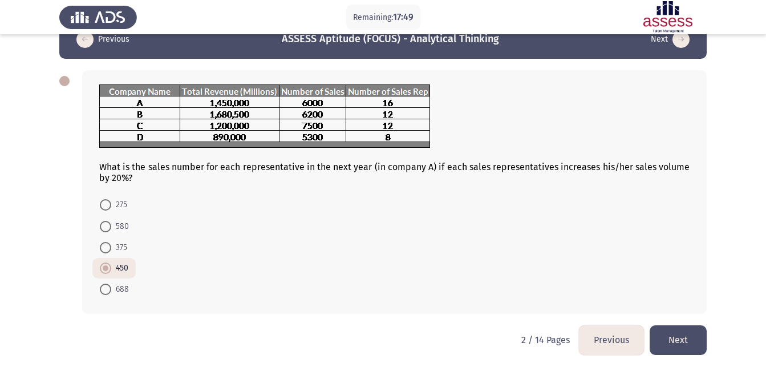
click at [665, 330] on button "Next" at bounding box center [677, 339] width 57 height 29
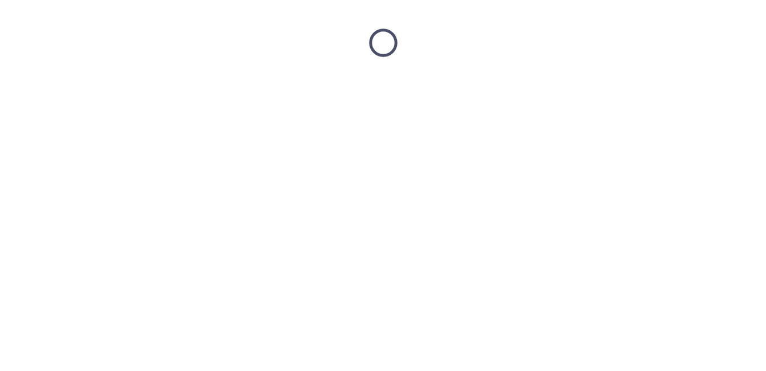
scroll to position [0, 0]
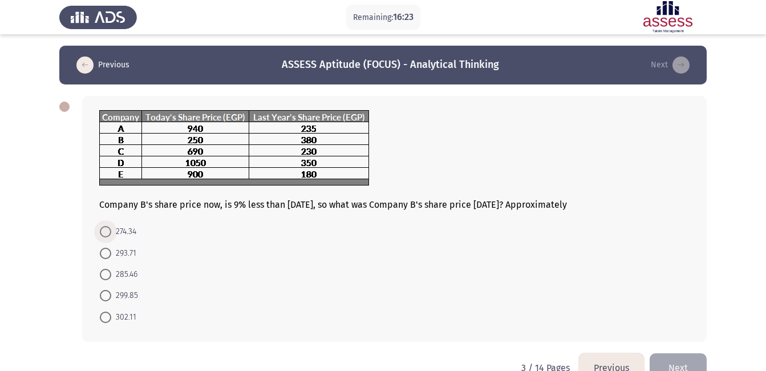
click at [133, 232] on span "274.34" at bounding box center [123, 232] width 25 height 14
click at [111, 232] on input "274.34" at bounding box center [105, 231] width 11 height 11
radio input "true"
click at [678, 355] on button "Next" at bounding box center [677, 366] width 57 height 29
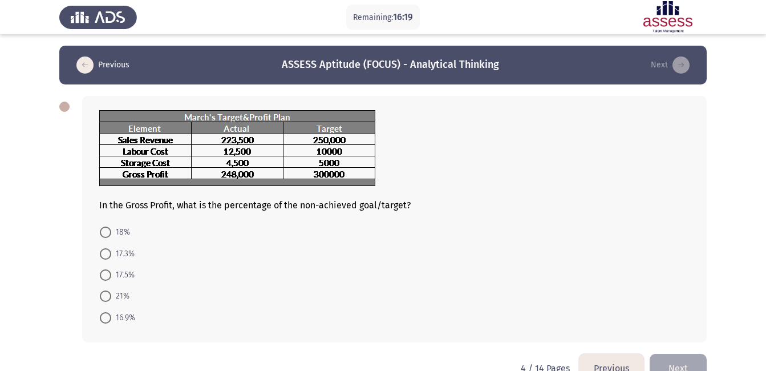
scroll to position [29, 0]
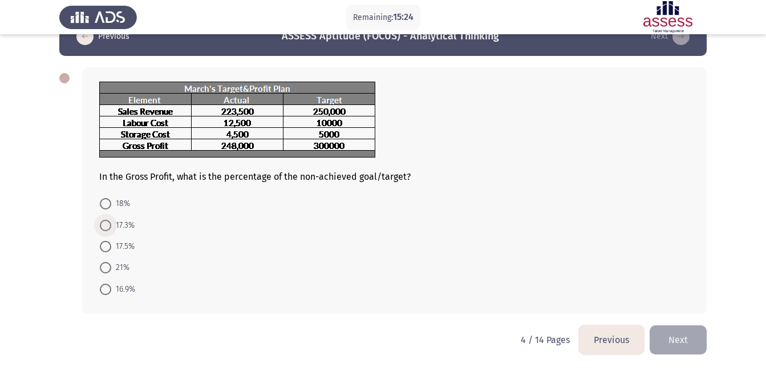
click at [108, 224] on span at bounding box center [105, 225] width 11 height 11
click at [108, 224] on input "17.3%" at bounding box center [105, 225] width 11 height 11
radio input "true"
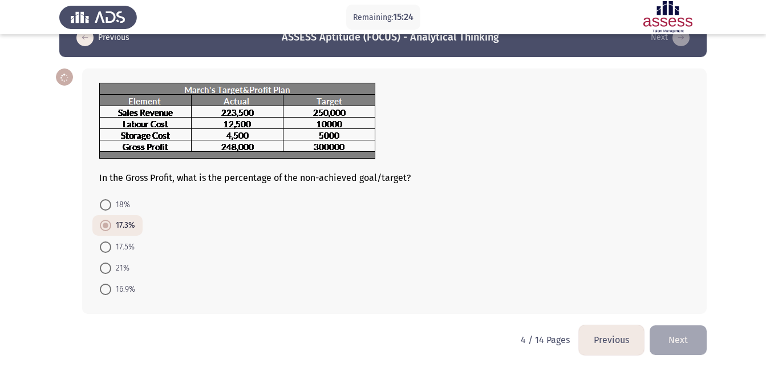
scroll to position [27, 0]
click at [110, 268] on span at bounding box center [105, 267] width 11 height 11
click at [110, 268] on input "21%" at bounding box center [105, 267] width 11 height 11
radio input "true"
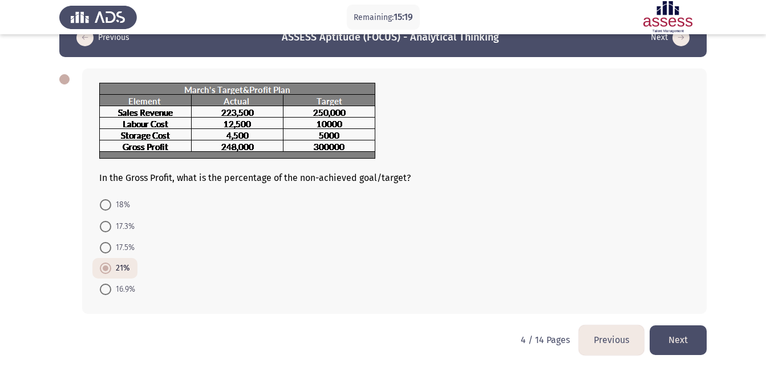
click at [676, 331] on button "Next" at bounding box center [677, 339] width 57 height 29
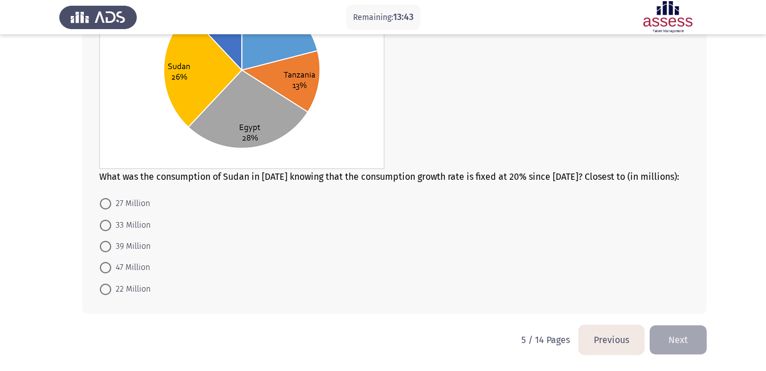
scroll to position [159, 0]
click at [133, 228] on span "33 Million" at bounding box center [130, 226] width 39 height 14
click at [111, 228] on input "33 Million" at bounding box center [105, 225] width 11 height 11
radio input "true"
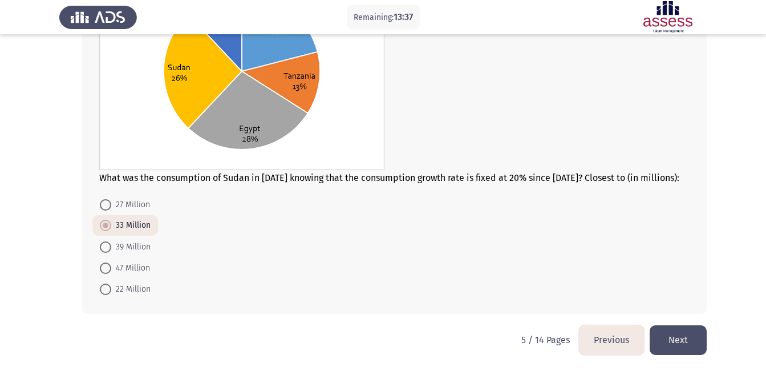
click at [673, 343] on button "Next" at bounding box center [677, 339] width 57 height 29
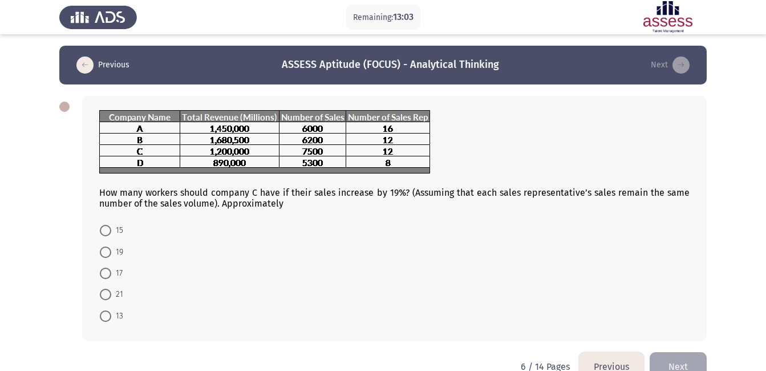
click at [420, 304] on form "15 19 17 21 13" at bounding box center [394, 273] width 590 height 107
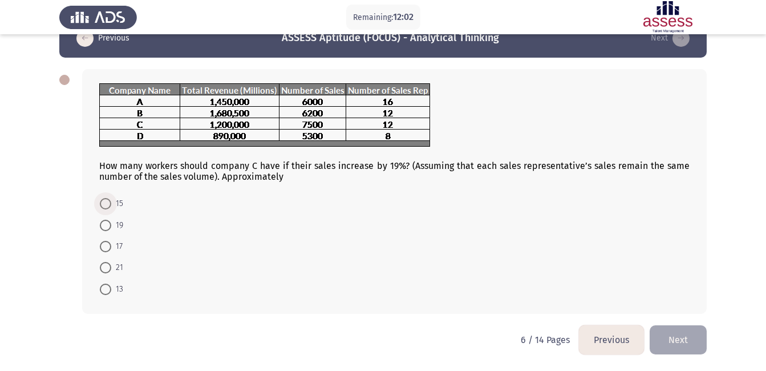
click at [104, 209] on span at bounding box center [105, 203] width 11 height 11
click at [104, 209] on input "15" at bounding box center [105, 203] width 11 height 11
radio input "true"
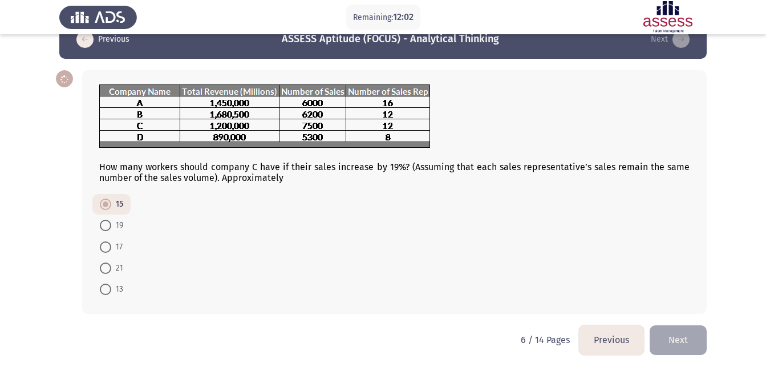
scroll to position [26, 0]
click at [677, 341] on button "Next" at bounding box center [677, 339] width 57 height 29
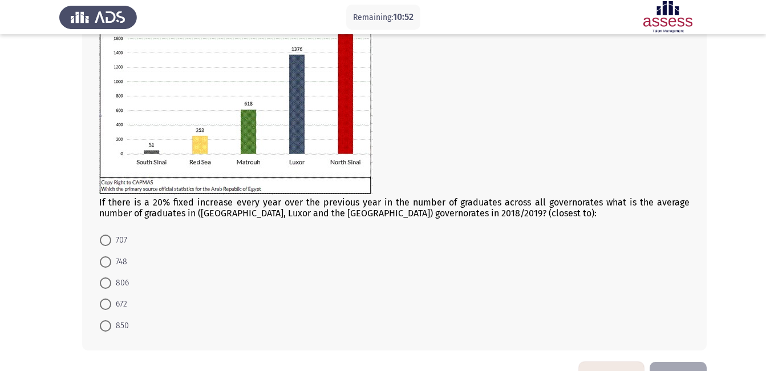
scroll to position [112, 0]
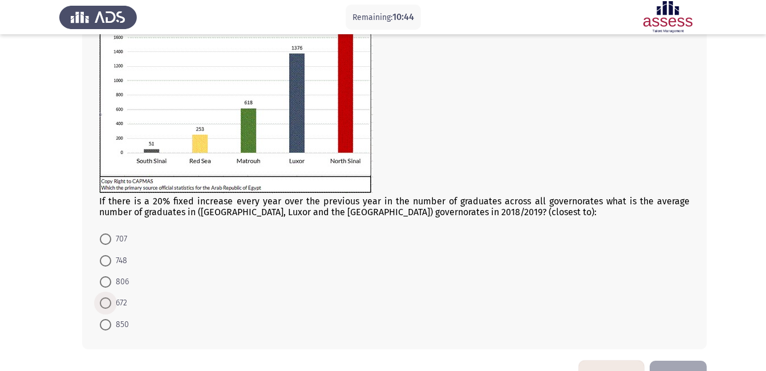
click at [117, 301] on span "672" at bounding box center [119, 303] width 16 height 14
click at [111, 301] on input "672" at bounding box center [105, 302] width 11 height 11
radio input "true"
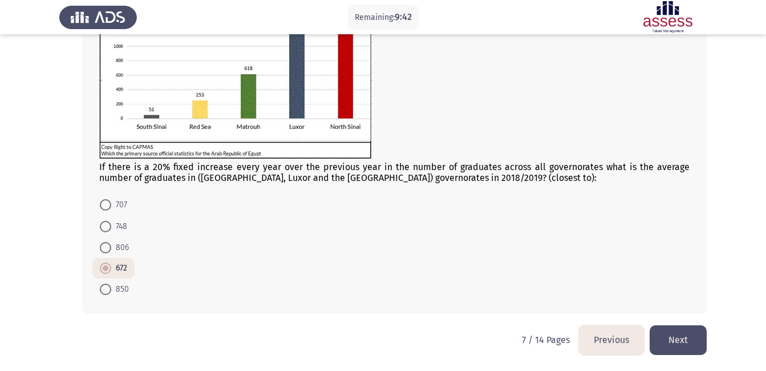
click at [686, 331] on button "Next" at bounding box center [677, 339] width 57 height 29
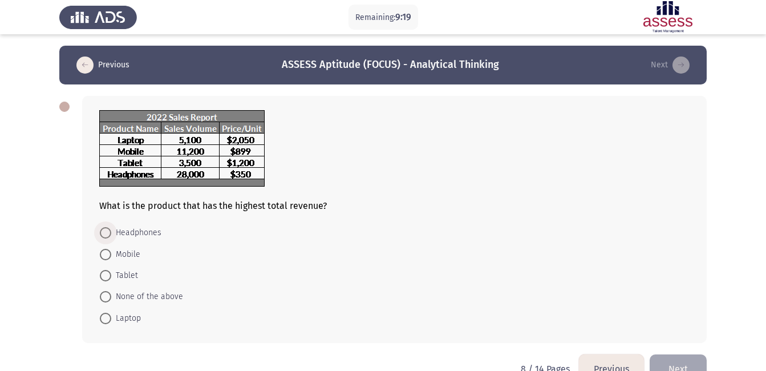
click at [109, 230] on span at bounding box center [105, 232] width 11 height 11
click at [109, 230] on input "Headphones" at bounding box center [105, 232] width 11 height 11
radio input "true"
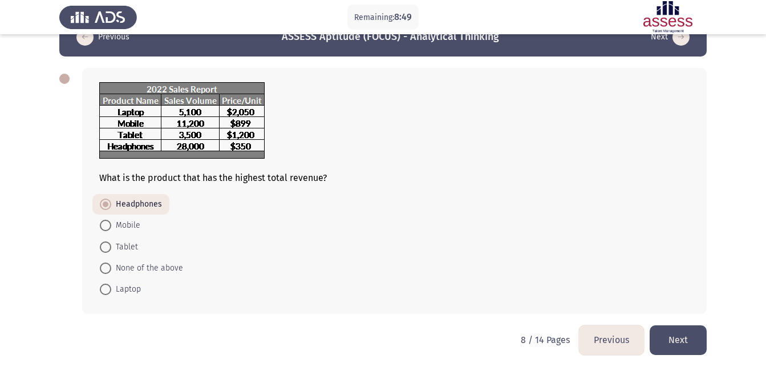
click at [135, 290] on span "Laptop" at bounding box center [126, 289] width 30 height 14
click at [111, 290] on input "Laptop" at bounding box center [105, 288] width 11 height 11
radio input "true"
click at [688, 347] on button "Next" at bounding box center [677, 339] width 57 height 29
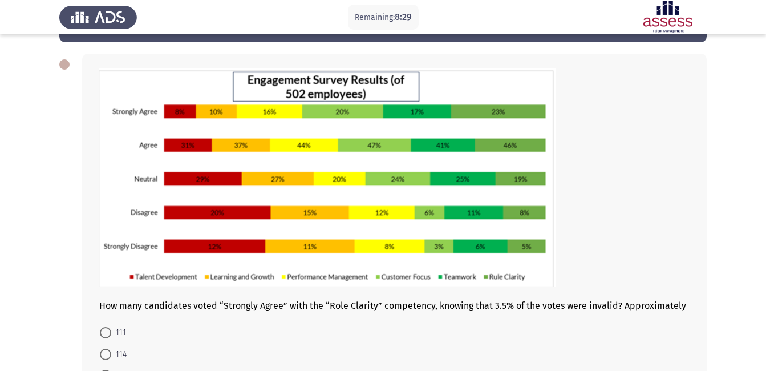
scroll to position [43, 0]
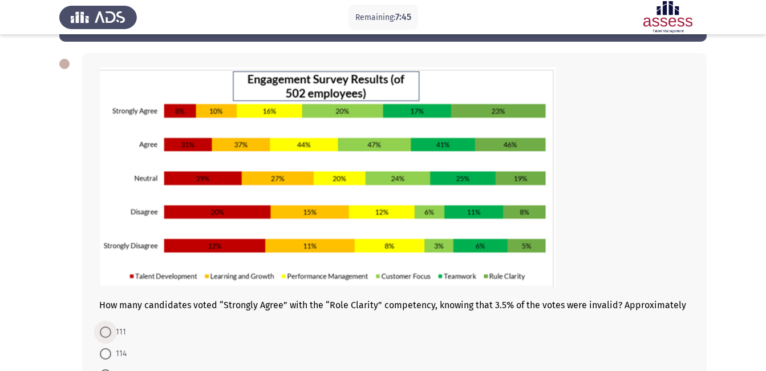
click at [111, 333] on span "111" at bounding box center [118, 332] width 15 height 14
click at [111, 333] on input "111" at bounding box center [105, 331] width 11 height 11
radio input "true"
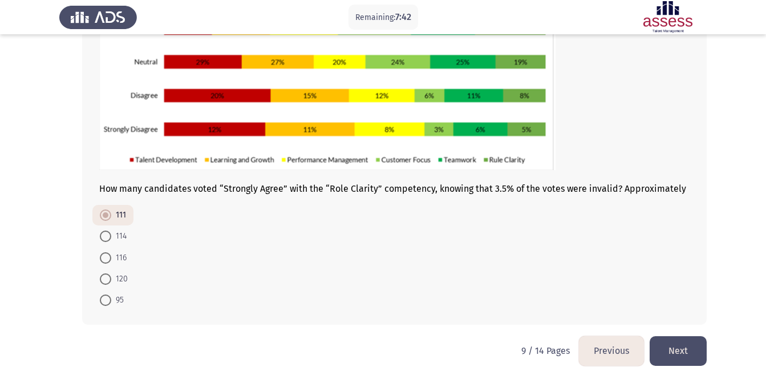
scroll to position [159, 0]
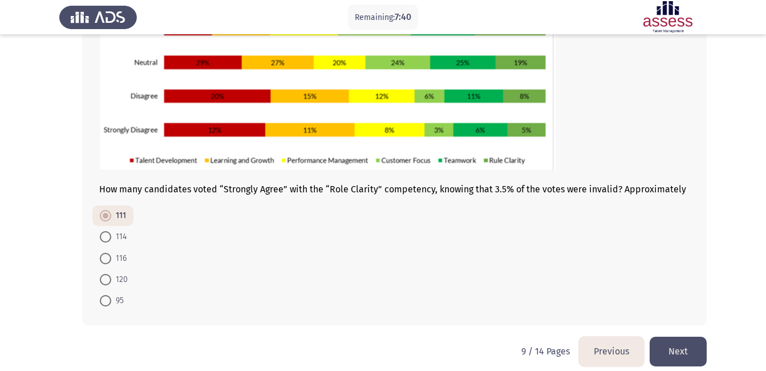
click at [692, 347] on button "Next" at bounding box center [677, 350] width 57 height 29
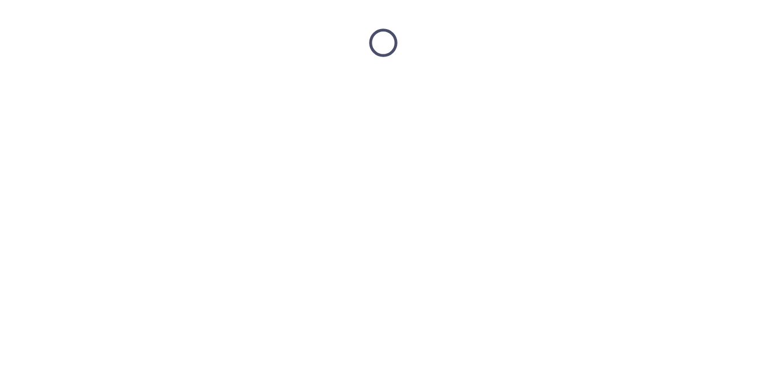
scroll to position [0, 0]
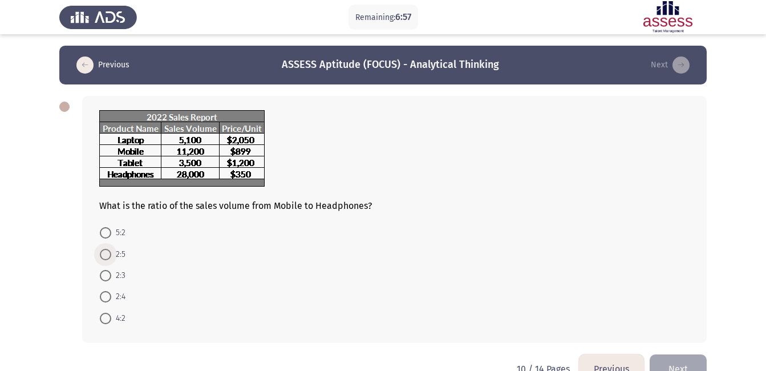
click at [104, 258] on span at bounding box center [105, 254] width 11 height 11
click at [104, 258] on input "2:5" at bounding box center [105, 254] width 11 height 11
radio input "true"
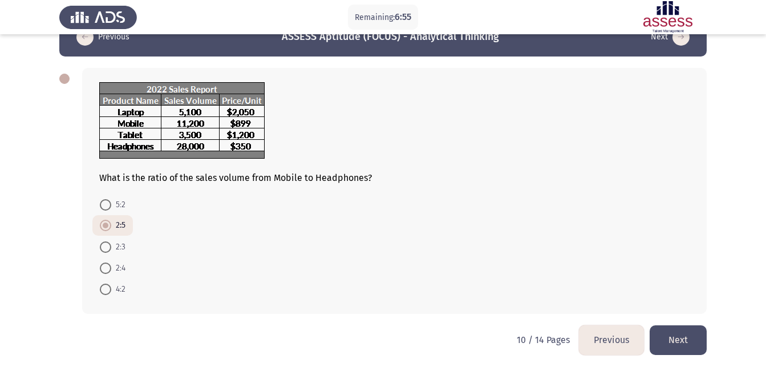
click at [687, 339] on button "Next" at bounding box center [677, 339] width 57 height 29
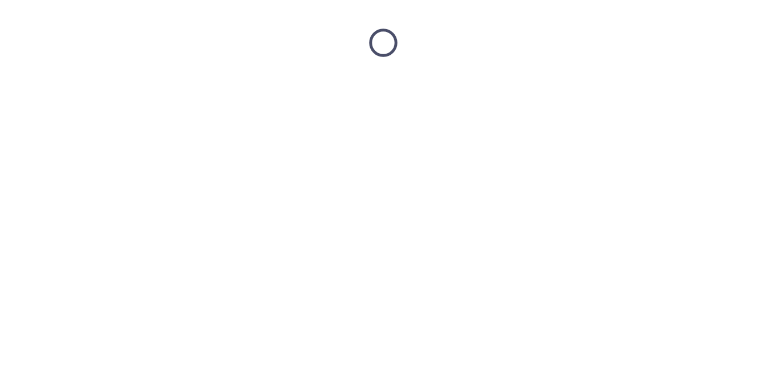
scroll to position [0, 0]
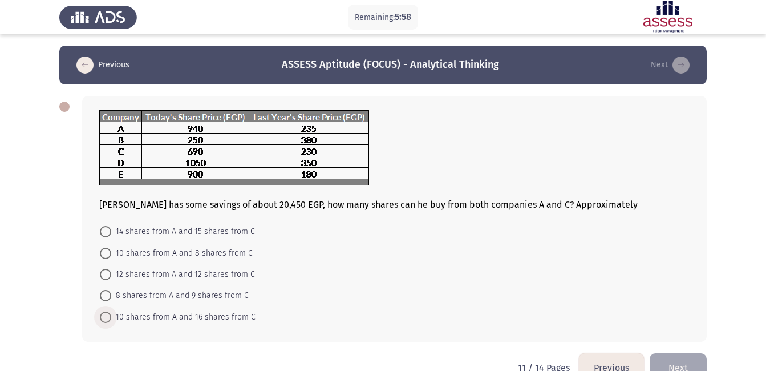
click at [204, 320] on span "10 shares from A and 16 shares from C" at bounding box center [183, 317] width 144 height 14
click at [111, 320] on input "10 shares from A and 16 shares from C" at bounding box center [105, 316] width 11 height 11
radio input "true"
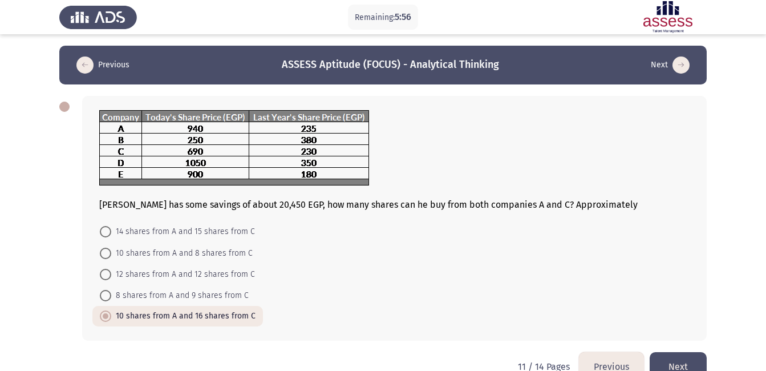
click at [670, 359] on button "Next" at bounding box center [677, 366] width 57 height 29
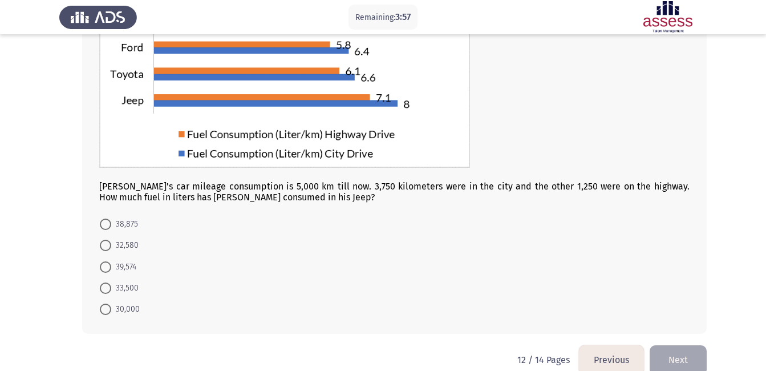
scroll to position [165, 0]
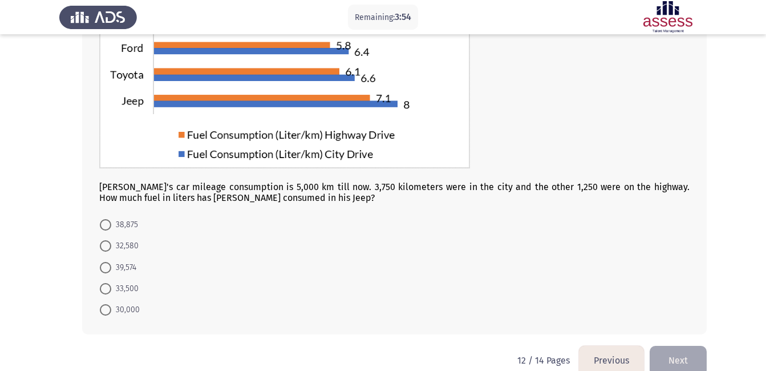
click at [130, 225] on span "38,875" at bounding box center [124, 225] width 27 height 14
click at [111, 225] on input "38,875" at bounding box center [105, 224] width 11 height 11
radio input "true"
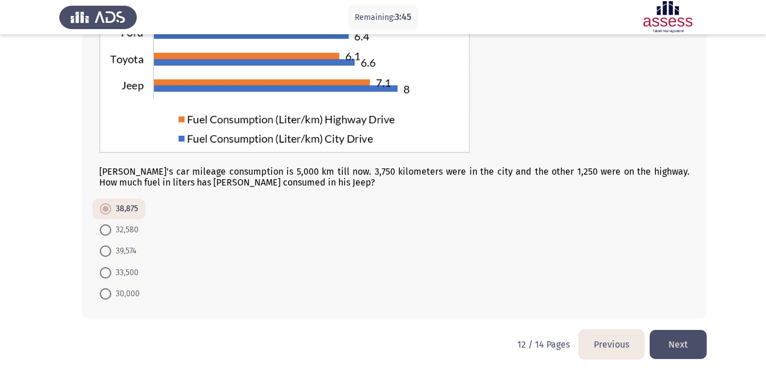
scroll to position [185, 0]
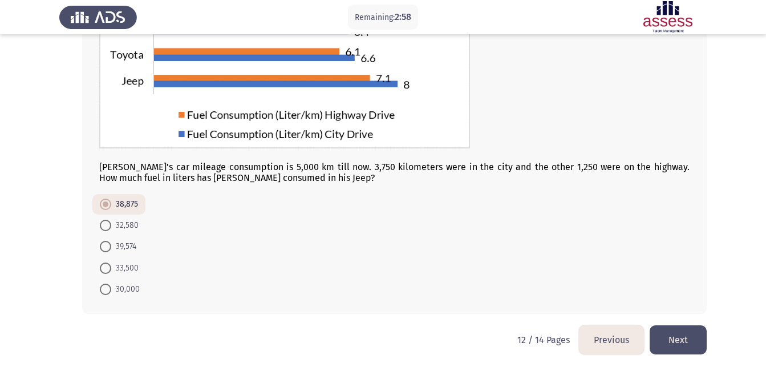
click at [681, 343] on button "Next" at bounding box center [677, 339] width 57 height 29
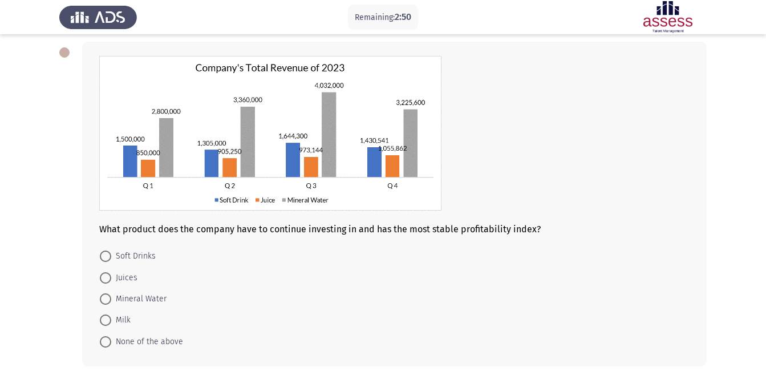
scroll to position [54, 0]
click at [108, 295] on span at bounding box center [105, 299] width 11 height 11
click at [108, 295] on input "Mineral Water" at bounding box center [105, 299] width 11 height 11
radio input "true"
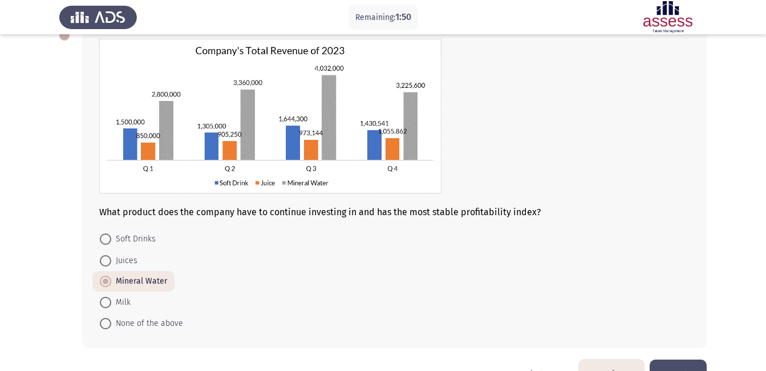
scroll to position [71, 0]
click at [210, 201] on div at bounding box center [394, 201] width 590 height 11
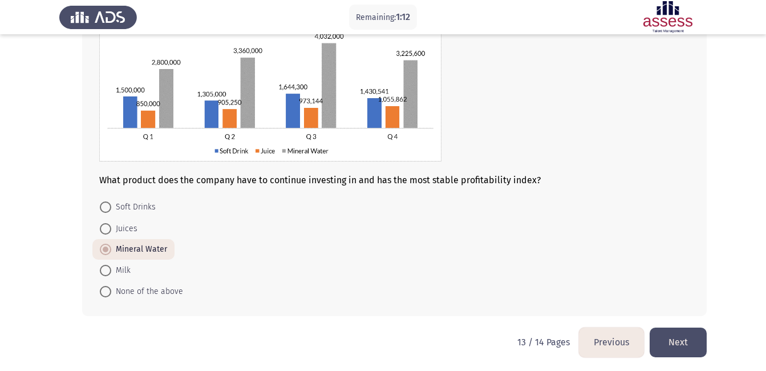
scroll to position [105, 0]
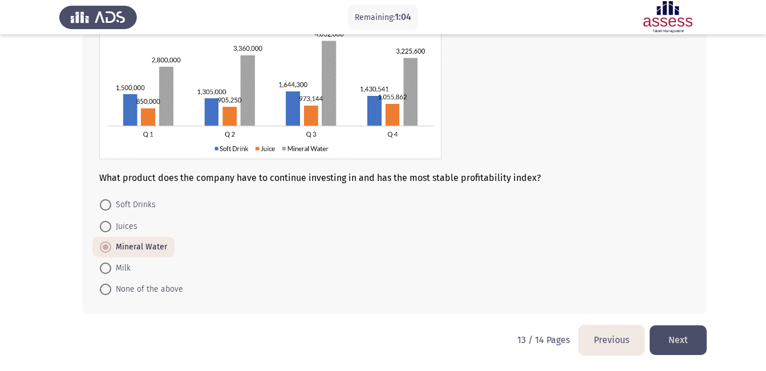
click at [681, 342] on button "Next" at bounding box center [677, 339] width 57 height 29
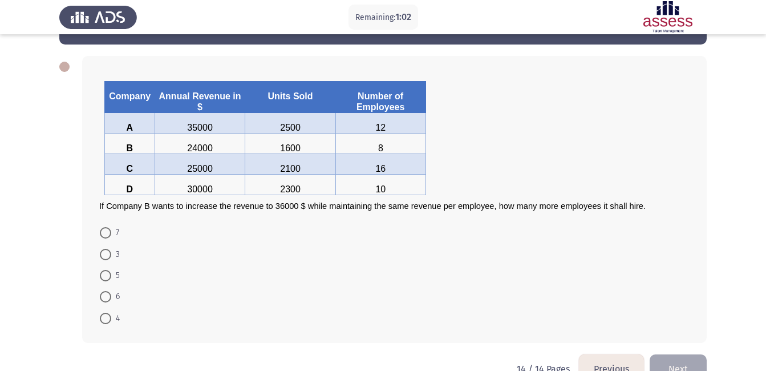
scroll to position [40, 0]
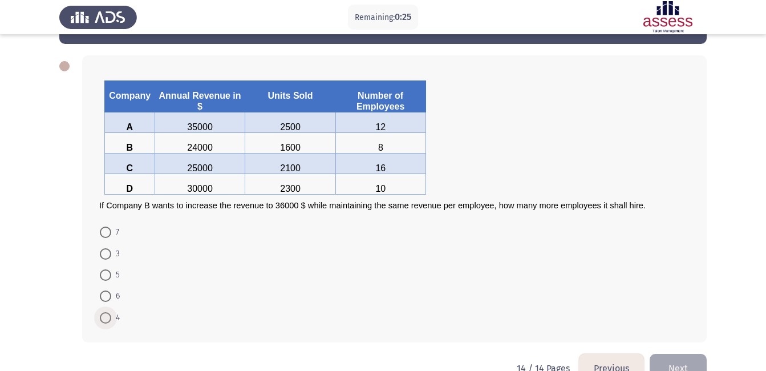
click at [105, 319] on span at bounding box center [105, 317] width 11 height 11
click at [105, 319] on input "4" at bounding box center [105, 317] width 11 height 11
radio input "true"
click at [660, 364] on button "Next" at bounding box center [677, 366] width 57 height 29
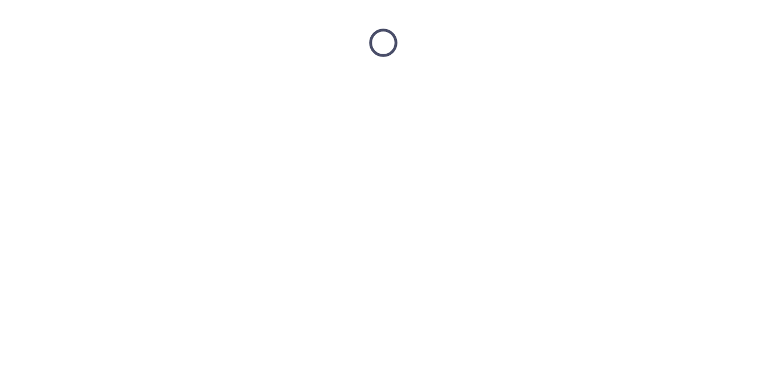
scroll to position [0, 0]
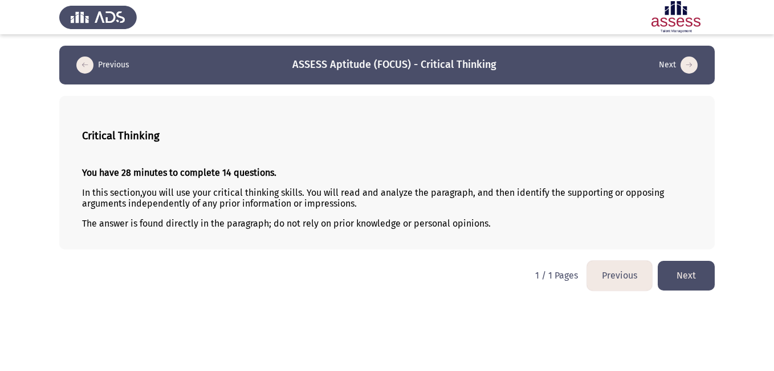
click at [671, 273] on button "Next" at bounding box center [686, 275] width 57 height 29
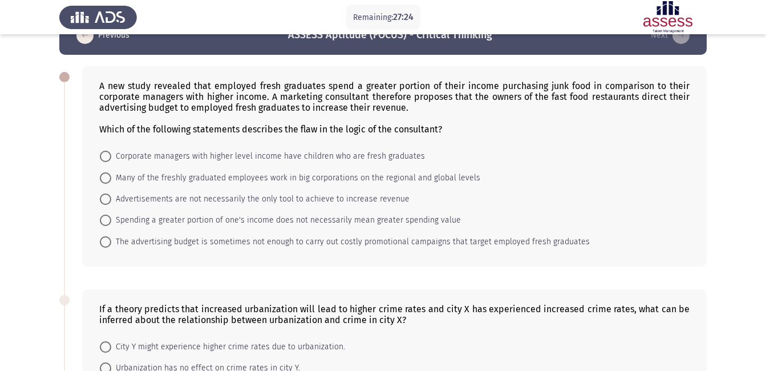
scroll to position [19, 0]
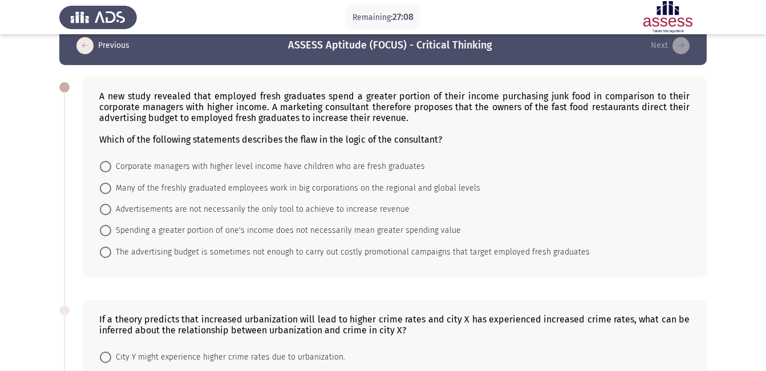
click at [280, 233] on span "Spending a greater portion of one's income does not necessarily mean greater sp…" at bounding box center [286, 230] width 350 height 14
click at [111, 233] on input "Spending a greater portion of one's income does not necessarily mean greater sp…" at bounding box center [105, 230] width 11 height 11
radio input "true"
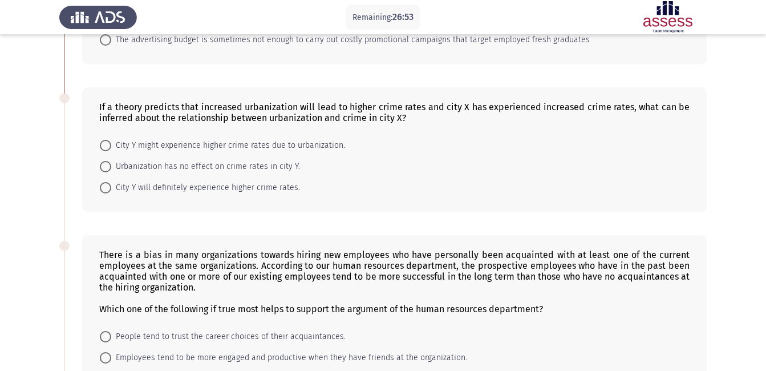
scroll to position [229, 0]
click at [219, 149] on span "City Y might experience higher crime rates due to urbanization." at bounding box center [228, 147] width 234 height 14
click at [111, 149] on input "City Y might experience higher crime rates due to urbanization." at bounding box center [105, 146] width 11 height 11
radio input "true"
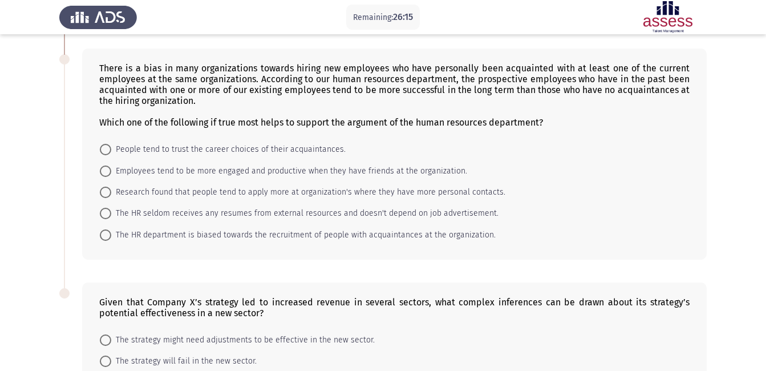
scroll to position [416, 0]
click at [128, 175] on span "Employees tend to be more engaged and productive when they have friends at the …" at bounding box center [289, 172] width 356 height 14
click at [111, 175] on input "Employees tend to be more engaged and productive when they have friends at the …" at bounding box center [105, 171] width 11 height 11
radio input "true"
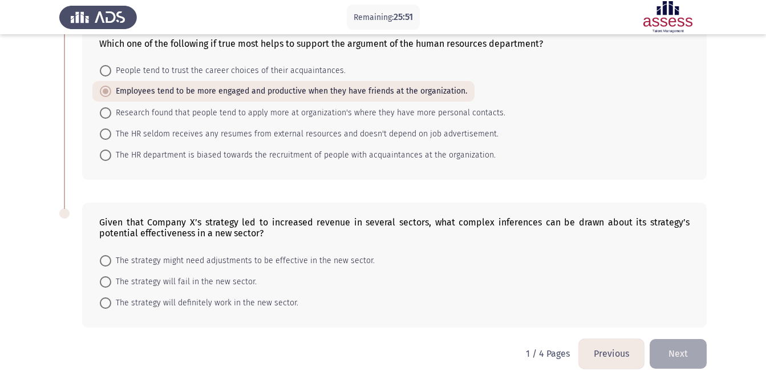
scroll to position [509, 0]
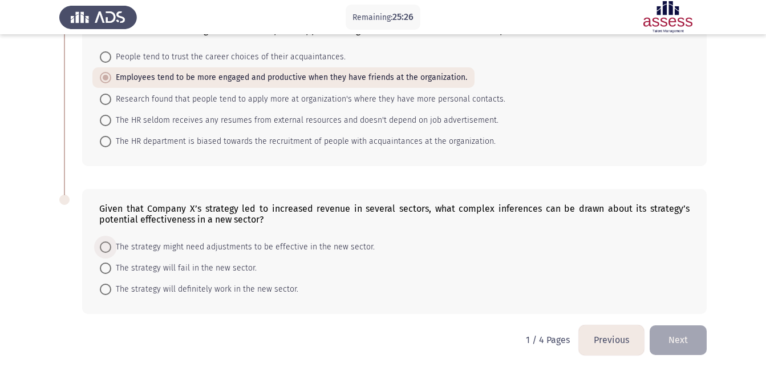
click at [214, 253] on span "The strategy might need adjustments to be effective in the new sector." at bounding box center [242, 247] width 263 height 14
click at [111, 253] on input "The strategy might need adjustments to be effective in the new sector." at bounding box center [105, 246] width 11 height 11
radio input "true"
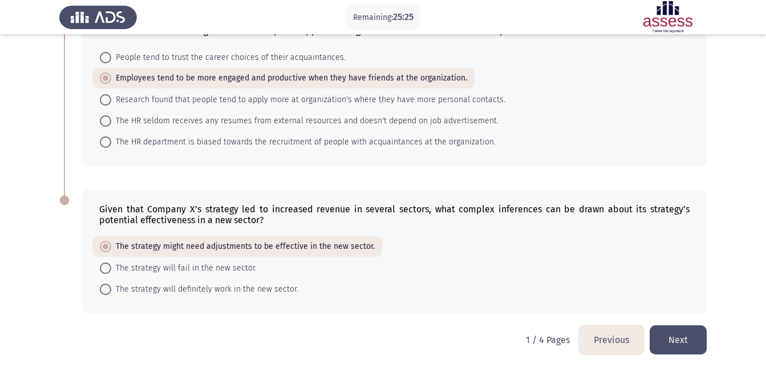
click at [389, 320] on div "Given that Company X’s strategy led to increased revenue in several sectors, wh…" at bounding box center [382, 251] width 647 height 147
click at [674, 347] on button "Next" at bounding box center [677, 339] width 57 height 29
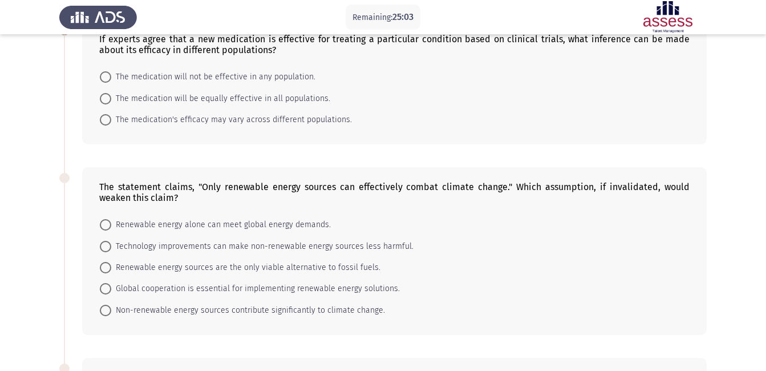
scroll to position [71, 0]
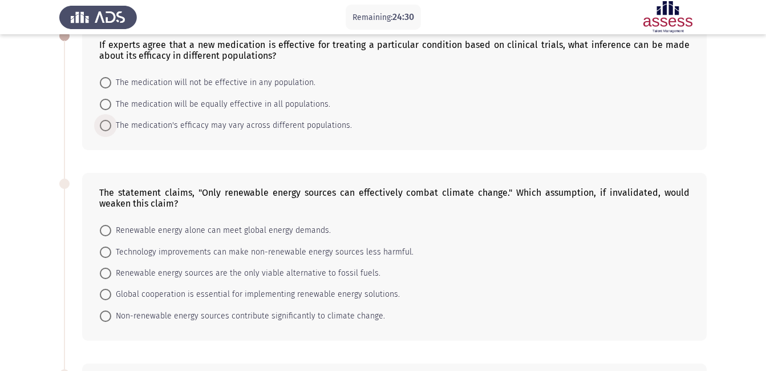
click at [193, 128] on span "The medication's efficacy may vary across different populations." at bounding box center [231, 126] width 241 height 14
click at [111, 128] on input "The medication's efficacy may vary across different populations." at bounding box center [105, 125] width 11 height 11
radio input "true"
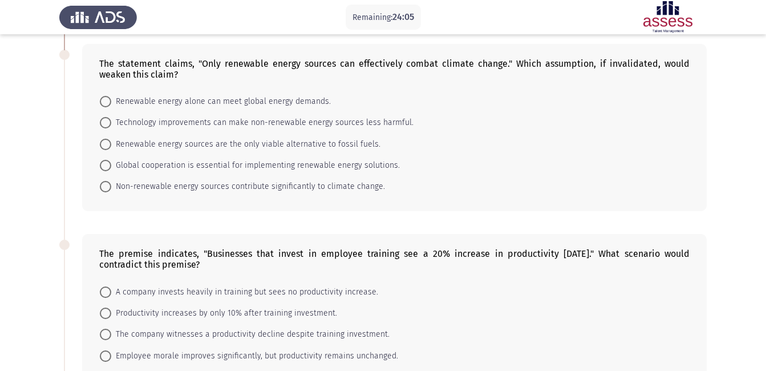
scroll to position [198, 0]
click at [220, 145] on span "Renewable energy sources are the only viable alternative to fossil fuels." at bounding box center [245, 145] width 269 height 14
click at [111, 145] on input "Renewable energy sources are the only viable alternative to fossil fuels." at bounding box center [105, 144] width 11 height 11
radio input "true"
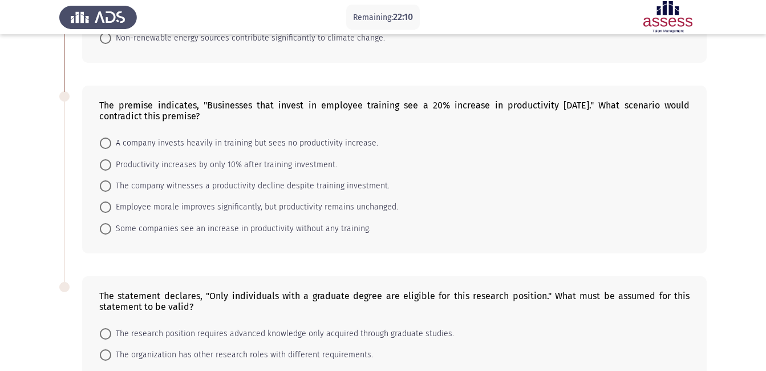
scroll to position [347, 0]
click at [172, 143] on span "A company invests heavily in training but sees no productivity increase." at bounding box center [244, 143] width 267 height 14
click at [111, 143] on input "A company invests heavily in training but sees no productivity increase." at bounding box center [105, 142] width 11 height 11
radio input "true"
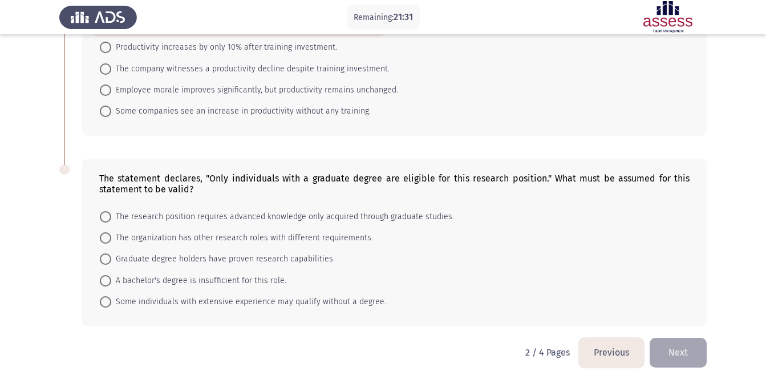
scroll to position [476, 0]
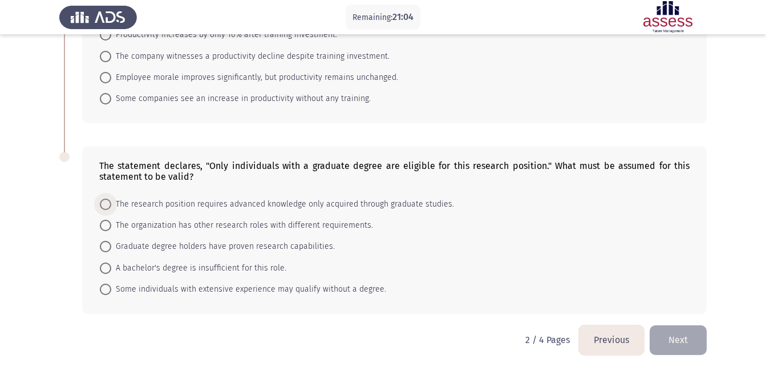
click at [331, 207] on span "The research position requires advanced knowledge only acquired through graduat…" at bounding box center [282, 204] width 343 height 14
click at [111, 207] on input "The research position requires advanced knowledge only acquired through graduat…" at bounding box center [105, 203] width 11 height 11
radio input "true"
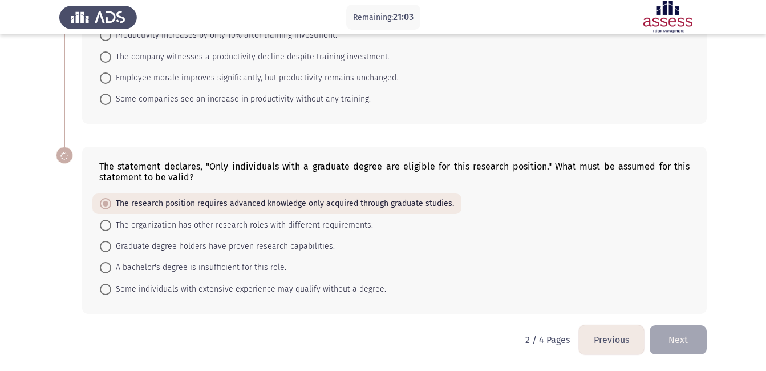
scroll to position [475, 0]
click at [172, 266] on span "A bachelor's degree is insufficient for this role." at bounding box center [198, 268] width 175 height 14
click at [111, 266] on input "A bachelor's degree is insufficient for this role." at bounding box center [105, 267] width 11 height 11
radio input "true"
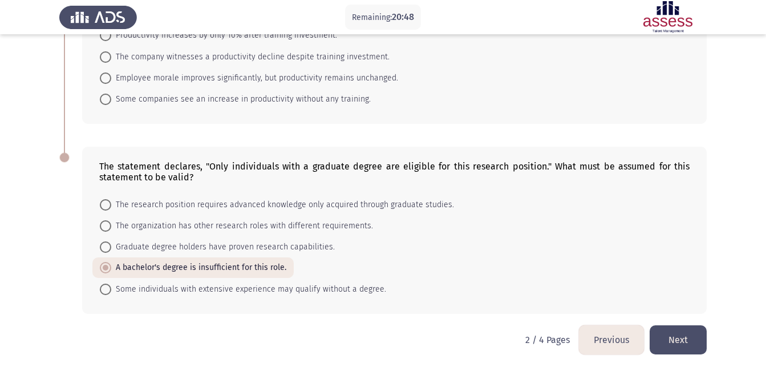
click at [674, 341] on button "Next" at bounding box center [677, 339] width 57 height 29
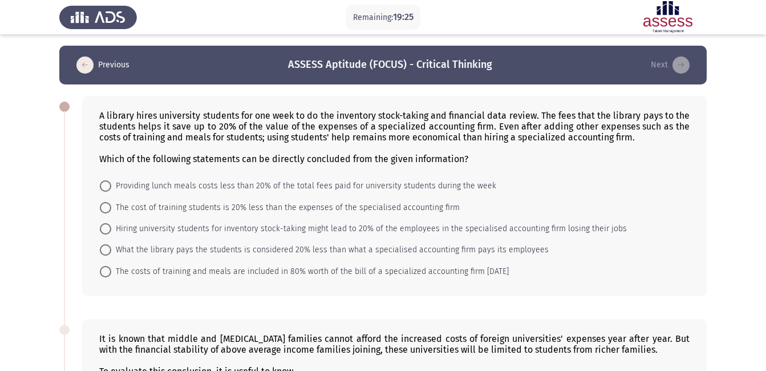
scroll to position [15, 0]
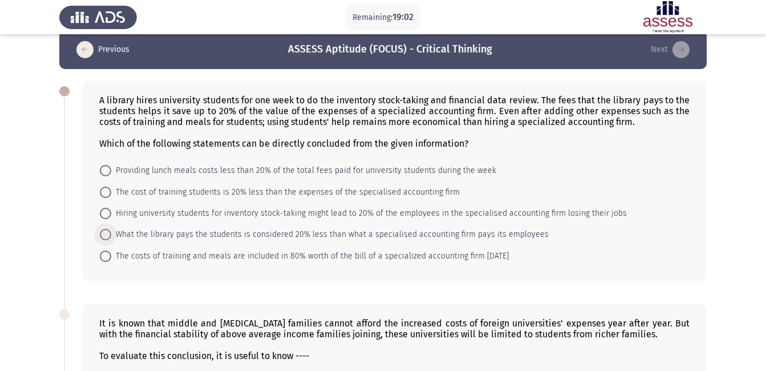
click at [468, 230] on span "What the library pays the students is considered 20% less than what a specialis…" at bounding box center [329, 234] width 437 height 14
click at [111, 230] on input "What the library pays the students is considered 20% less than what a specialis…" at bounding box center [105, 234] width 11 height 11
radio input "true"
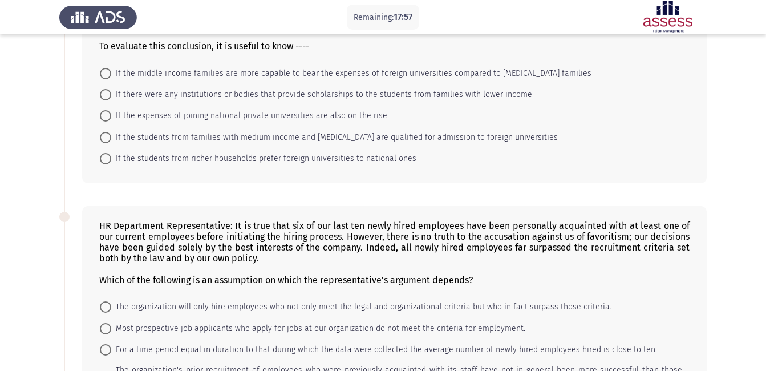
scroll to position [274, 0]
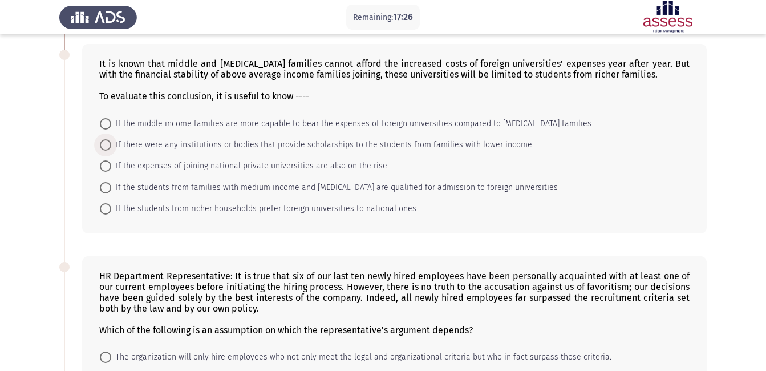
click at [450, 148] on span "If there were any institutions or bodies that provide scholarships to the stude…" at bounding box center [321, 145] width 421 height 14
click at [111, 148] on input "If there were any institutions or bodies that provide scholarships to the stude…" at bounding box center [105, 144] width 11 height 11
radio input "true"
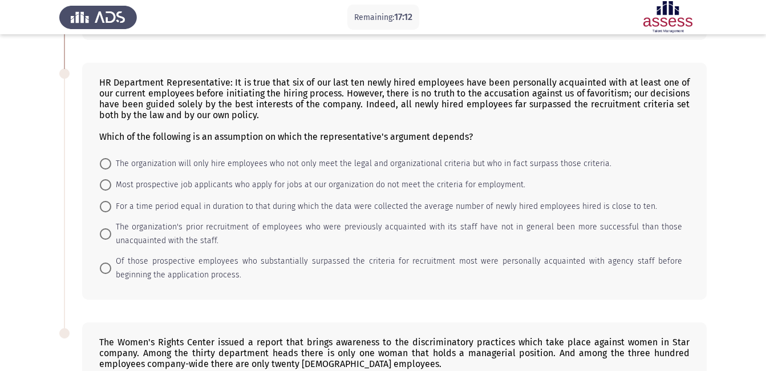
scroll to position [466, 0]
click at [155, 261] on span "Of those prospective employees who substantially surpassed the criteria for rec…" at bounding box center [396, 268] width 571 height 27
click at [111, 263] on input "Of those prospective employees who substantially surpassed the criteria for rec…" at bounding box center [105, 268] width 11 height 11
radio input "true"
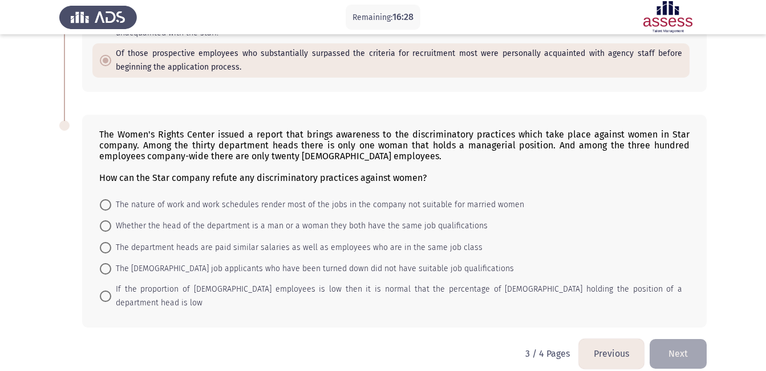
scroll to position [675, 0]
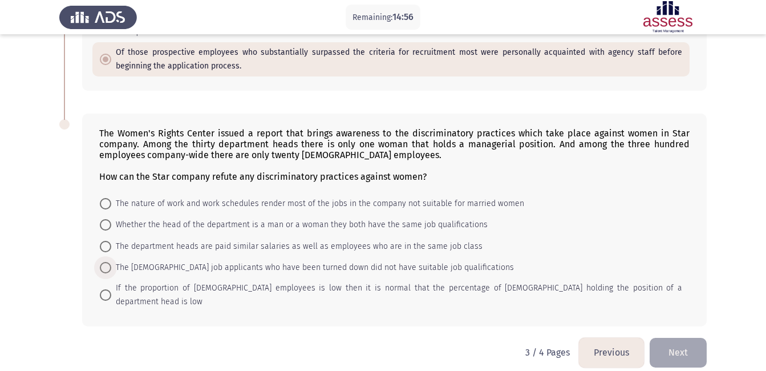
click at [235, 267] on span "The female job applicants who have been turned down did not have suitable job q…" at bounding box center [312, 268] width 403 height 14
click at [111, 267] on input "The female job applicants who have been turned down did not have suitable job q…" at bounding box center [105, 267] width 11 height 11
radio input "true"
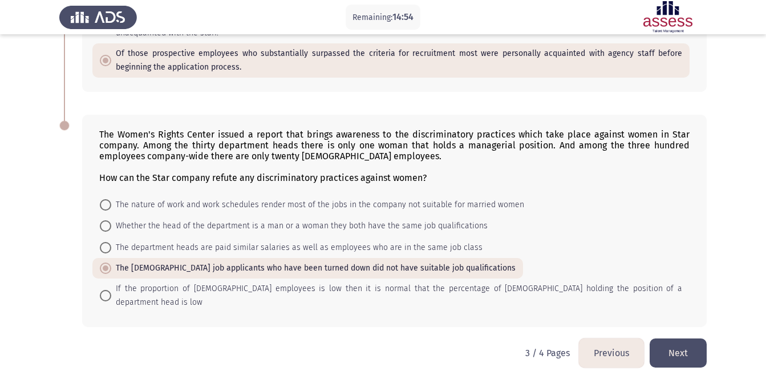
click at [690, 338] on button "Next" at bounding box center [677, 352] width 57 height 29
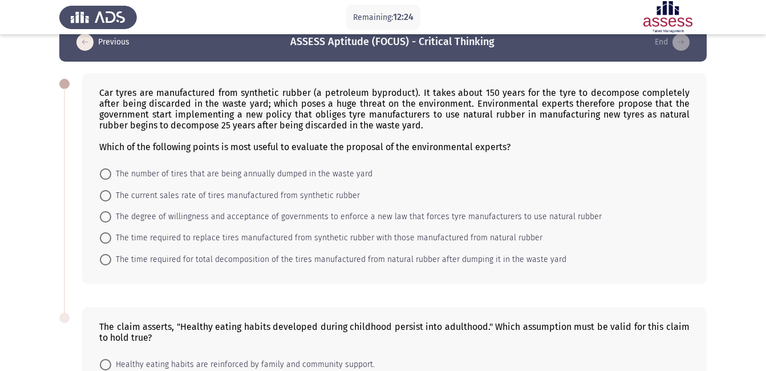
scroll to position [22, 0]
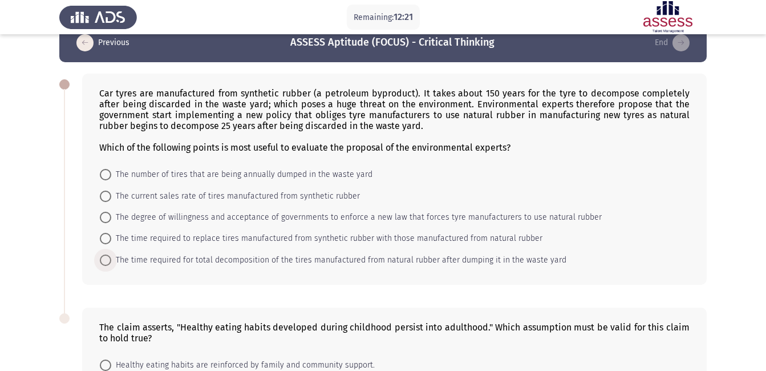
click at [104, 261] on span at bounding box center [105, 259] width 11 height 11
click at [104, 261] on input "The time required for total decomposition of the tires manufactured from natura…" at bounding box center [105, 259] width 11 height 11
radio input "true"
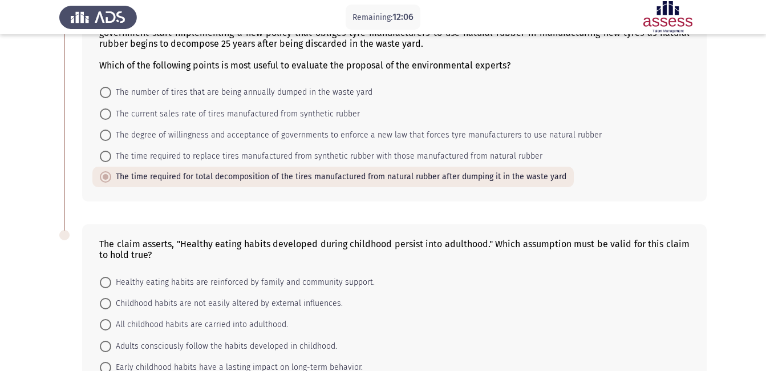
scroll to position [182, 0]
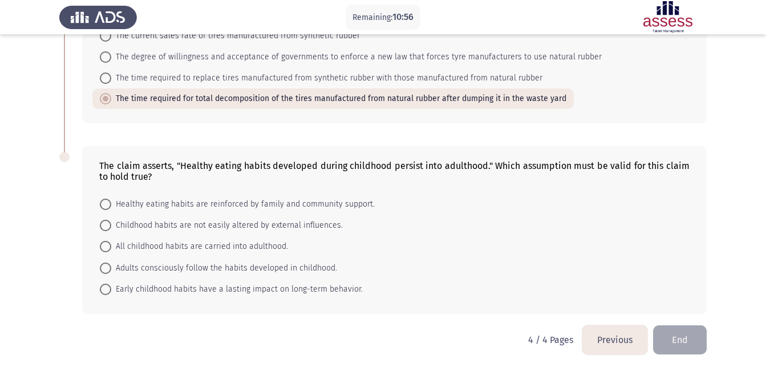
click at [105, 227] on span at bounding box center [105, 225] width 11 height 11
click at [105, 227] on input "Childhood habits are not easily altered by external influences." at bounding box center [105, 225] width 11 height 11
radio input "true"
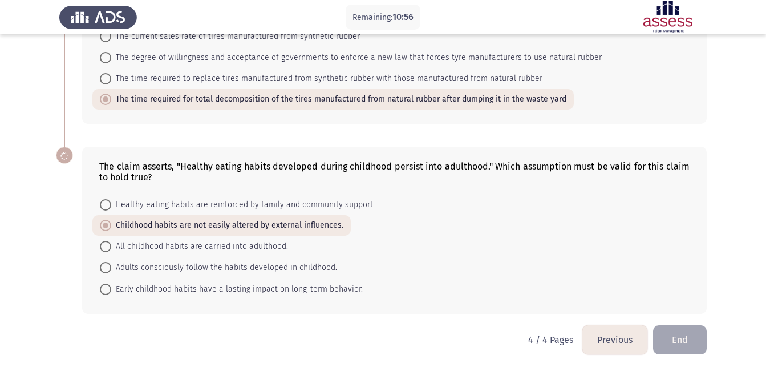
scroll to position [182, 0]
click at [680, 339] on button "End" at bounding box center [680, 339] width 54 height 29
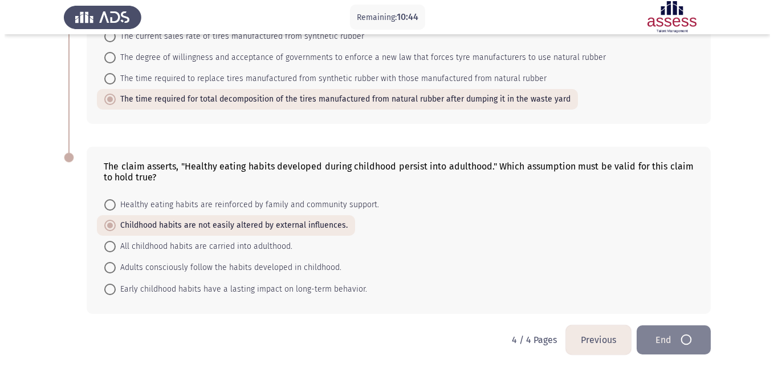
scroll to position [0, 0]
